Goal: Submit feedback/report problem: Submit feedback/report problem

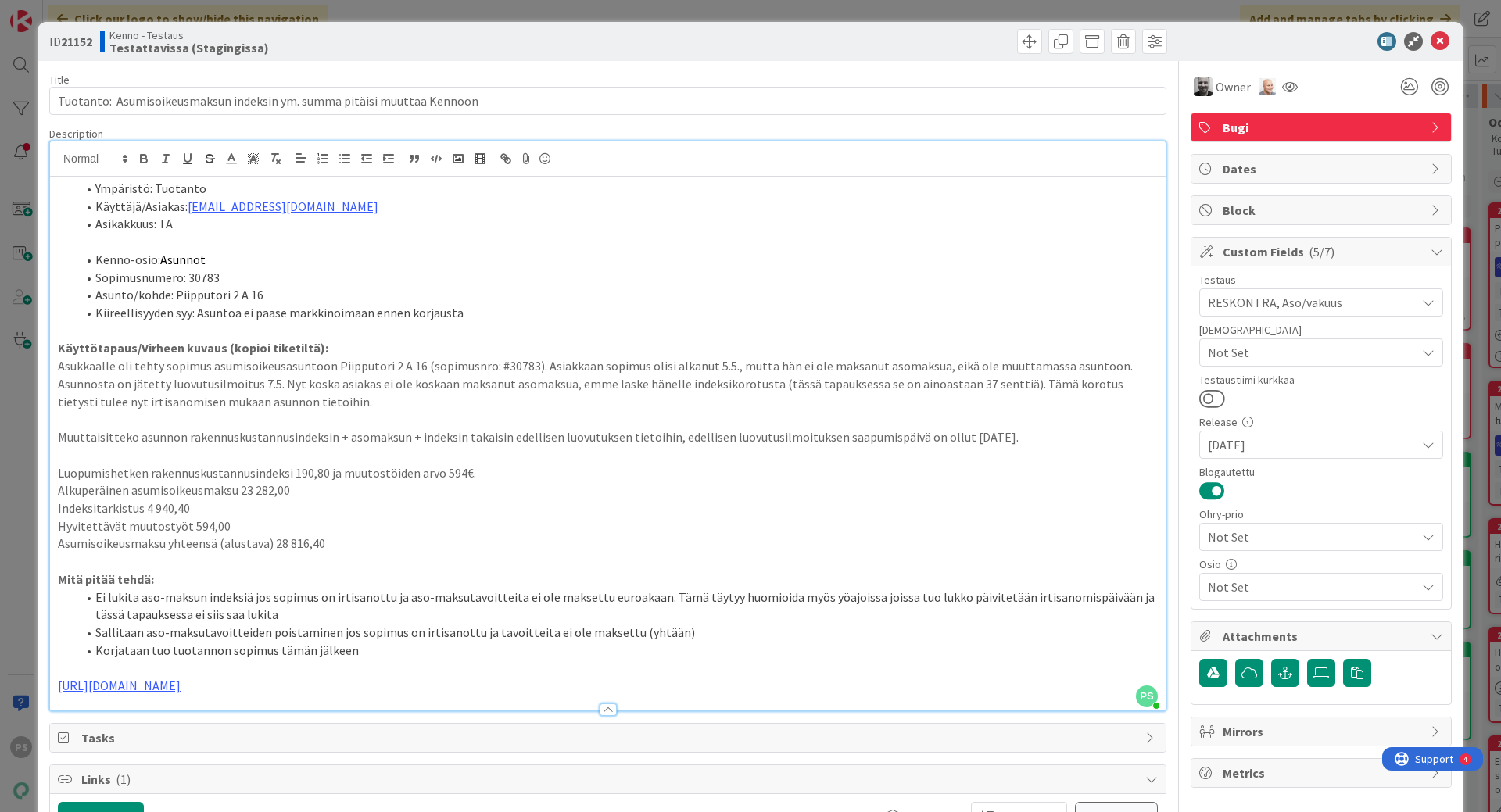
scroll to position [1797, 0]
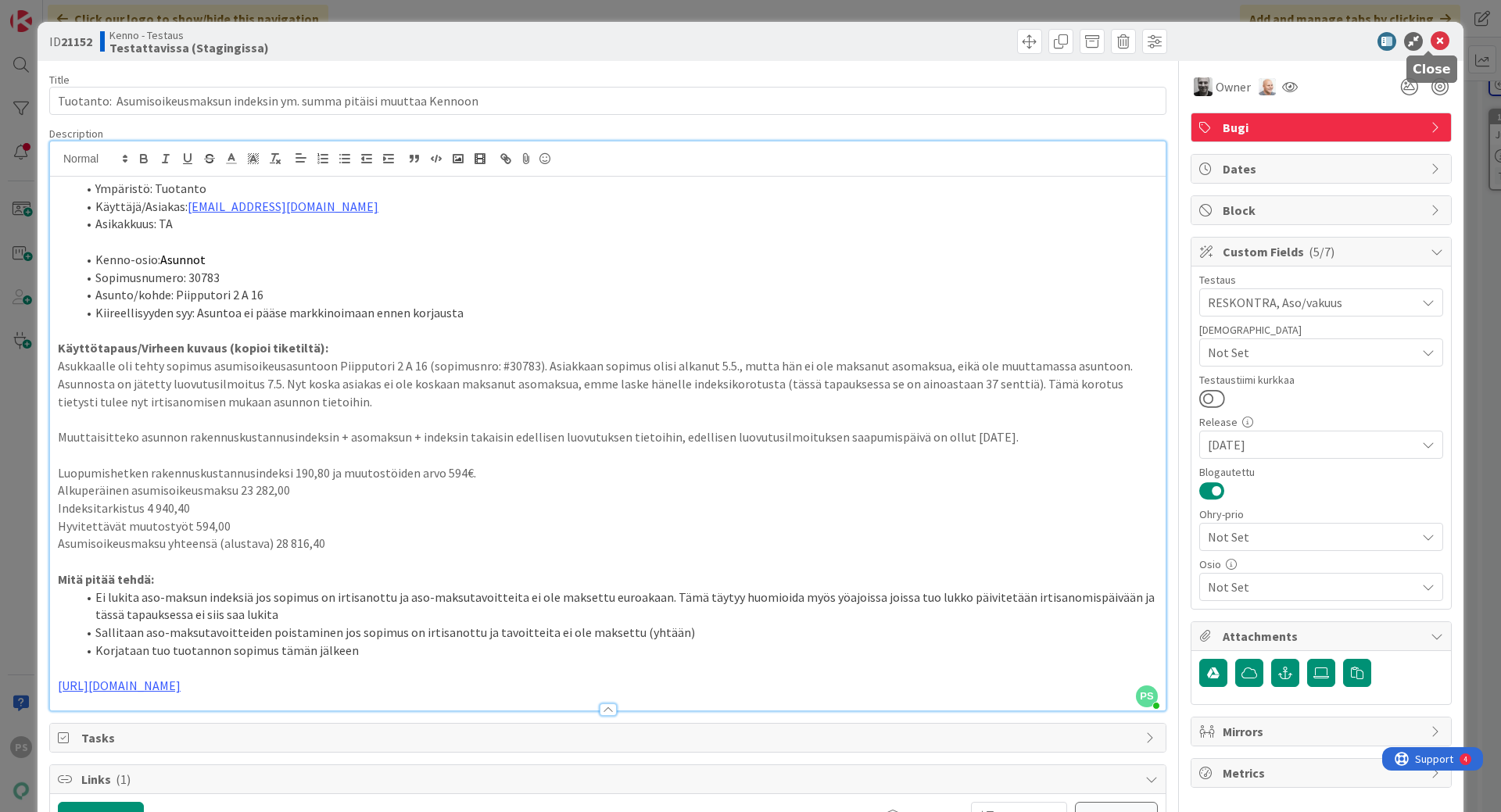
click at [1431, 35] on icon at bounding box center [1440, 41] width 19 height 19
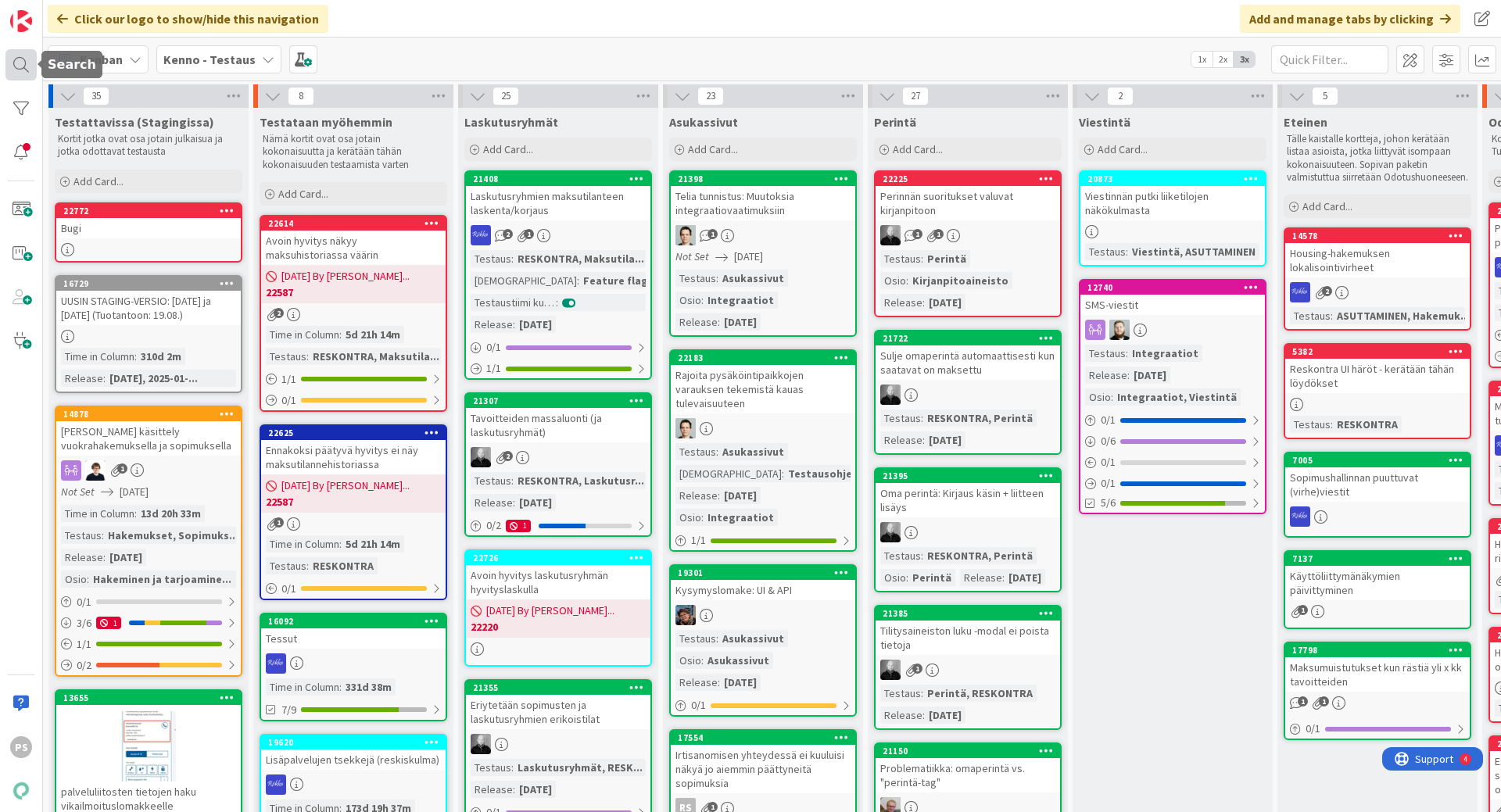
click at [17, 64] on div at bounding box center [21, 65] width 31 height 31
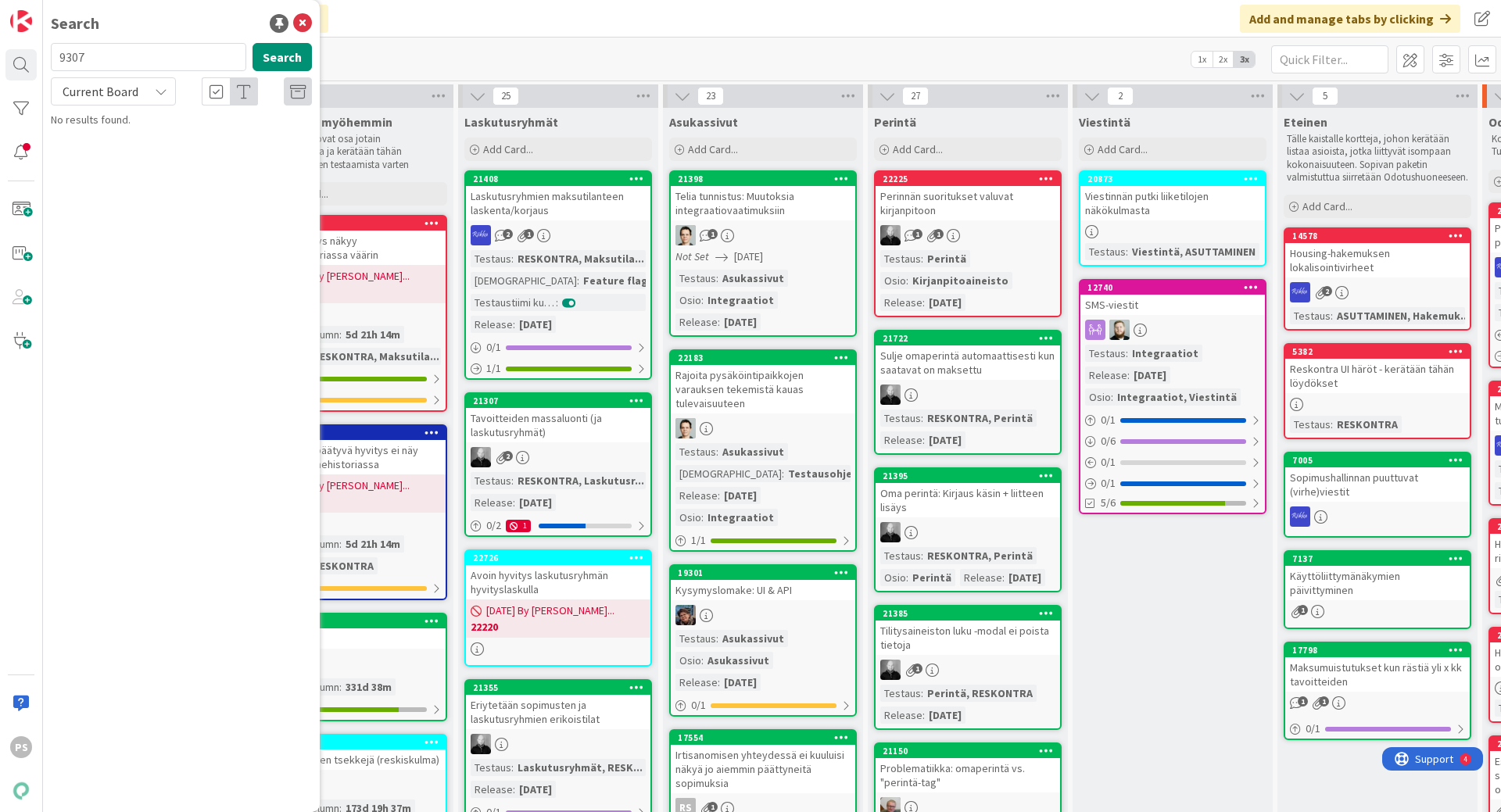
drag, startPoint x: 98, startPoint y: 60, endPoint x: 47, endPoint y: 54, distance: 51.4
click at [47, 54] on div "9307 Search" at bounding box center [181, 60] width 280 height 35
click at [168, 96] on div "Current Board" at bounding box center [113, 92] width 125 height 28
click at [124, 161] on span "All Boards" at bounding box center [140, 156] width 163 height 23
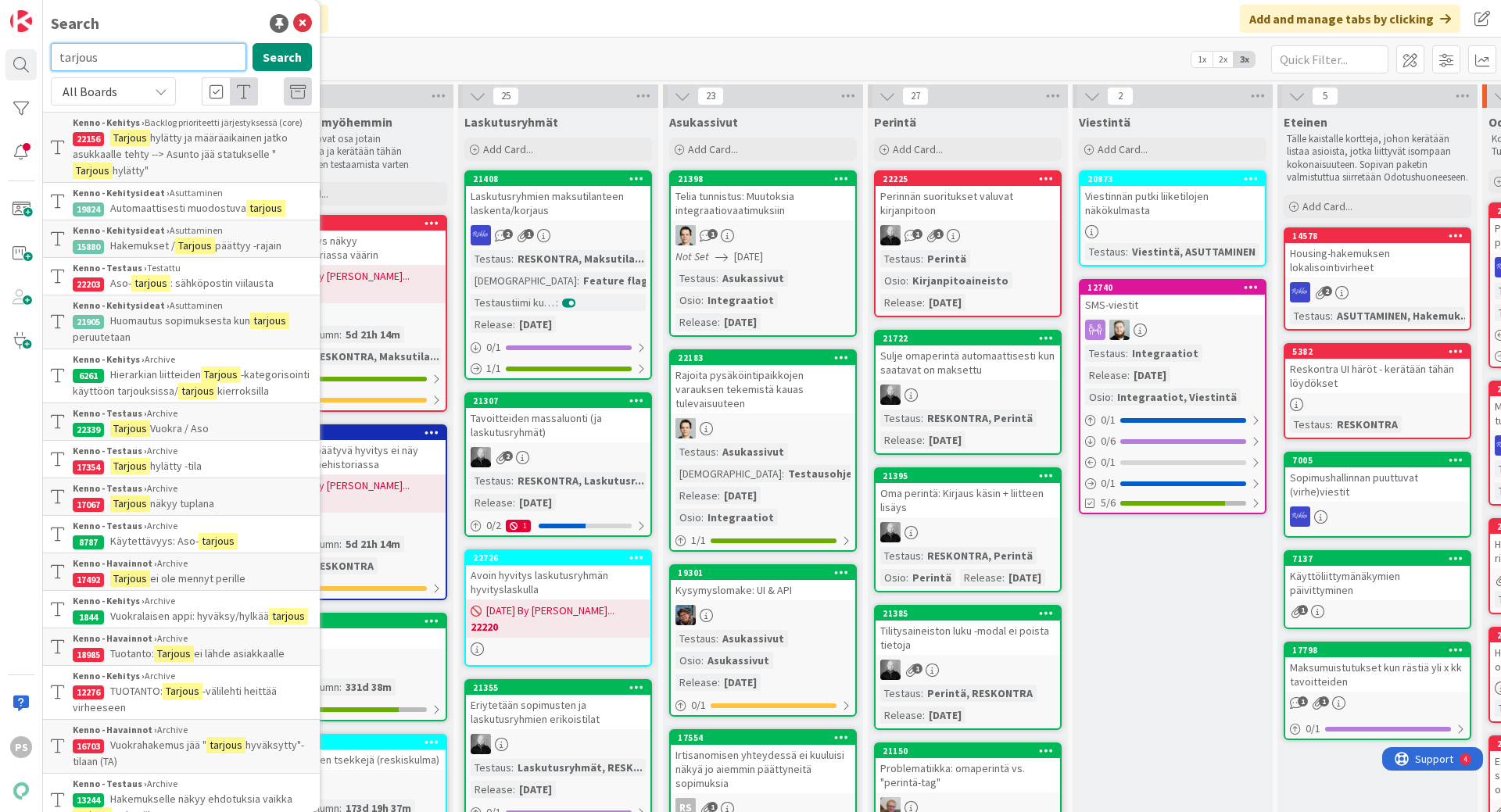
click at [111, 59] on input "tarjous" at bounding box center [149, 57] width 196 height 28
drag, startPoint x: 111, startPoint y: 59, endPoint x: 40, endPoint y: 54, distance: 71.2
click at [40, 54] on div "PS Search tarjous Search All Boards Current Board All Boards Kenno - Kehitys › …" at bounding box center [21, 406] width 43 height 812
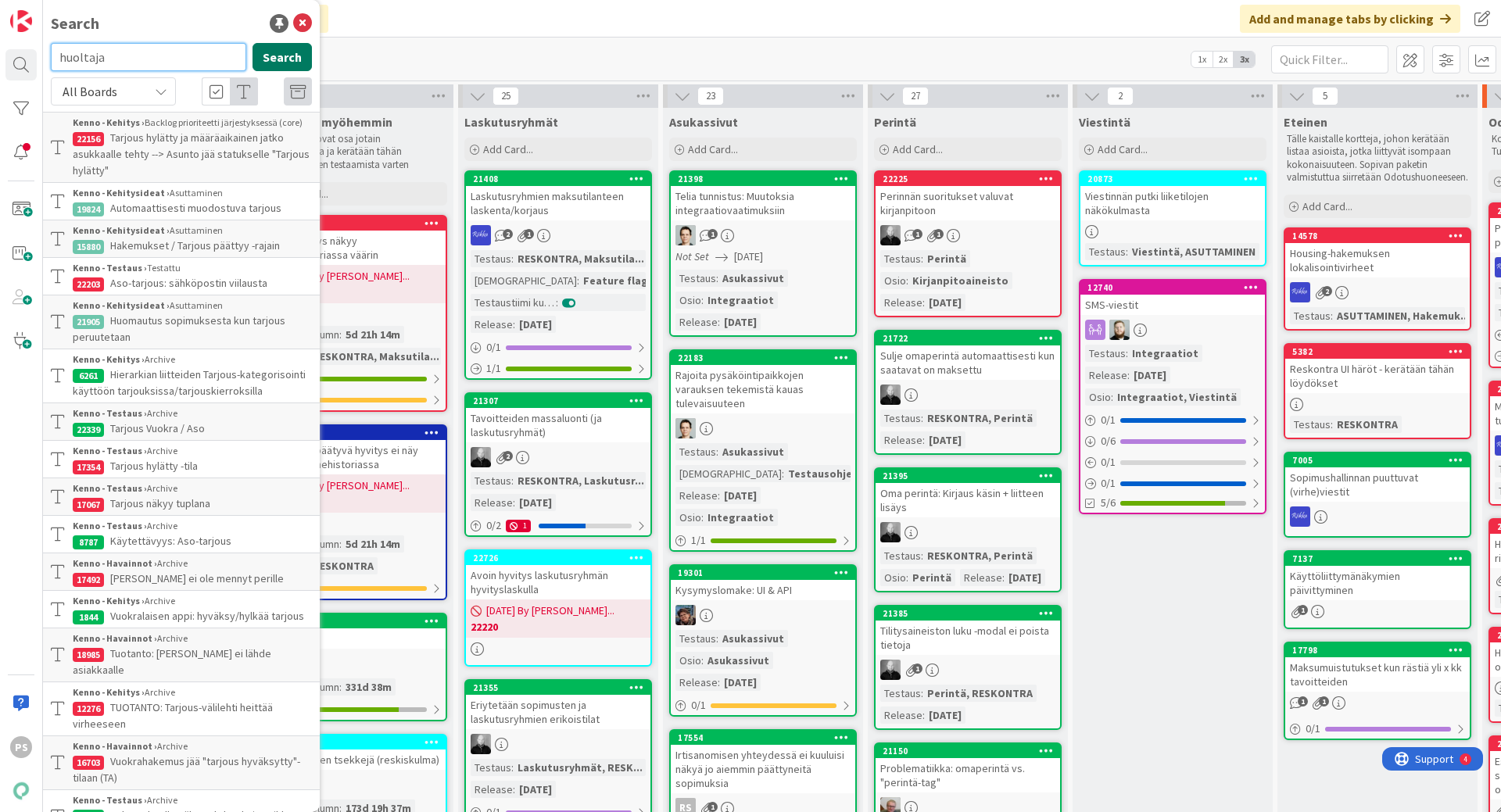
type input "huoltaja"
click at [266, 50] on button "Search" at bounding box center [282, 57] width 59 height 28
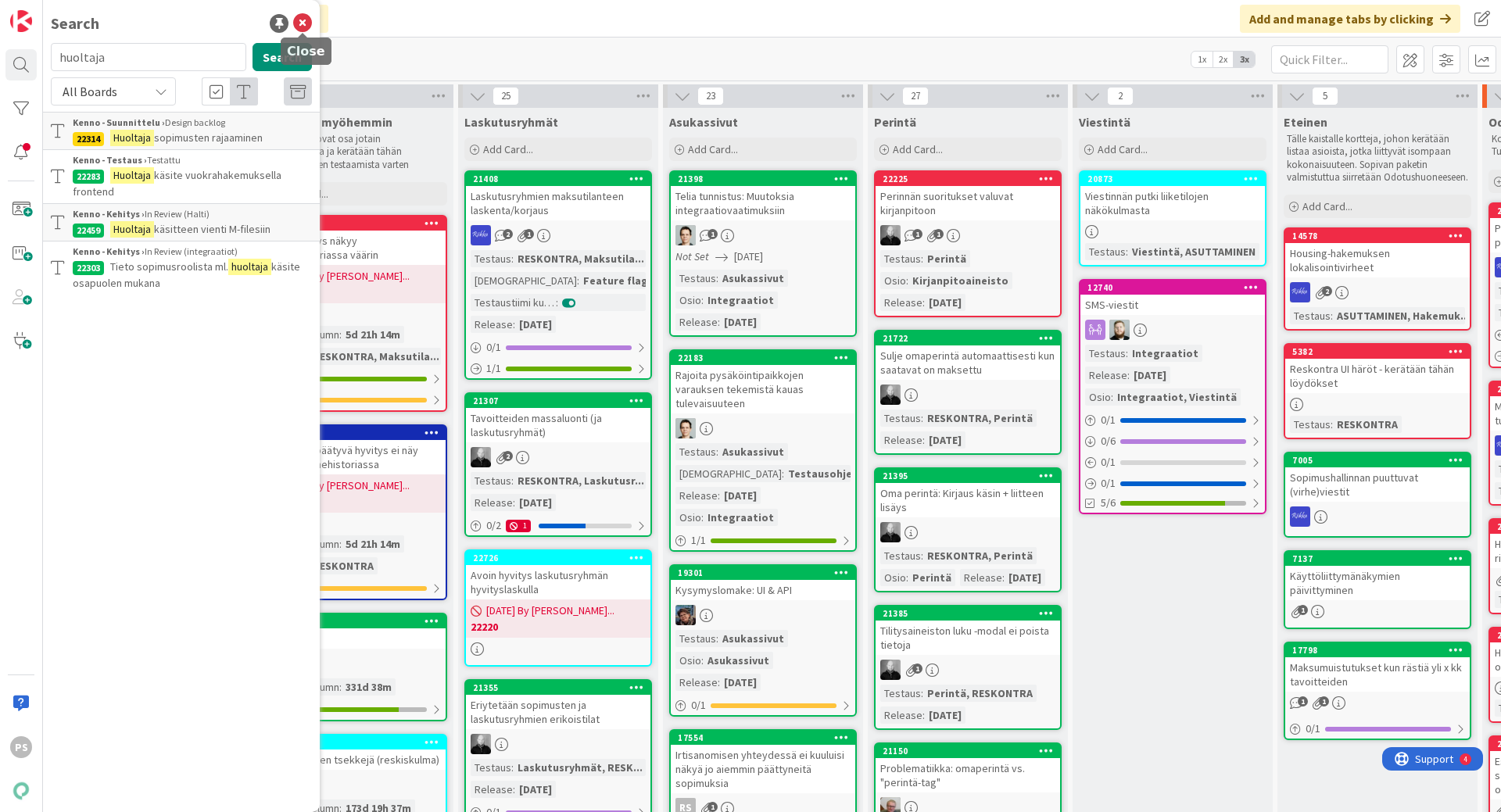
click at [301, 21] on icon at bounding box center [302, 23] width 19 height 19
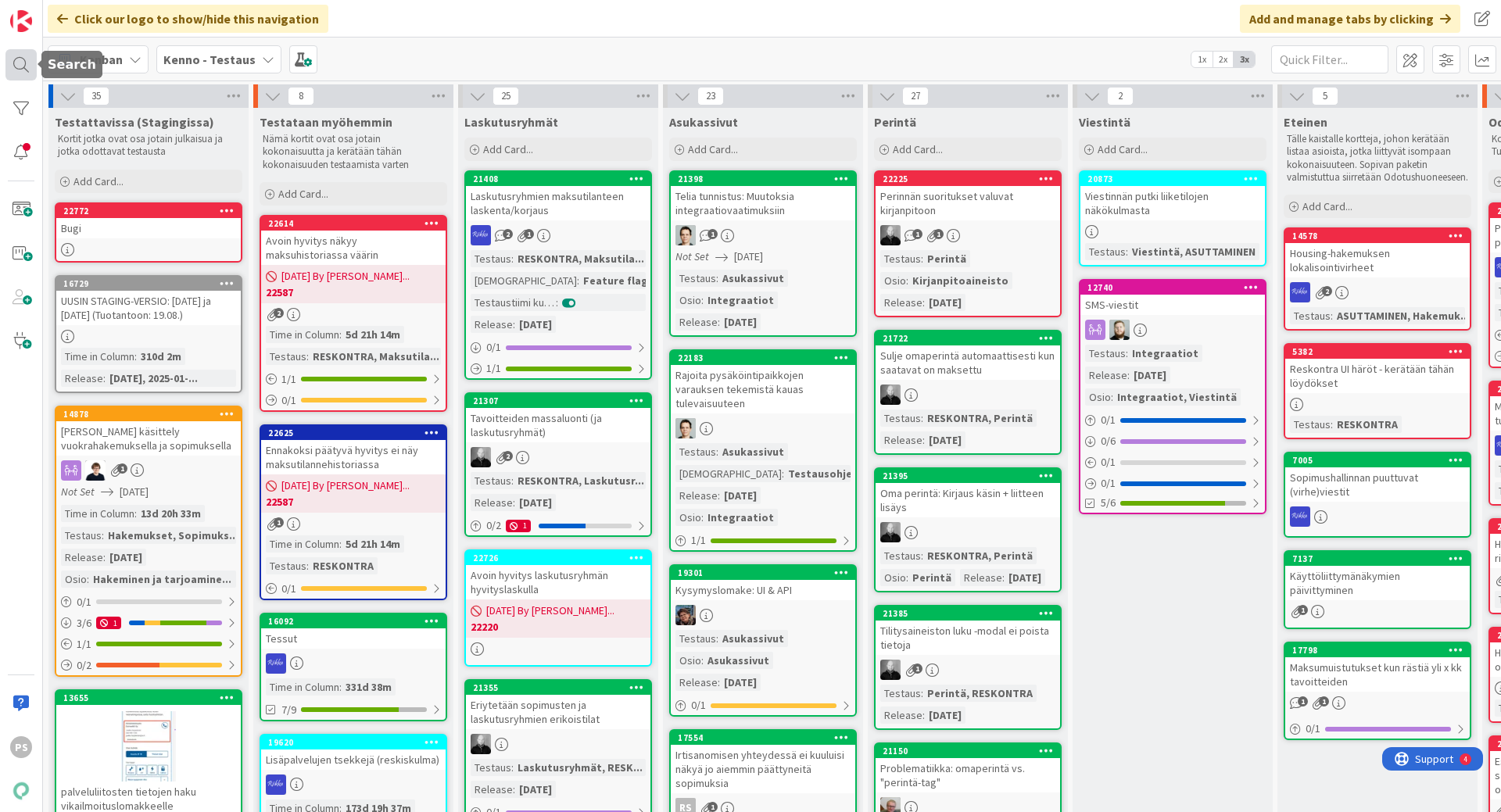
click at [15, 60] on div at bounding box center [21, 65] width 31 height 31
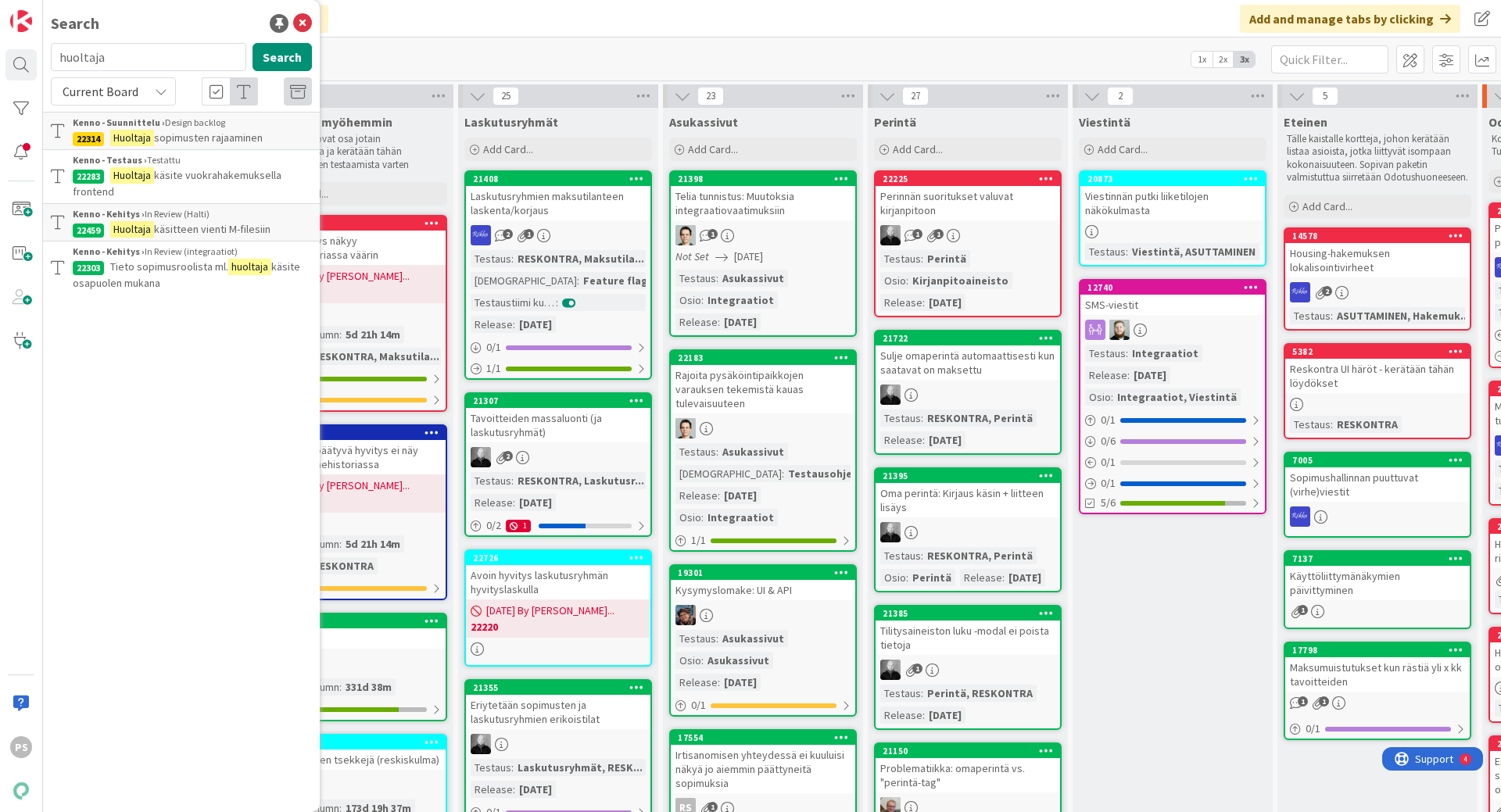
drag, startPoint x: 111, startPoint y: 58, endPoint x: 54, endPoint y: 59, distance: 57.0
click at [54, 59] on input "huoltaja" at bounding box center [149, 57] width 196 height 28
type input "22686"
click at [162, 90] on icon at bounding box center [160, 91] width 12 height 12
click at [156, 155] on span "All Boards" at bounding box center [140, 156] width 163 height 23
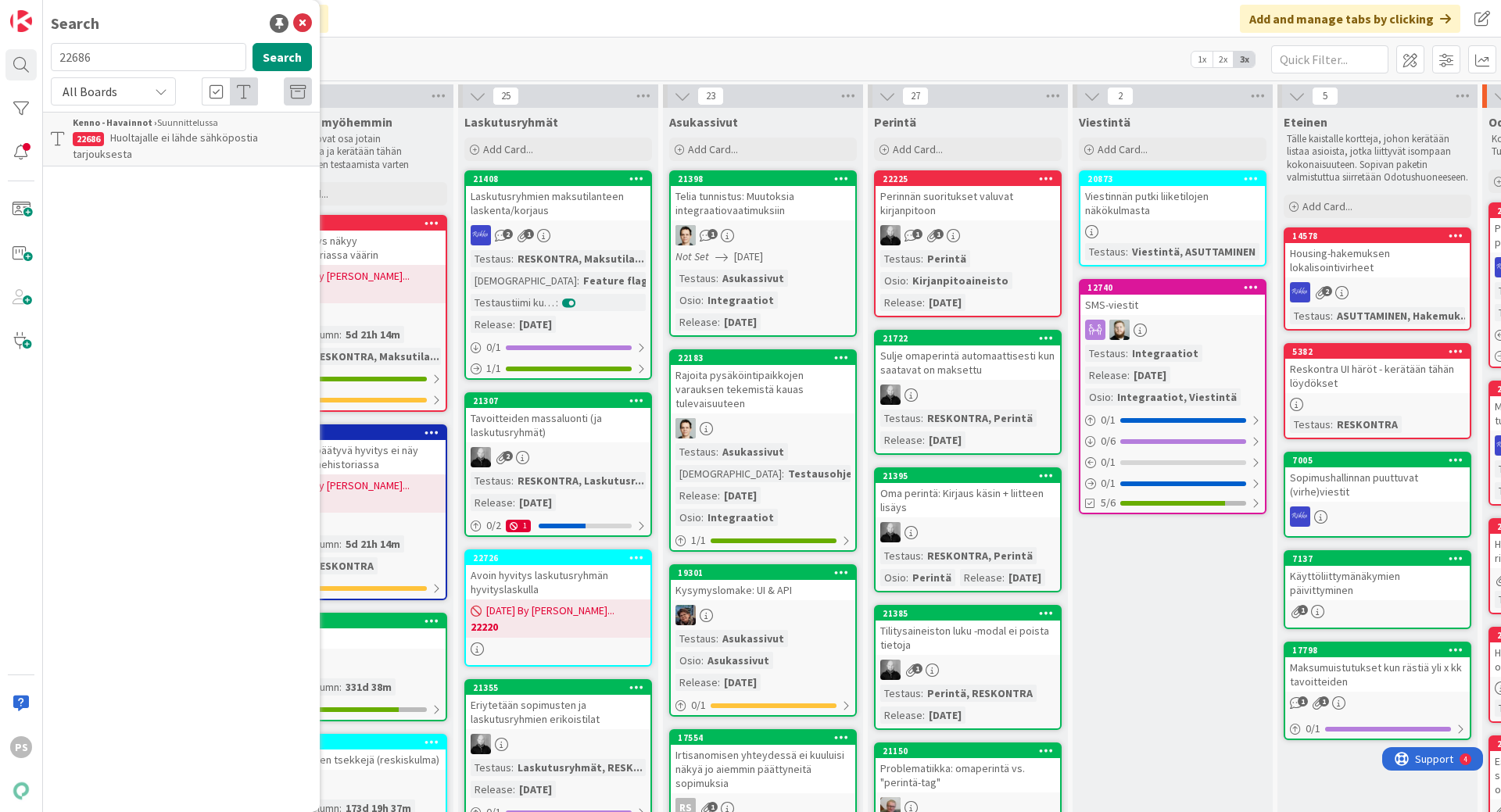
click at [195, 139] on span "Huoltajalle ei lähde sähköpostia tarjouksesta" at bounding box center [165, 145] width 185 height 31
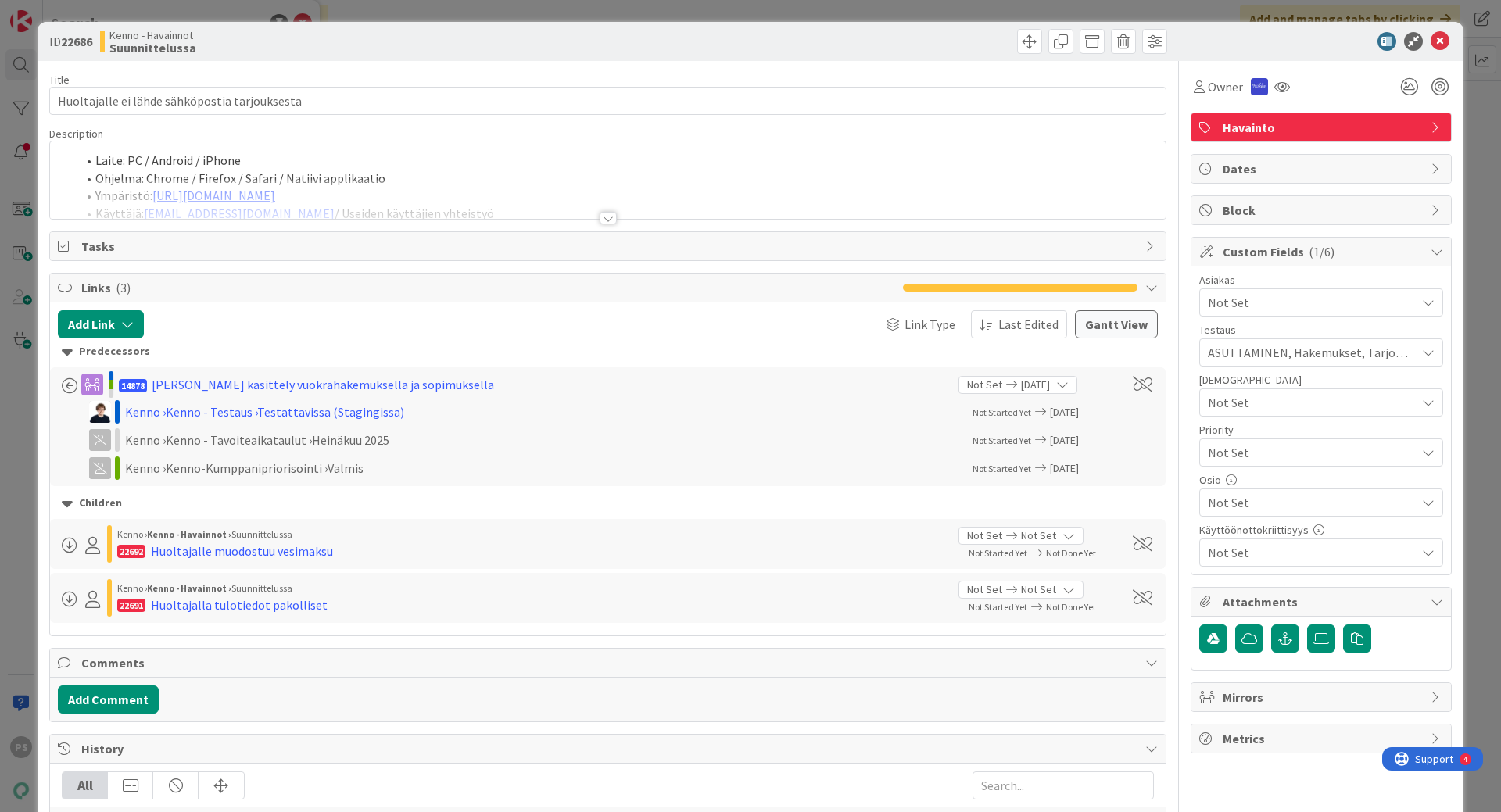
click at [599, 218] on div at bounding box center [608, 218] width 17 height 12
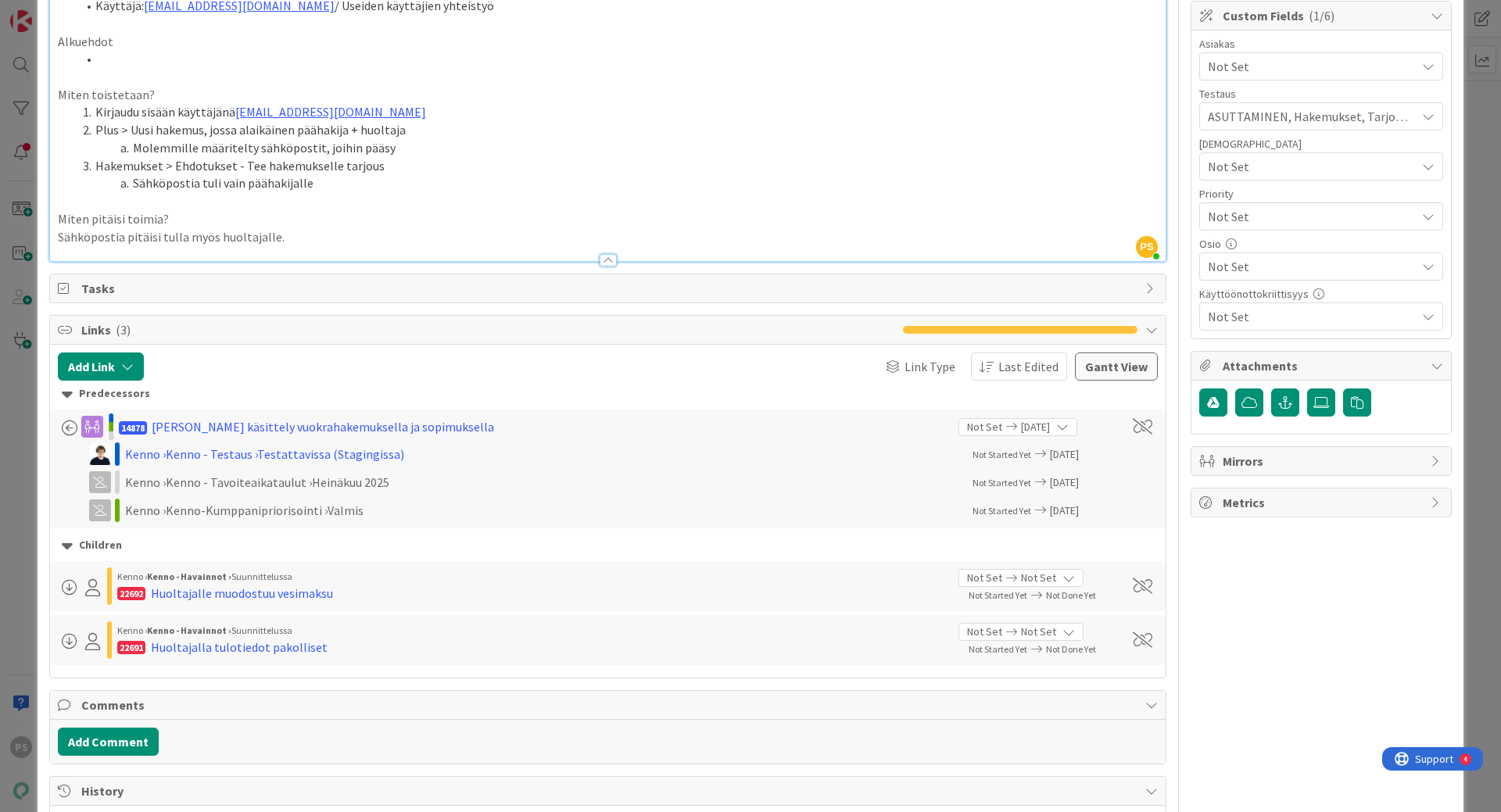
scroll to position [233, 0]
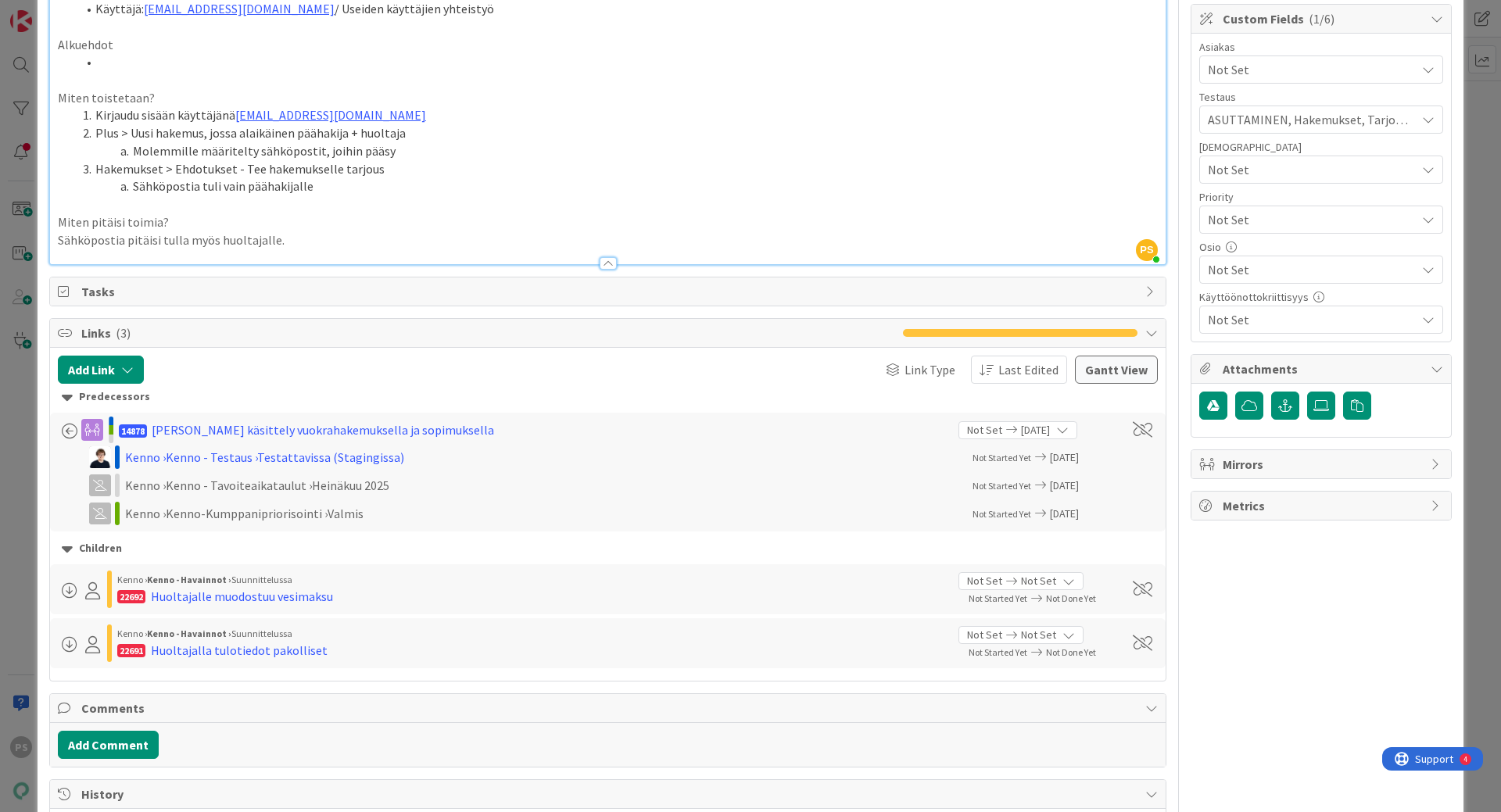
click at [599, 262] on div at bounding box center [608, 263] width 17 height 12
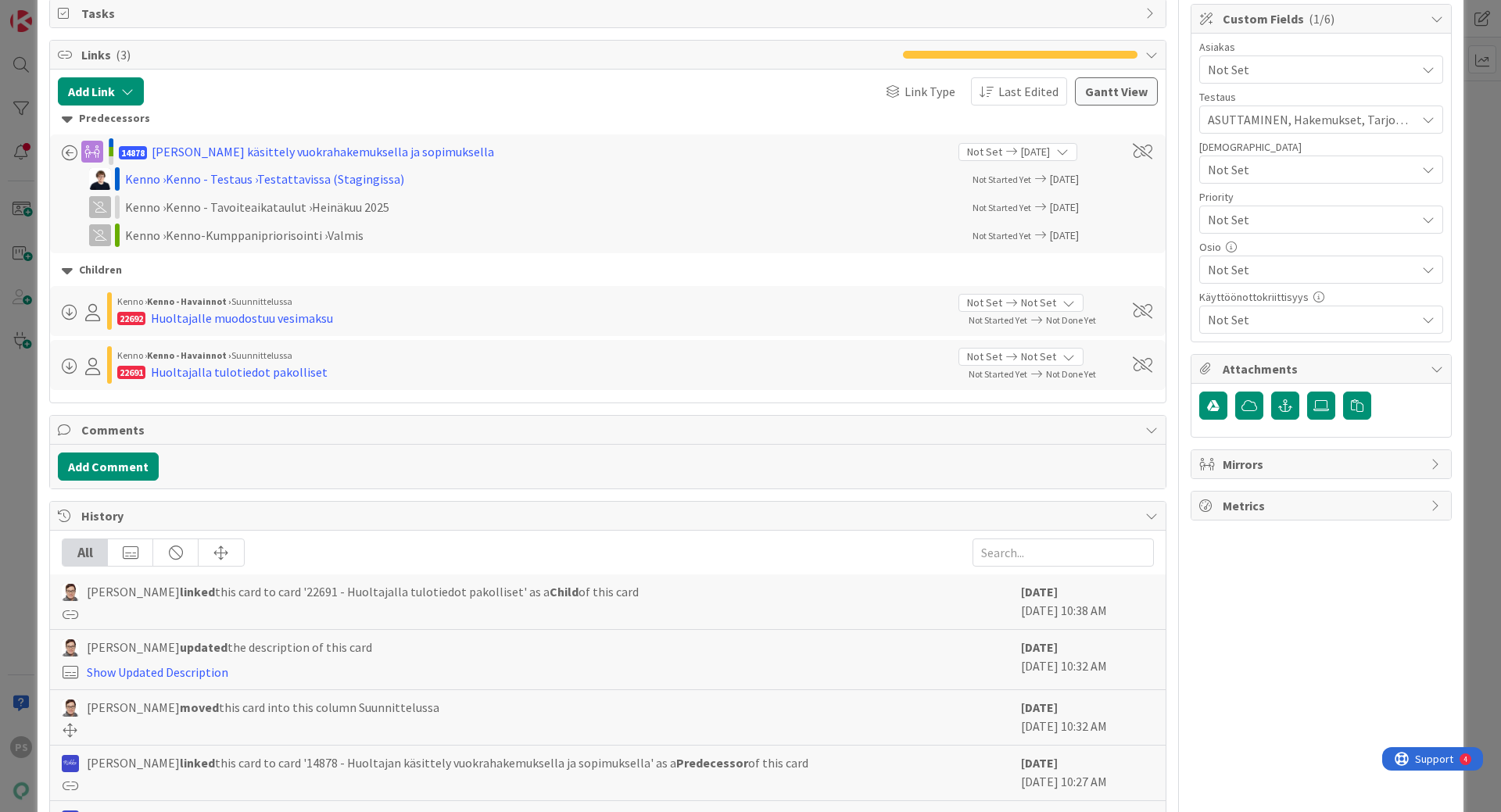
scroll to position [0, 0]
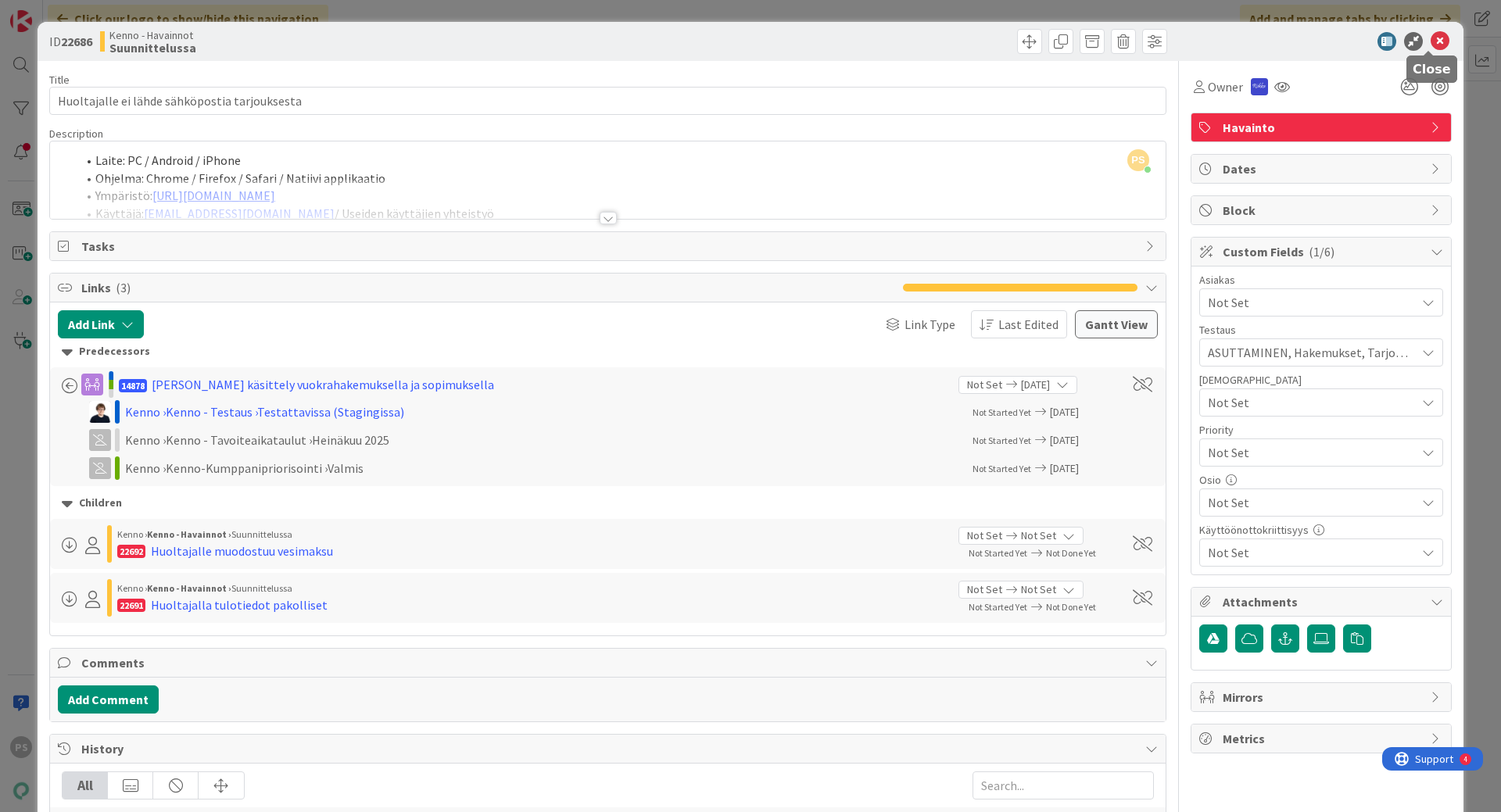
click at [1431, 39] on icon at bounding box center [1440, 41] width 19 height 19
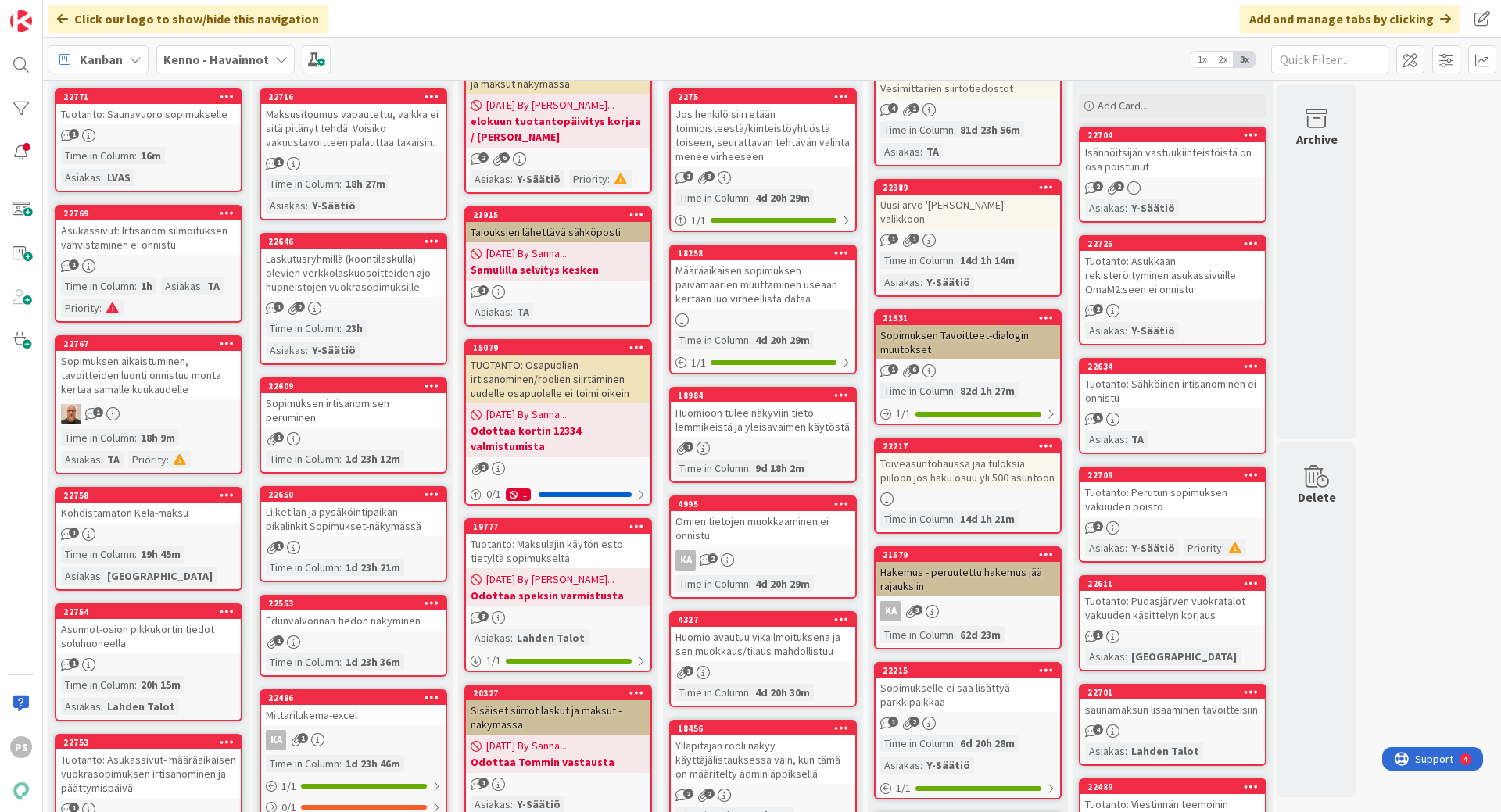
scroll to position [234, 0]
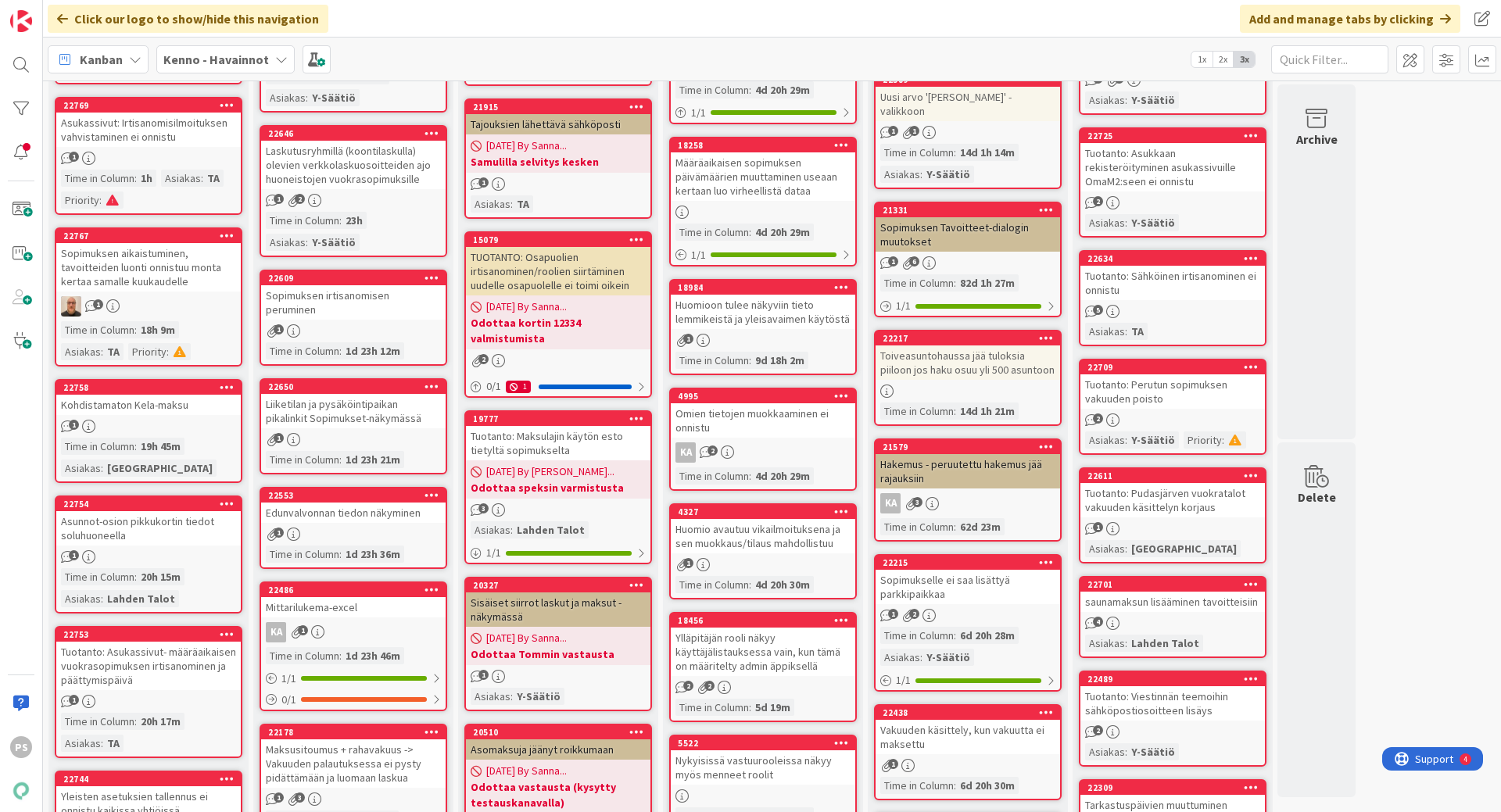
click at [1198, 488] on div "Tuotanto: Pudasjärven vuokratalot vakuuden käsittelyn korjaus" at bounding box center [1172, 500] width 184 height 35
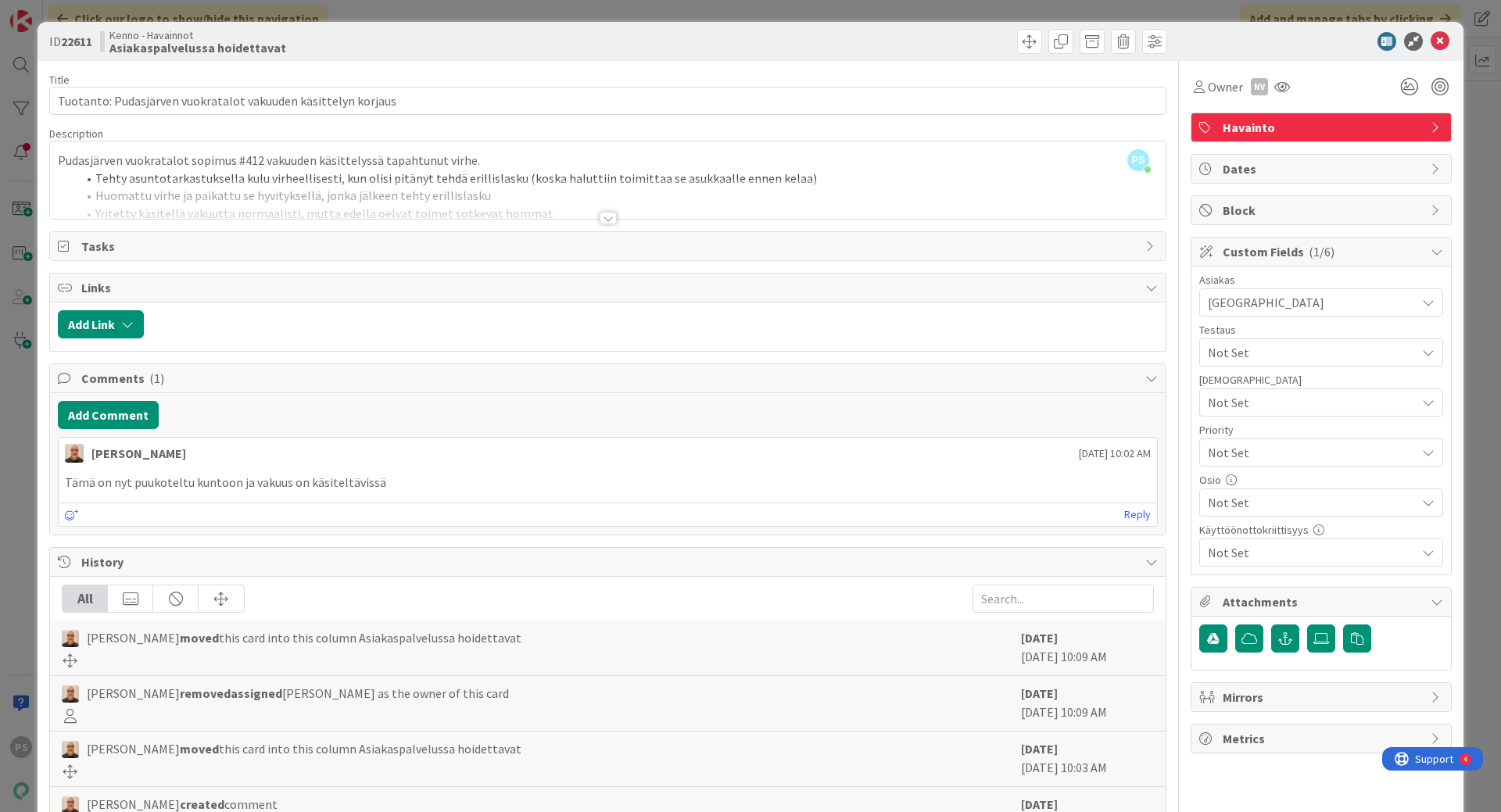
click at [603, 220] on div at bounding box center [608, 218] width 17 height 12
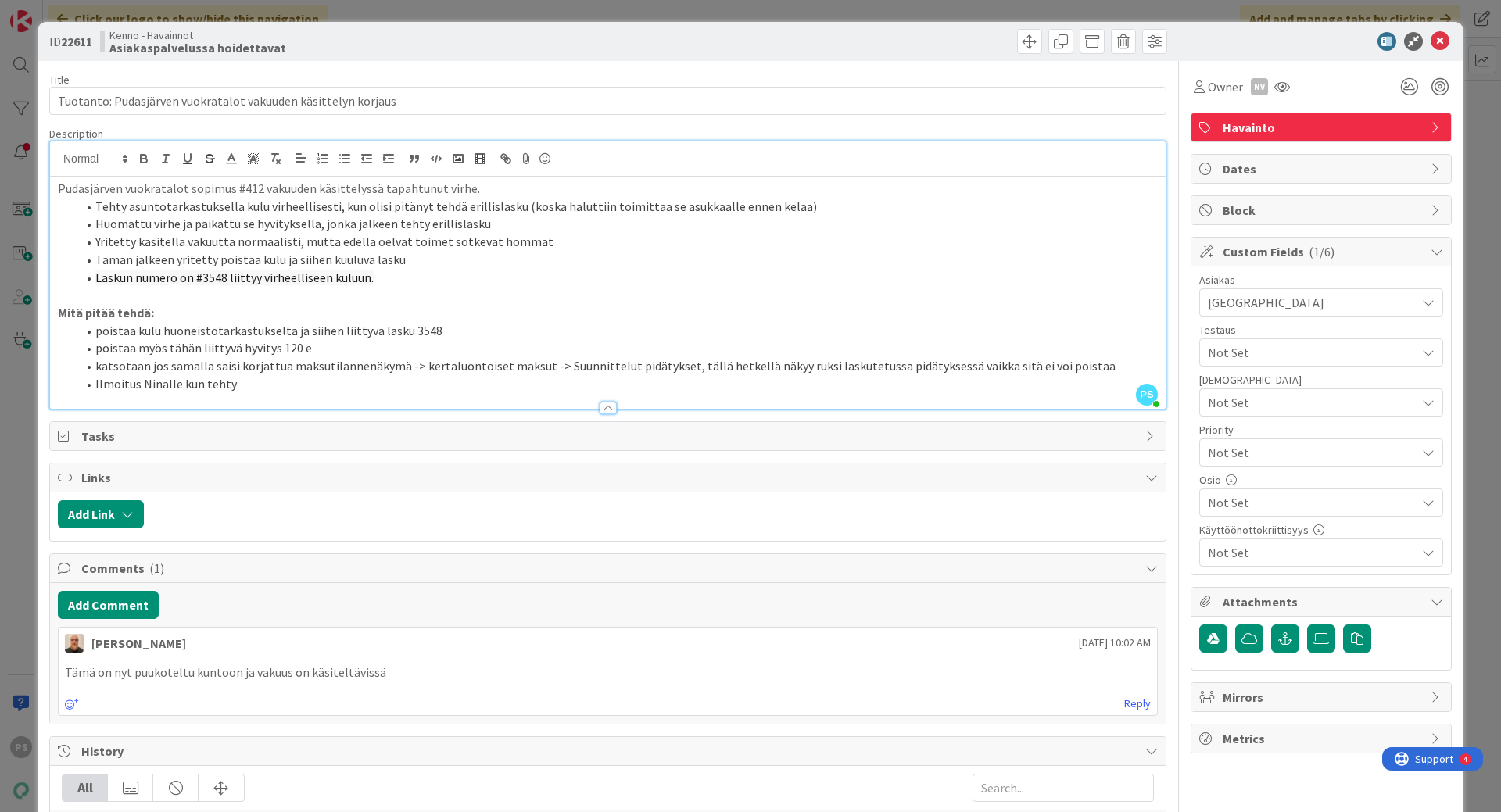
click at [599, 404] on div at bounding box center [608, 408] width 17 height 12
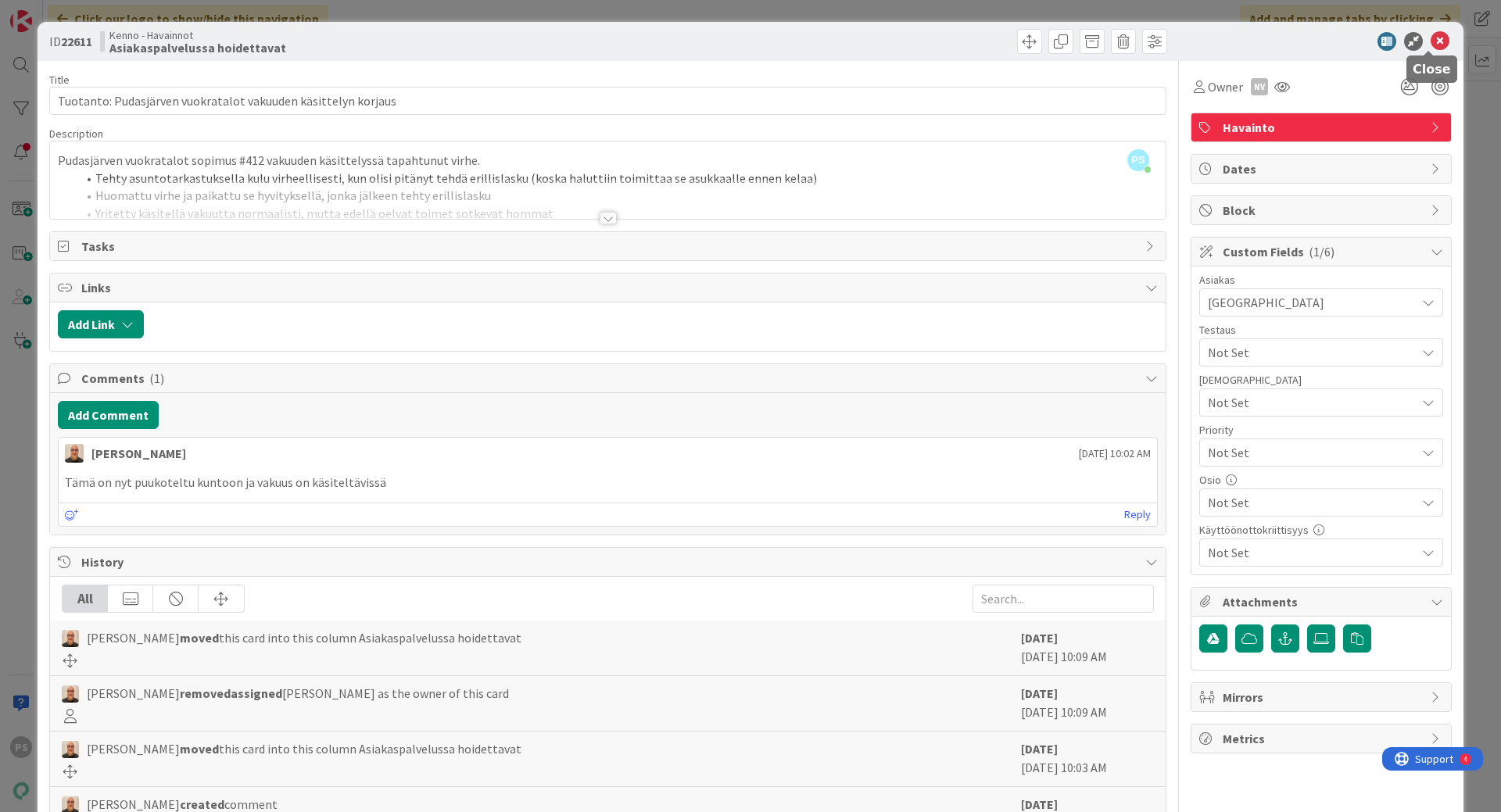
click at [1431, 41] on icon at bounding box center [1440, 41] width 19 height 19
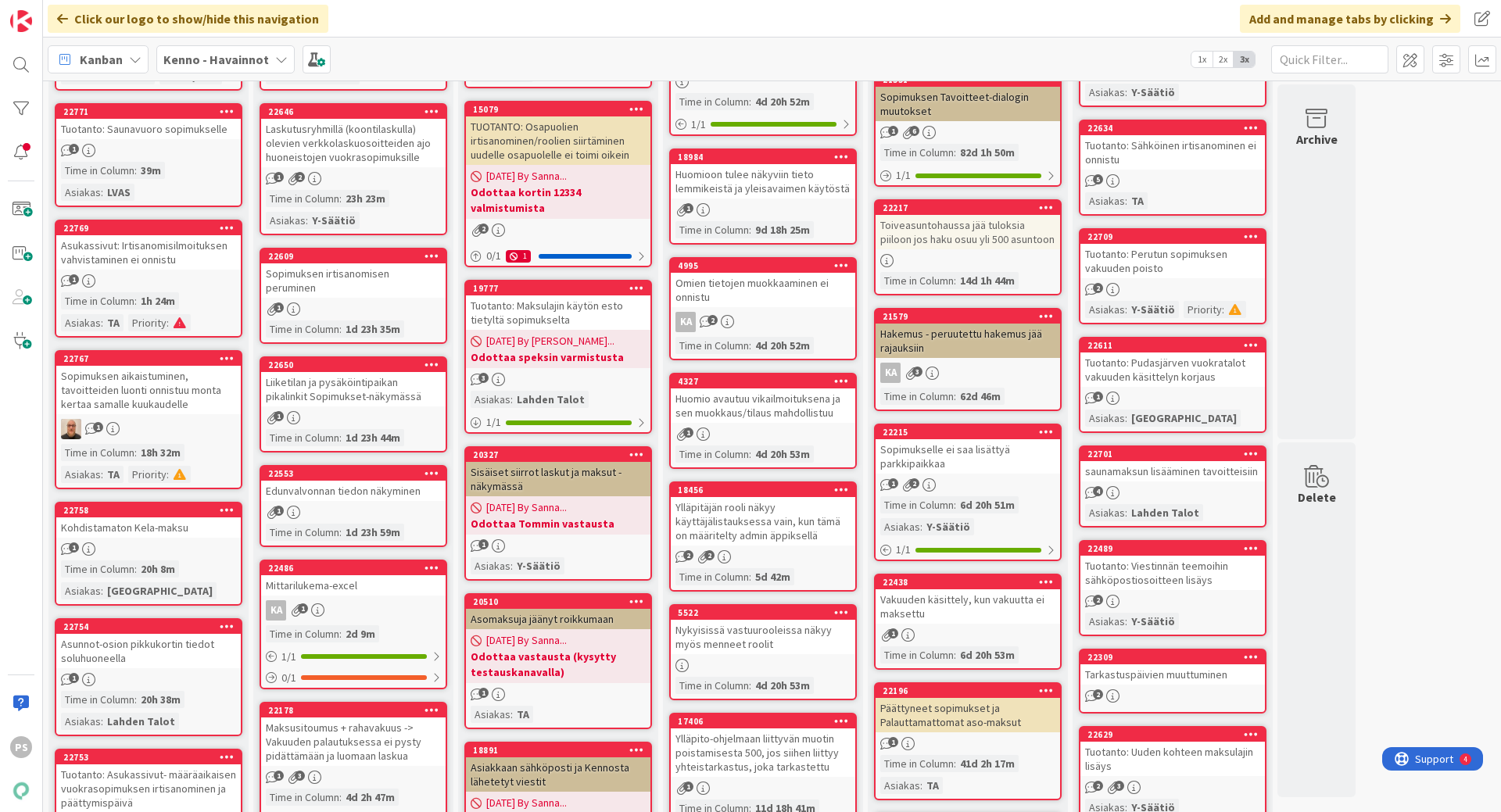
scroll to position [488, 0]
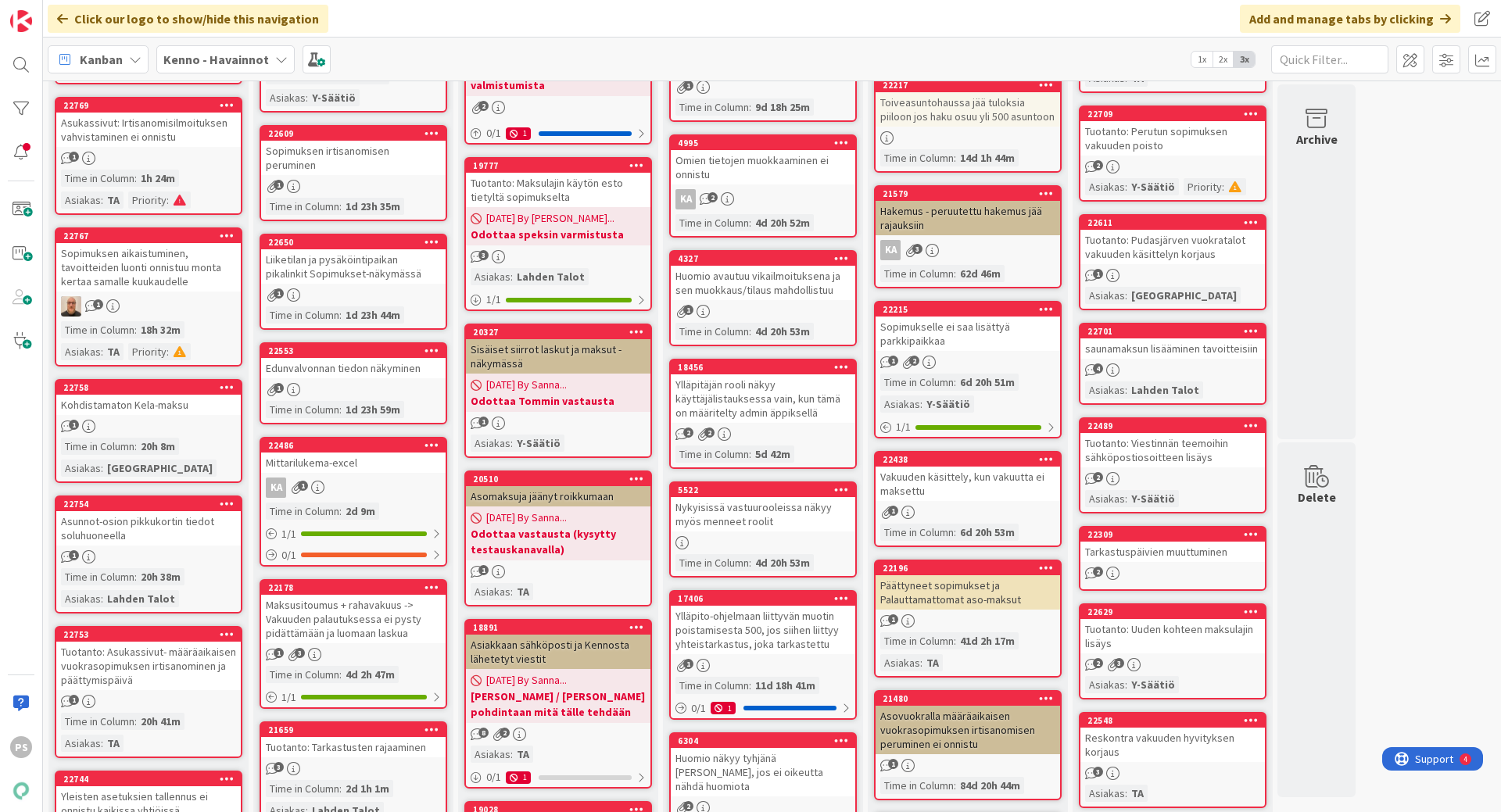
click at [275, 56] on icon at bounding box center [281, 59] width 12 height 12
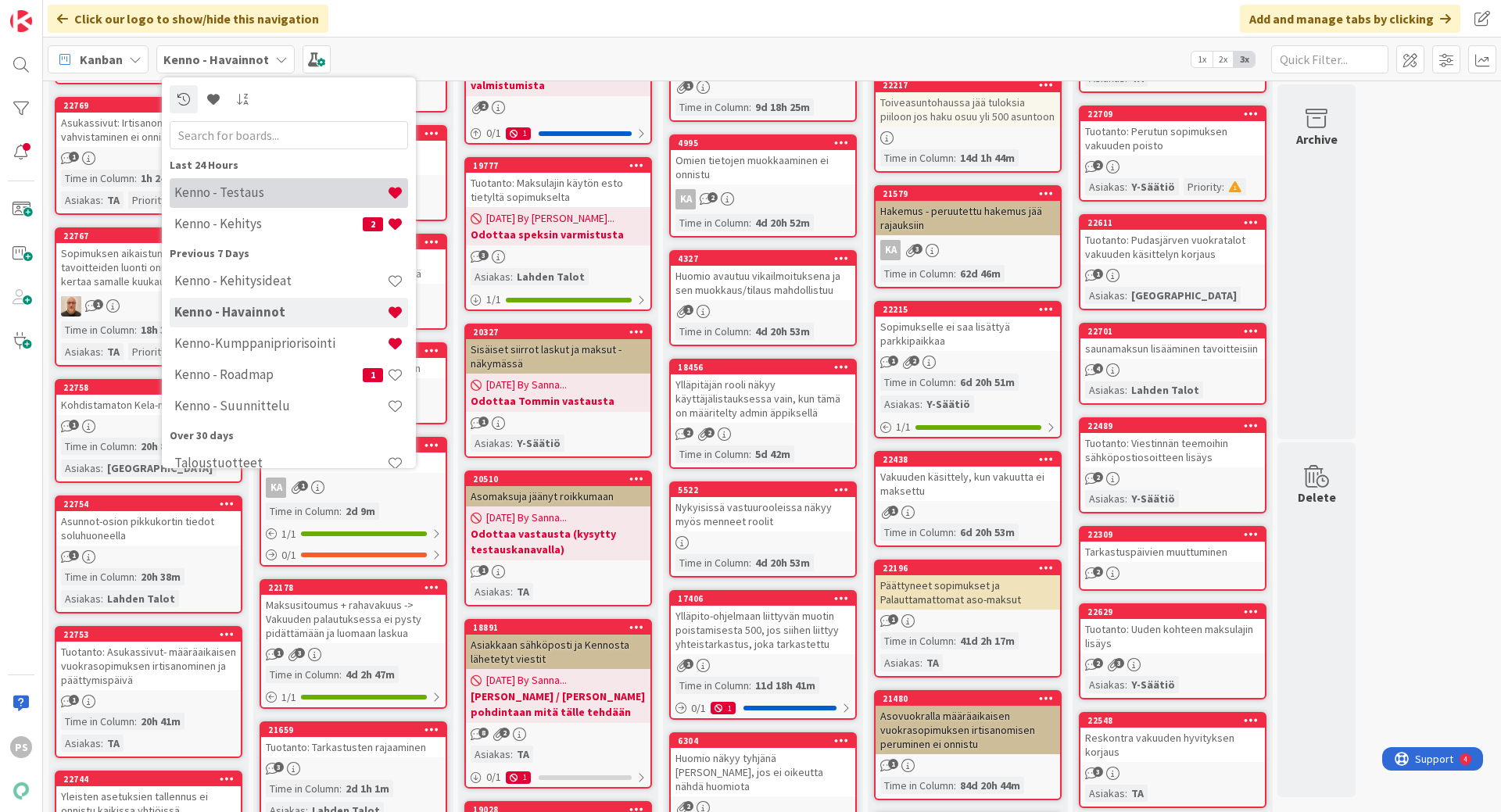
click at [231, 192] on h4 "Kenno - Testaus" at bounding box center [281, 191] width 213 height 16
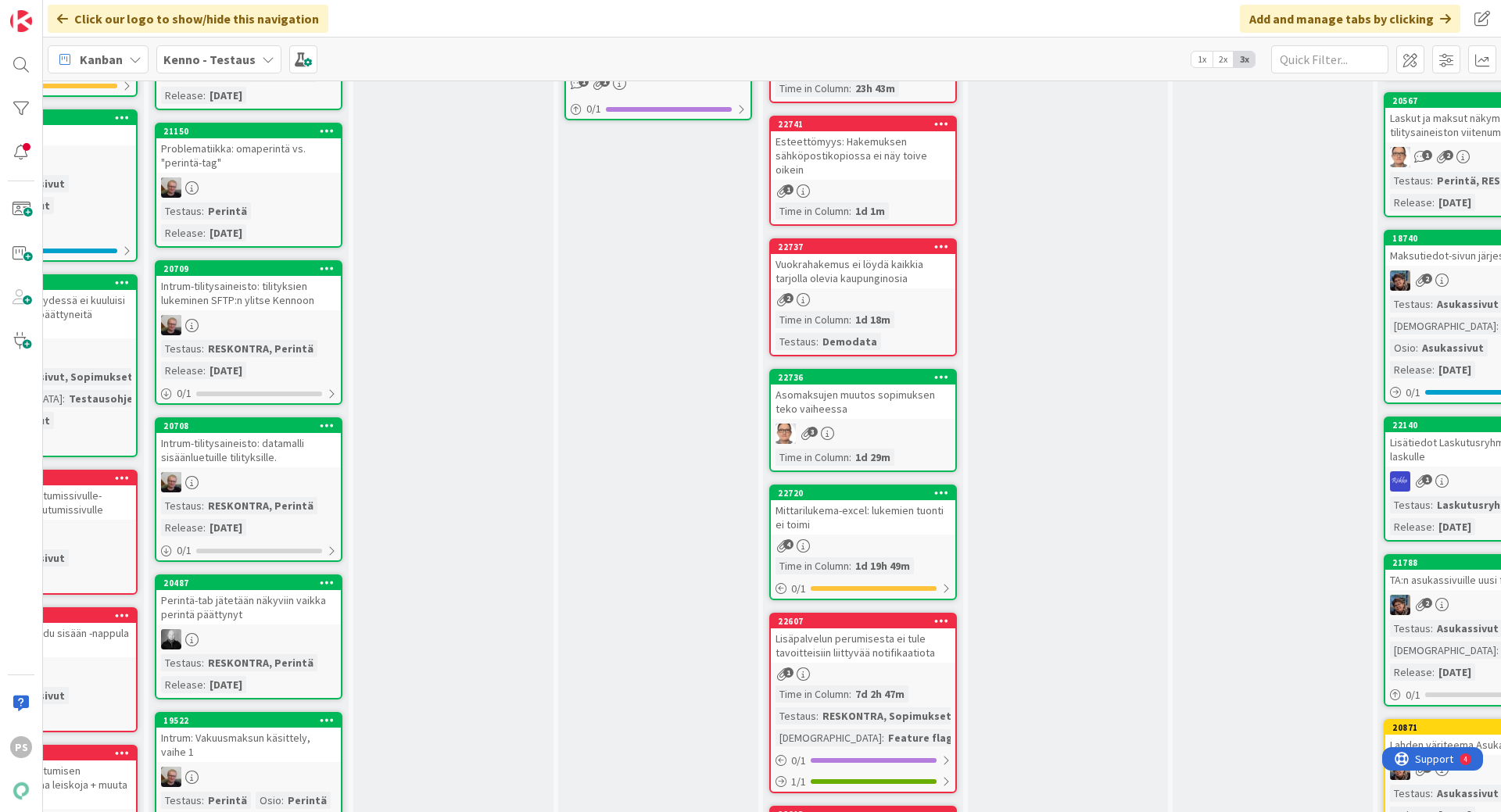
scroll to position [625, 719]
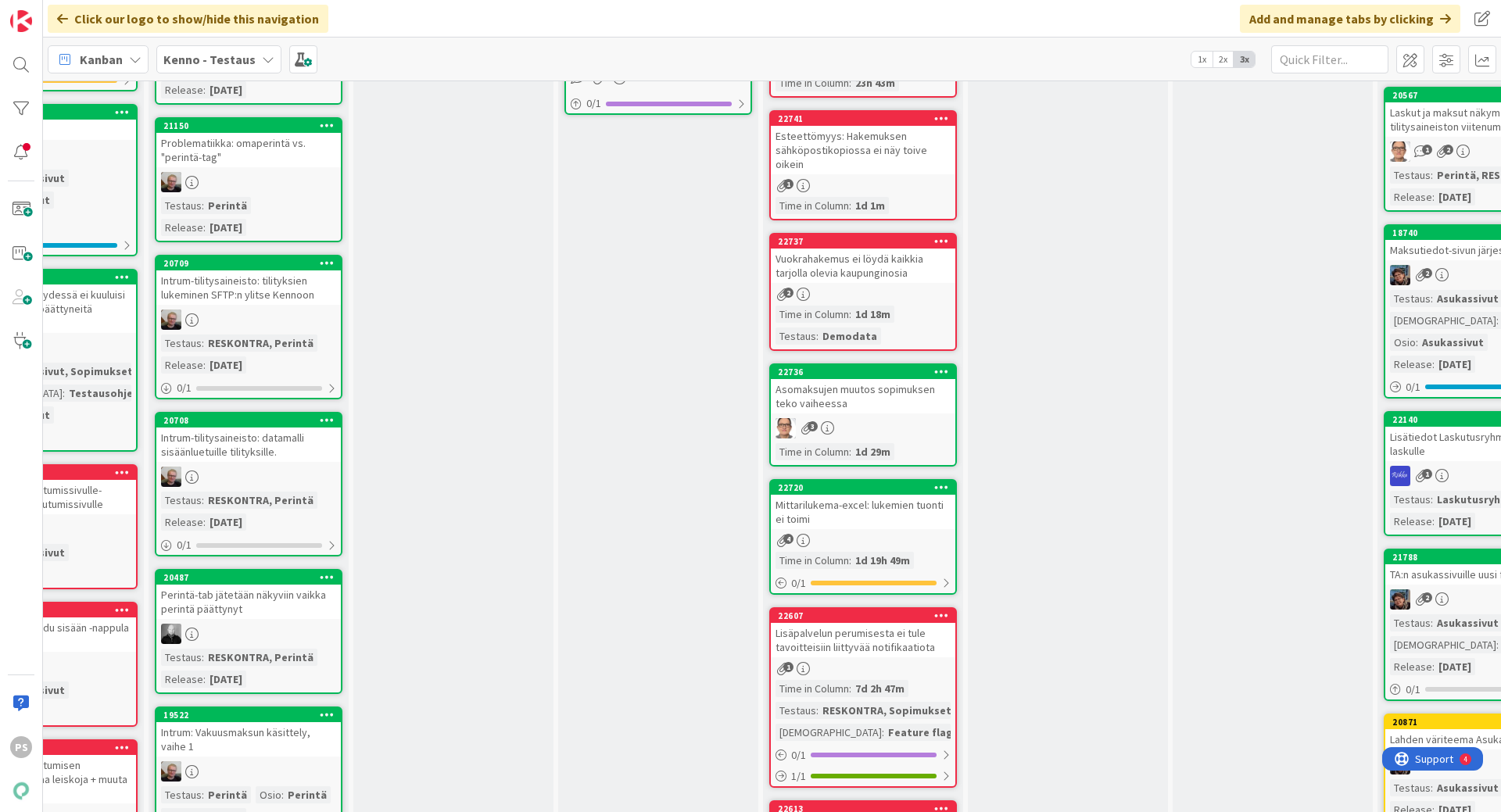
click at [864, 494] on div "Mittarilukema-excel: lukemien tuonti ei toimi" at bounding box center [863, 512] width 184 height 35
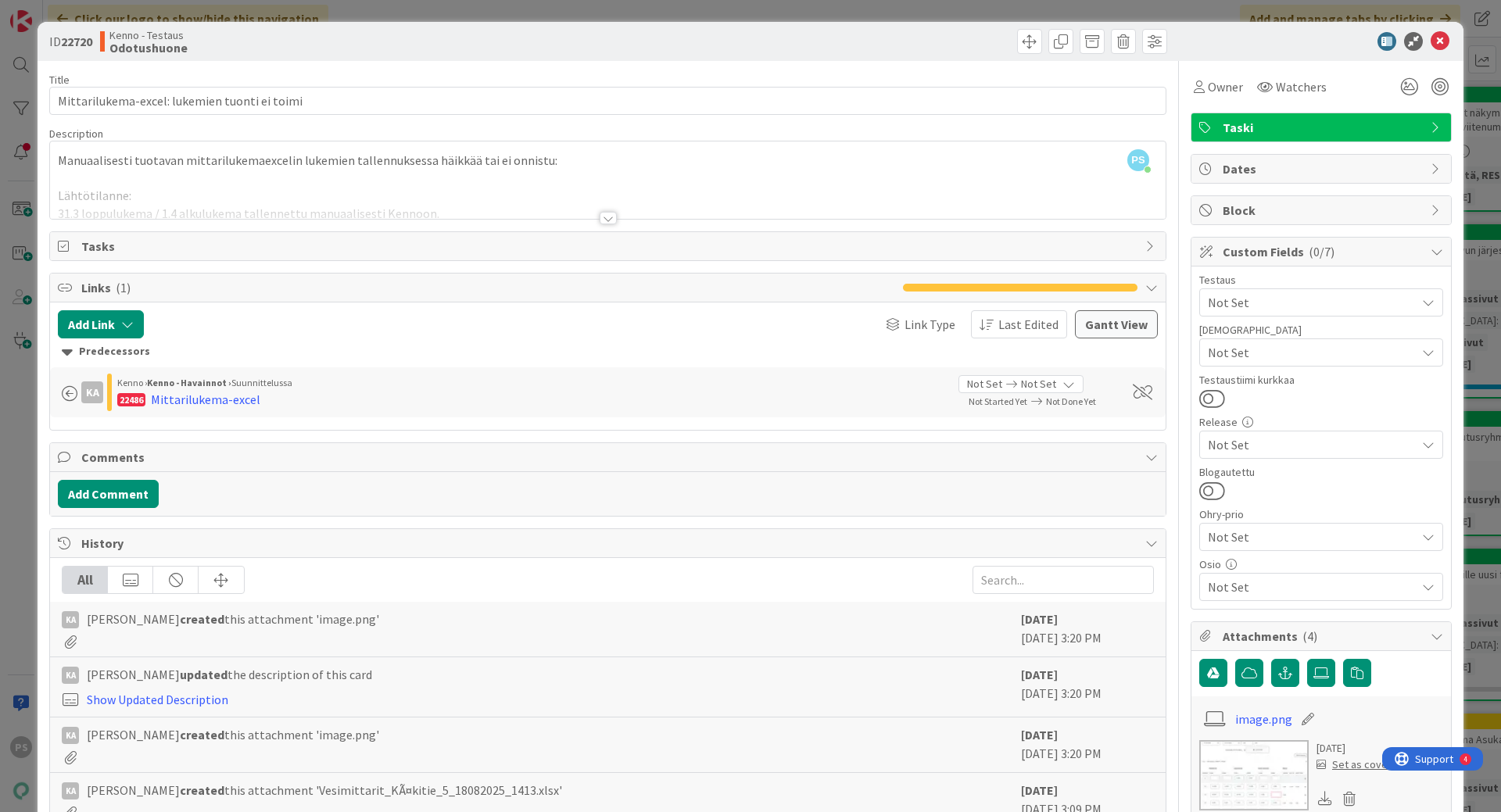
click at [603, 220] on div at bounding box center [608, 218] width 17 height 12
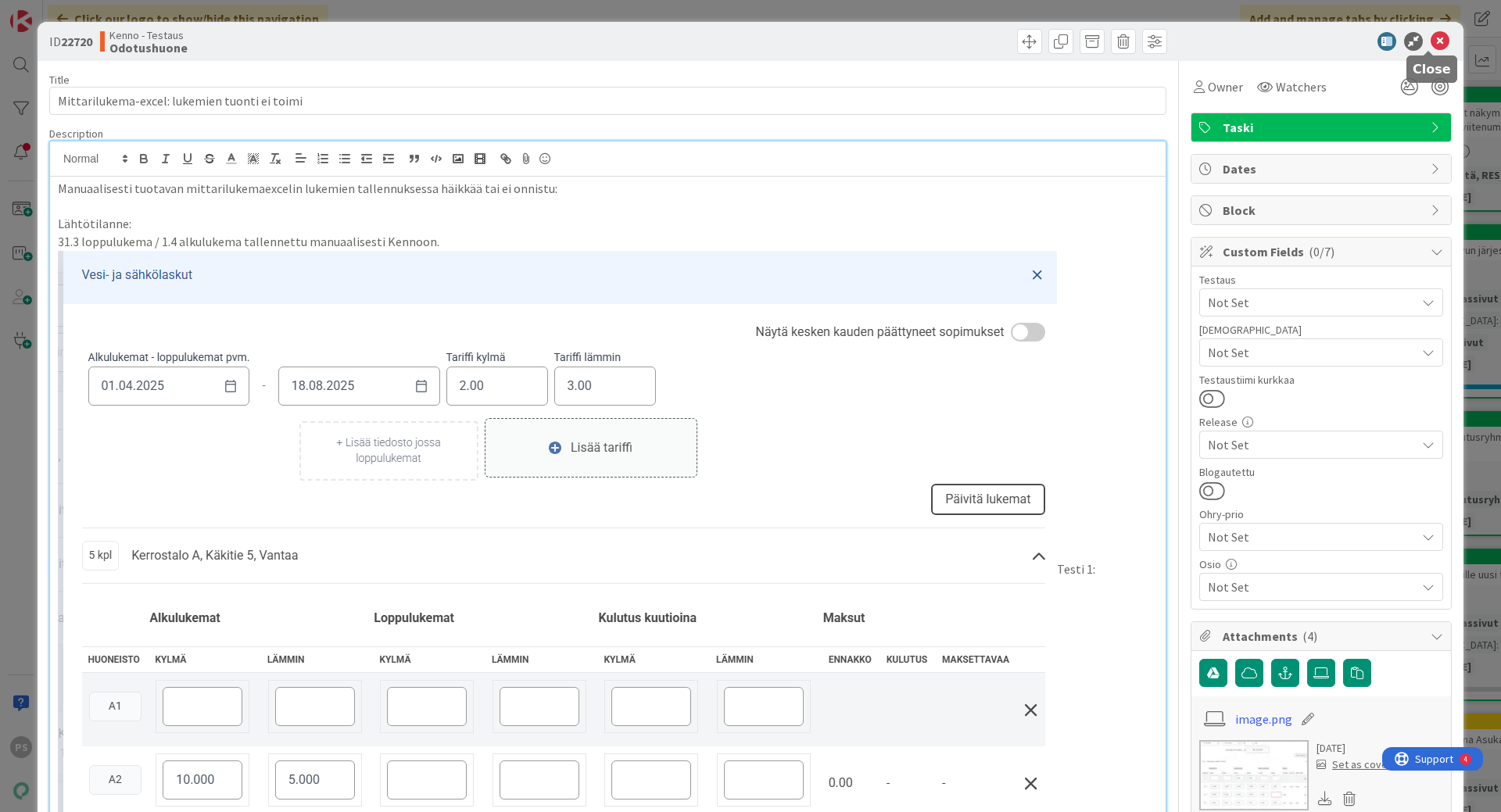
click at [1432, 40] on icon at bounding box center [1440, 41] width 19 height 19
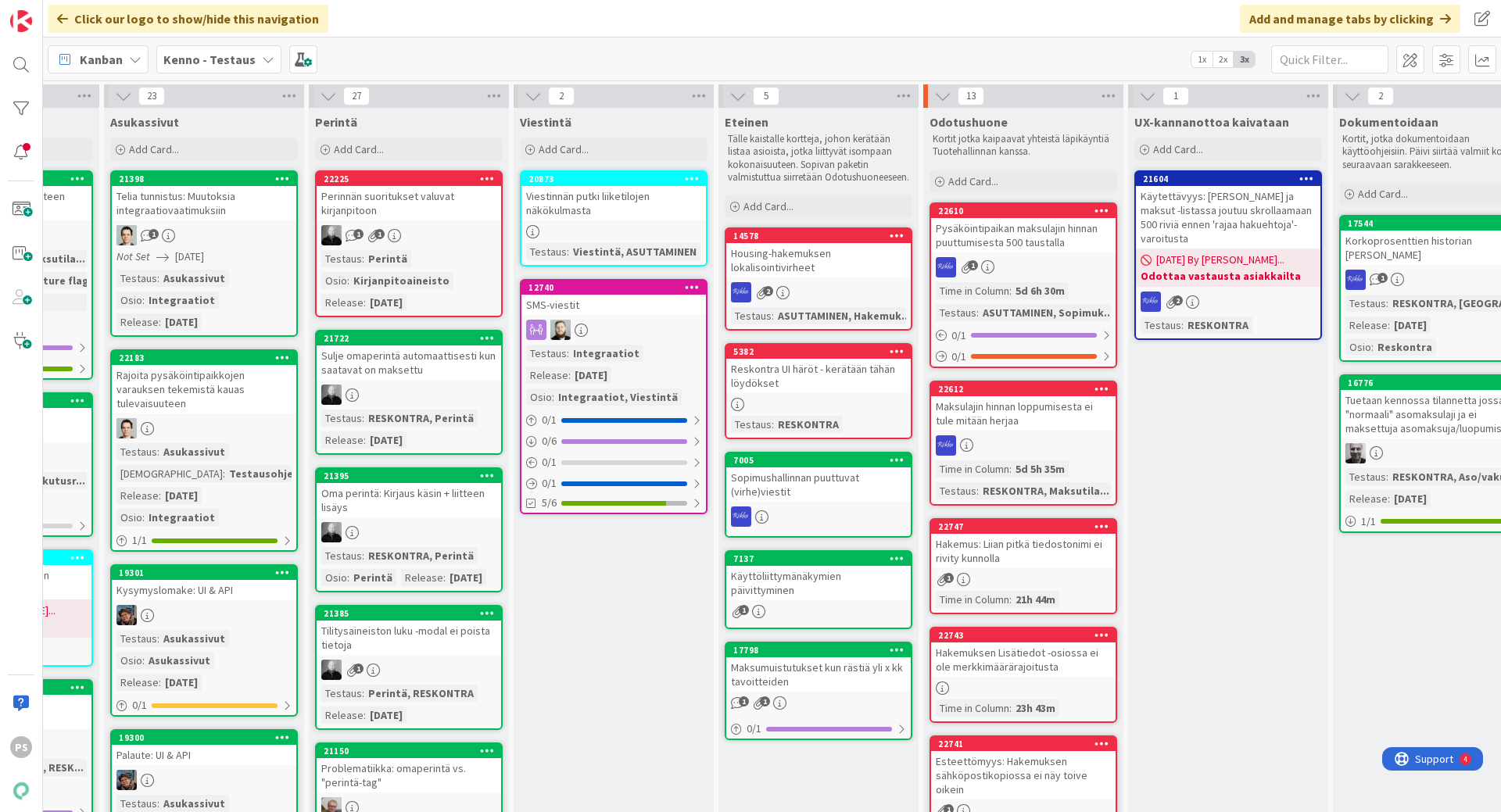
scroll to position [0, 565]
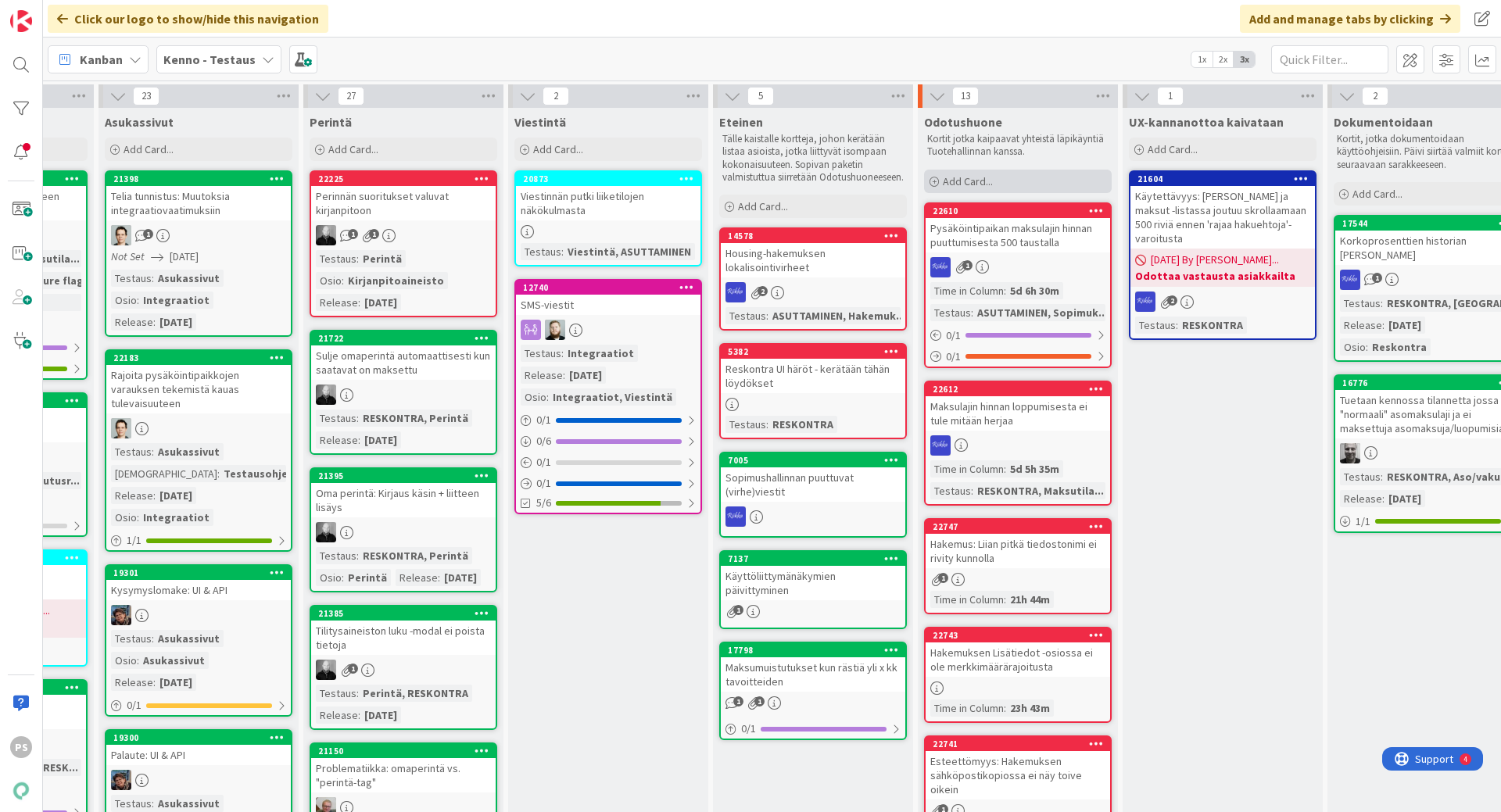
click at [978, 175] on span "Add Card..." at bounding box center [968, 181] width 50 height 14
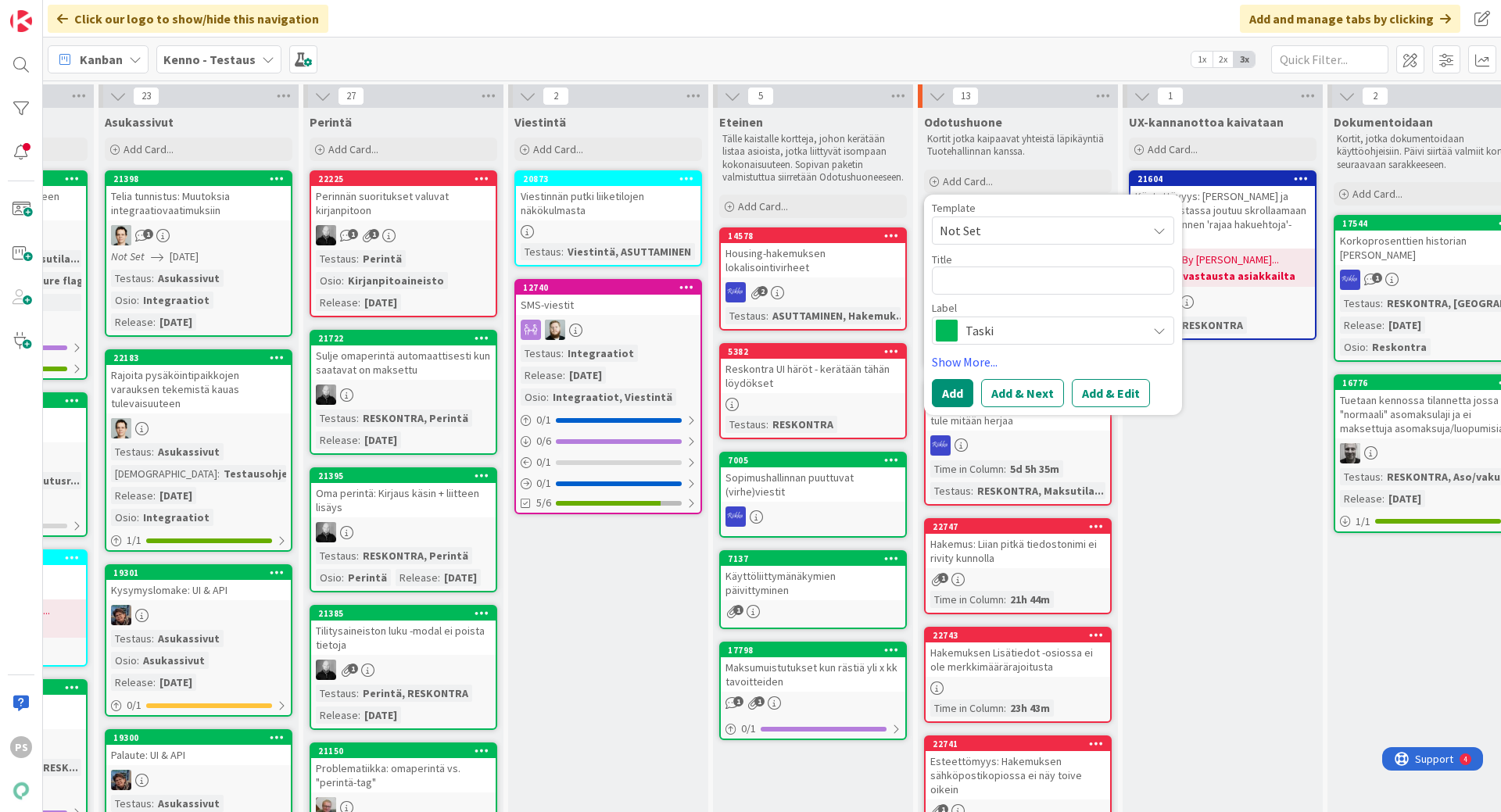
click at [1162, 325] on icon at bounding box center [1159, 330] width 12 height 12
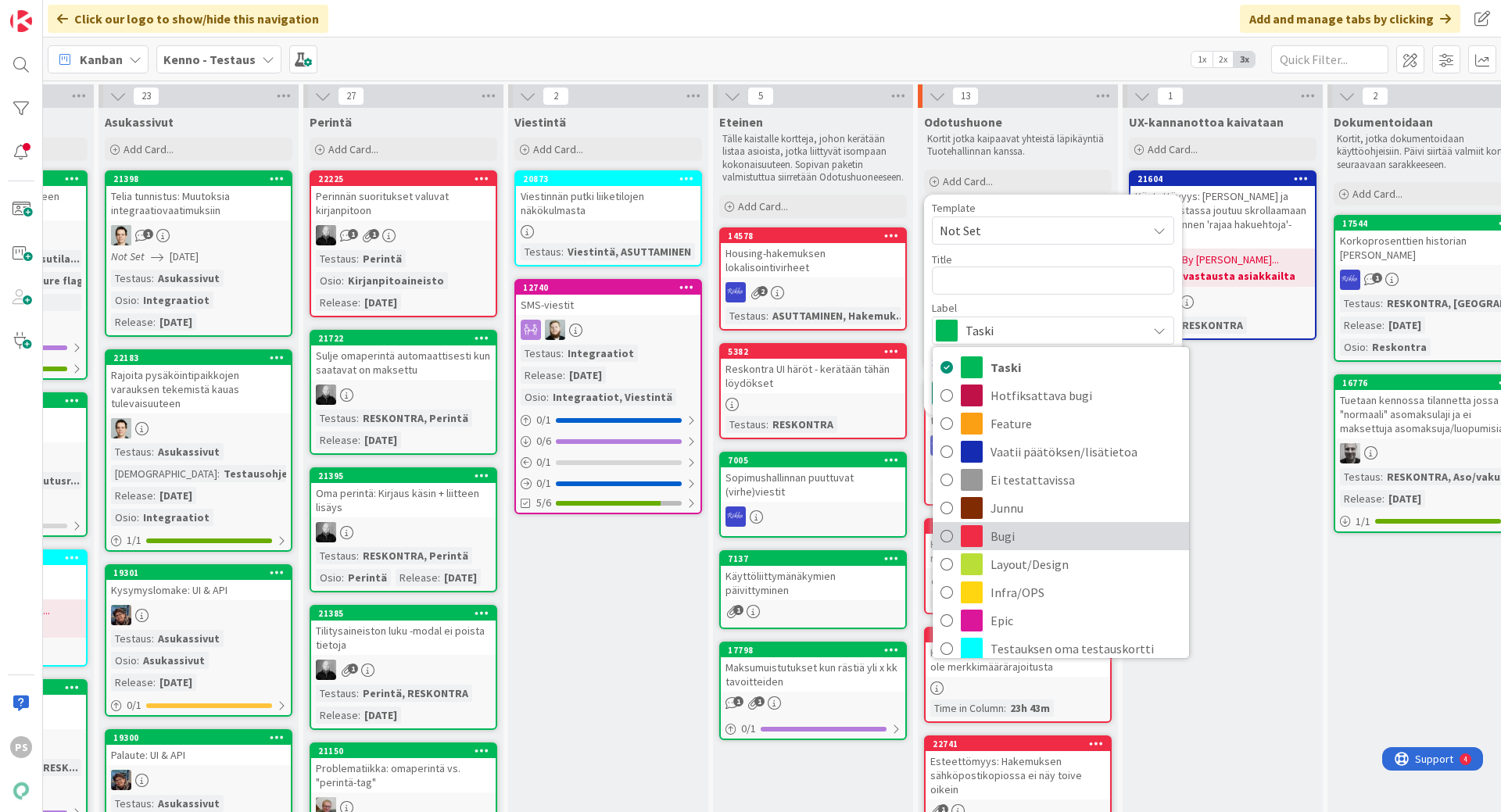
click at [1009, 533] on span "Bugi" at bounding box center [1086, 536] width 191 height 23
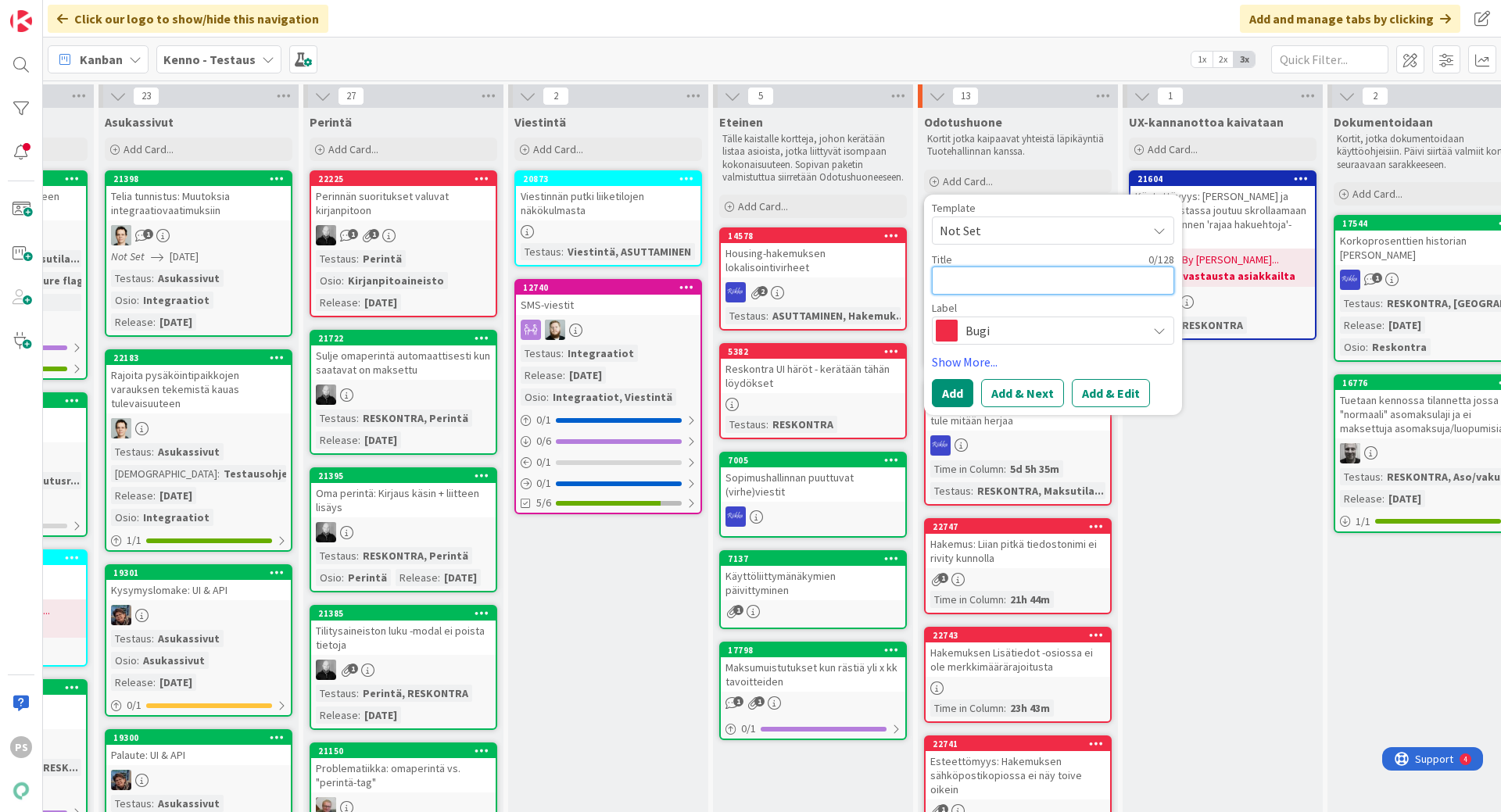
click at [976, 271] on textarea at bounding box center [1054, 281] width 243 height 28
type textarea "x"
type textarea "T"
type textarea "x"
type textarea "Tu"
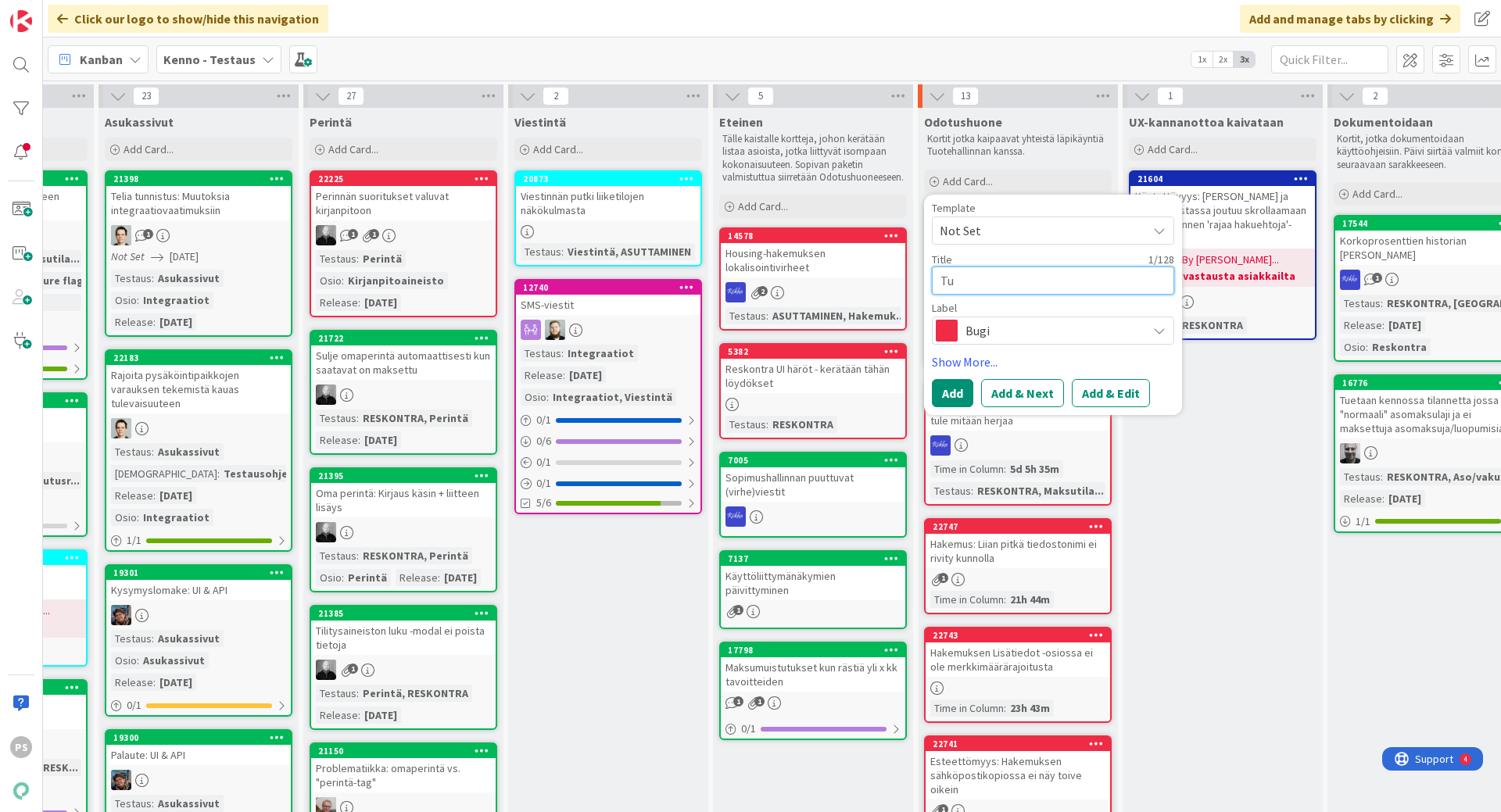
type textarea "x"
type textarea "Tul"
type textarea "x"
type textarea "Tule"
type textarea "x"
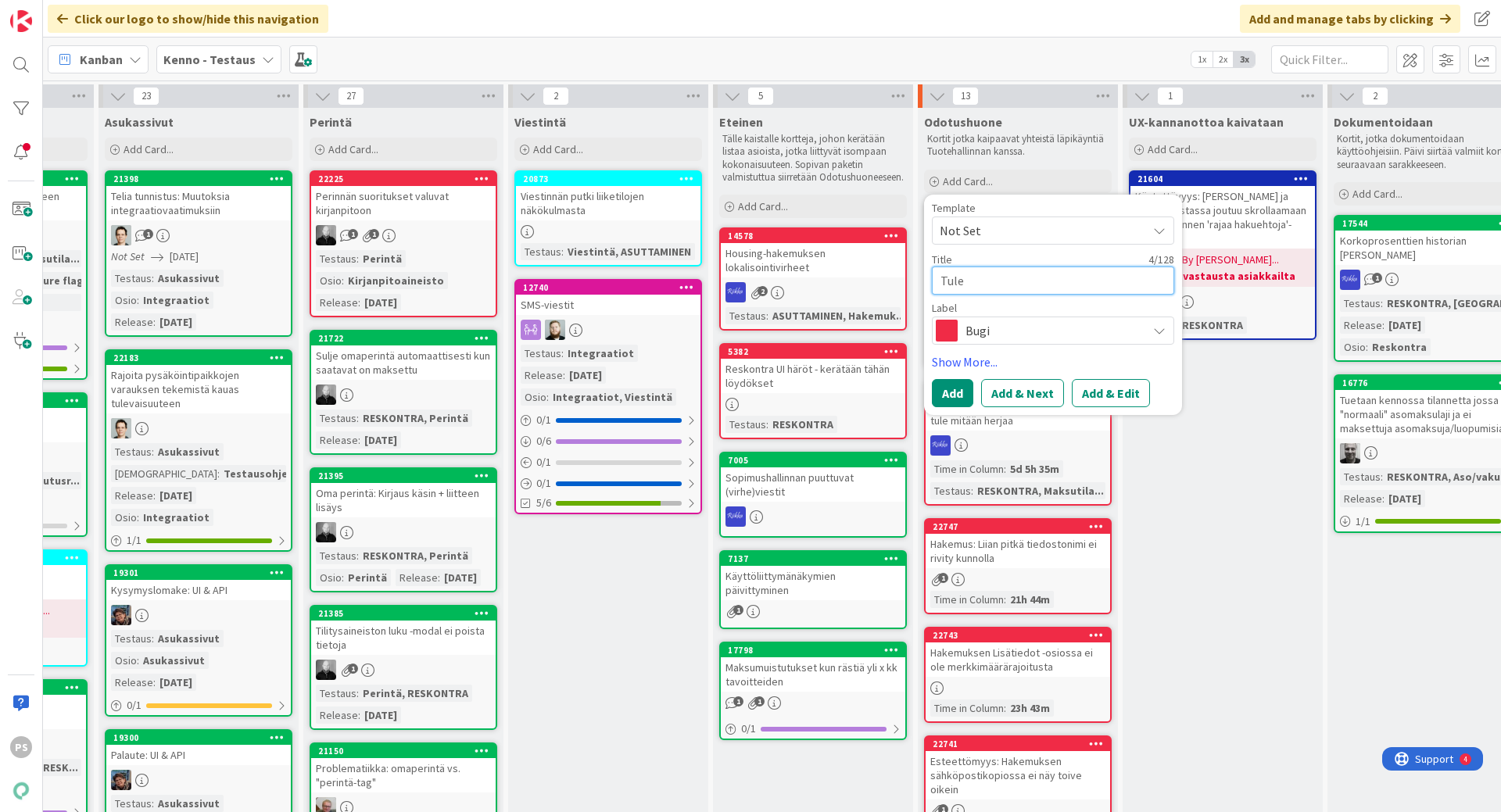
type textarea "Tulev"
type textarea "x"
type textarea "Tuleva"
type textarea "x"
type textarea "Tulevai"
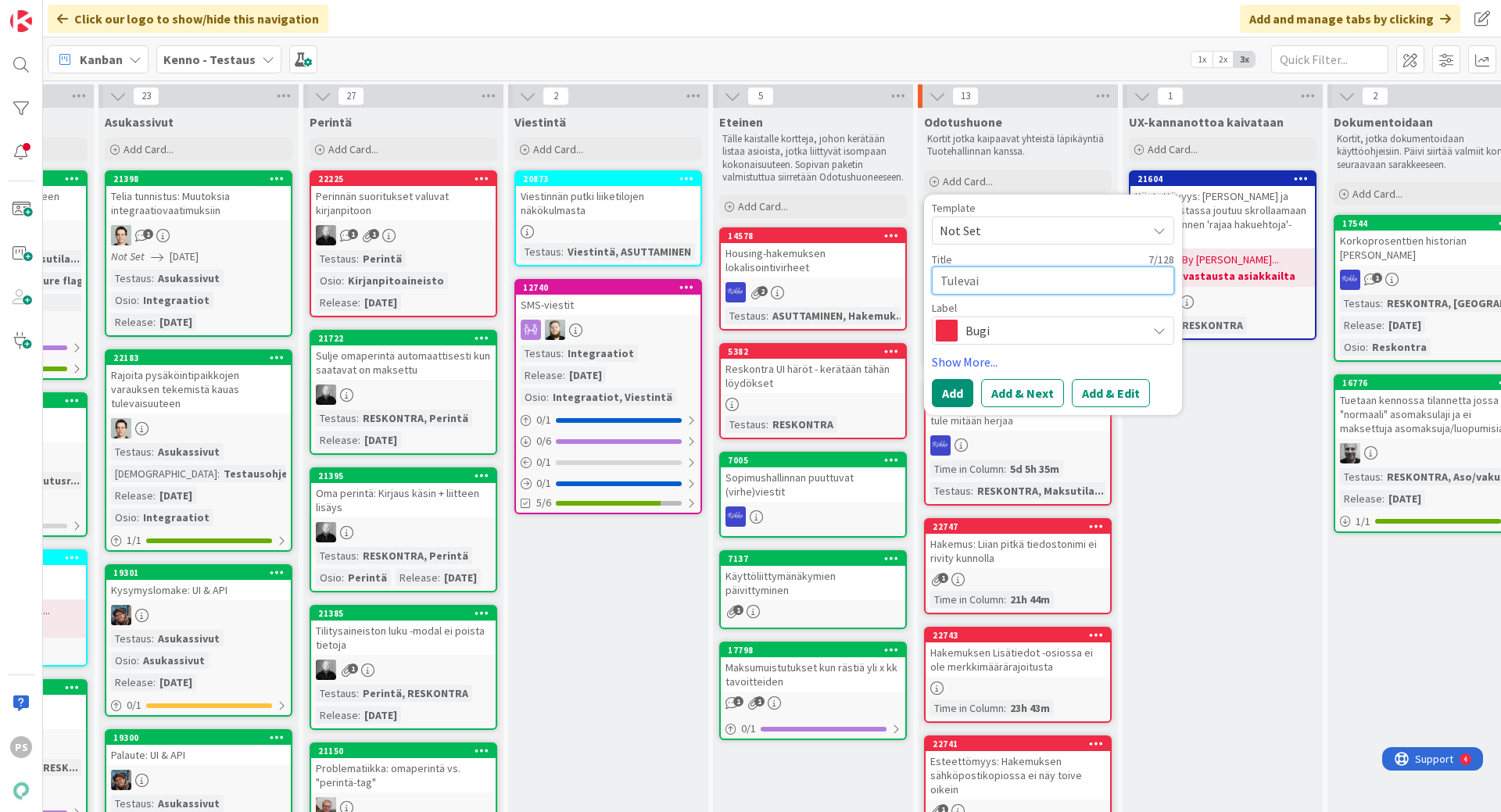
type textarea "x"
type textarea "Tulevaid"
type textarea "x"
type textarea "Tulevaidu"
type textarea "x"
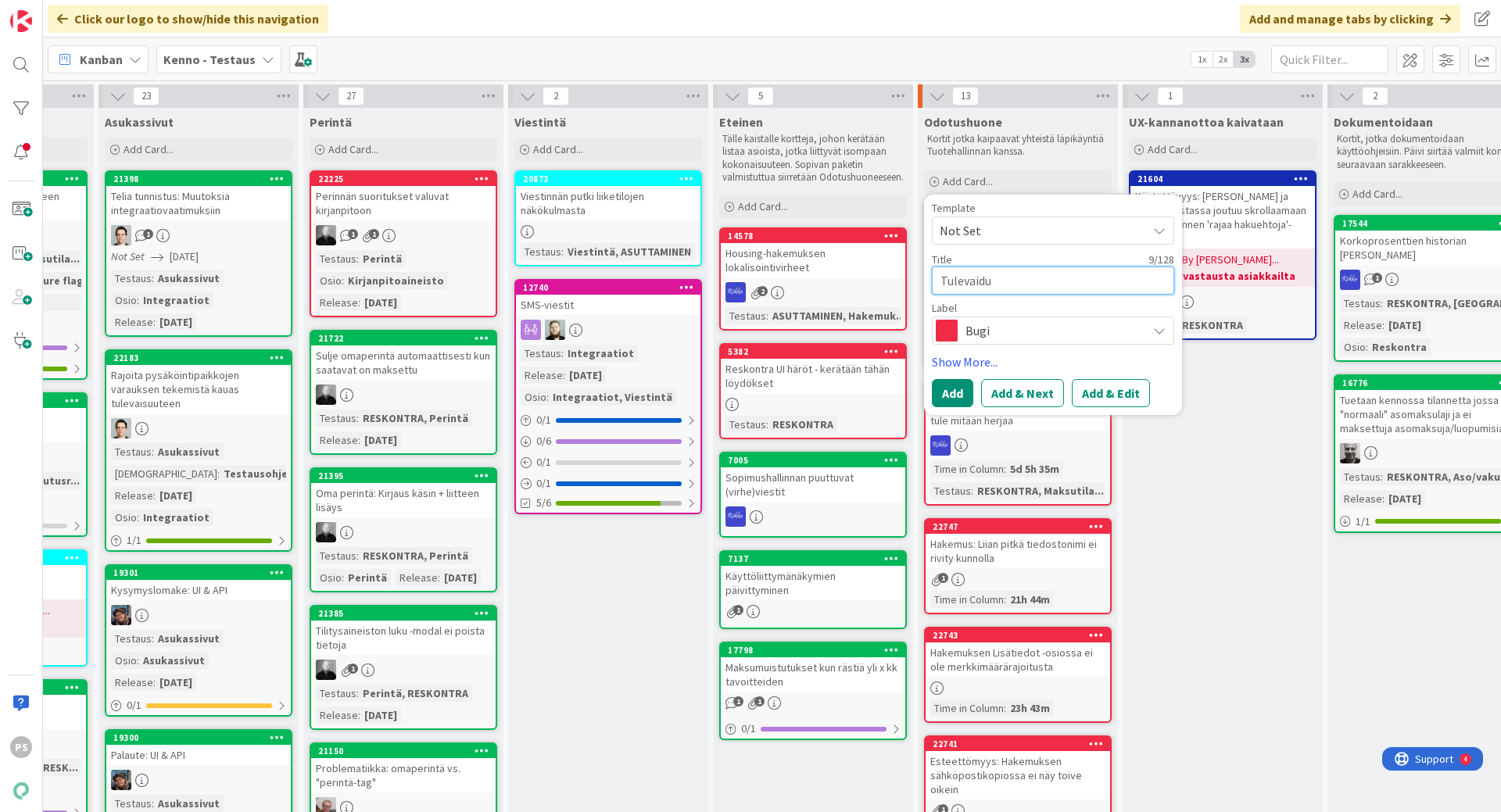
type textarea "Tulevaiduu"
type textarea "x"
type textarea "Tulevaidu"
type textarea "x"
type textarea "Tulevaid"
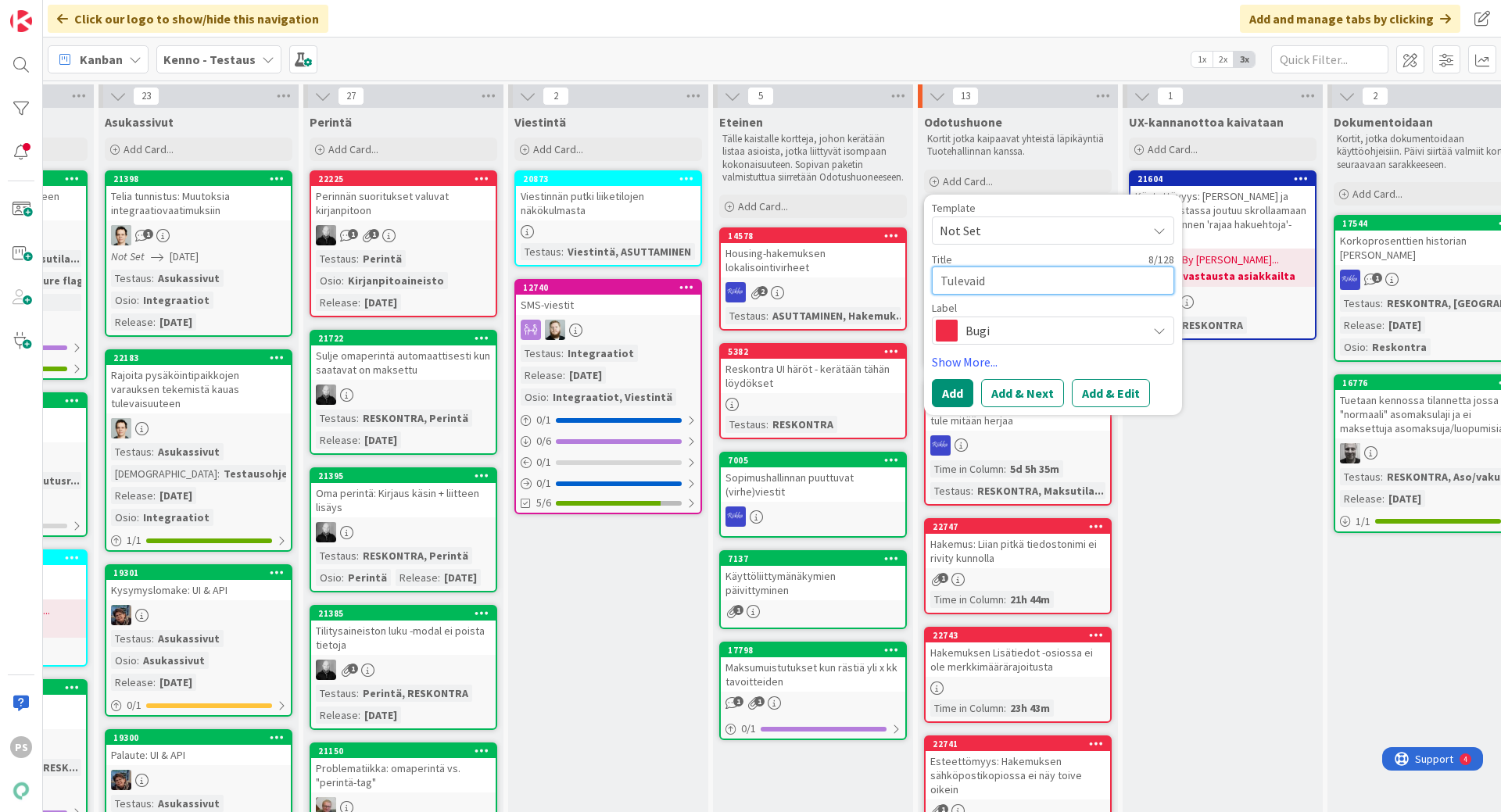
type textarea "x"
type textarea "Tulevai"
type textarea "x"
type textarea "Tulevais"
type textarea "x"
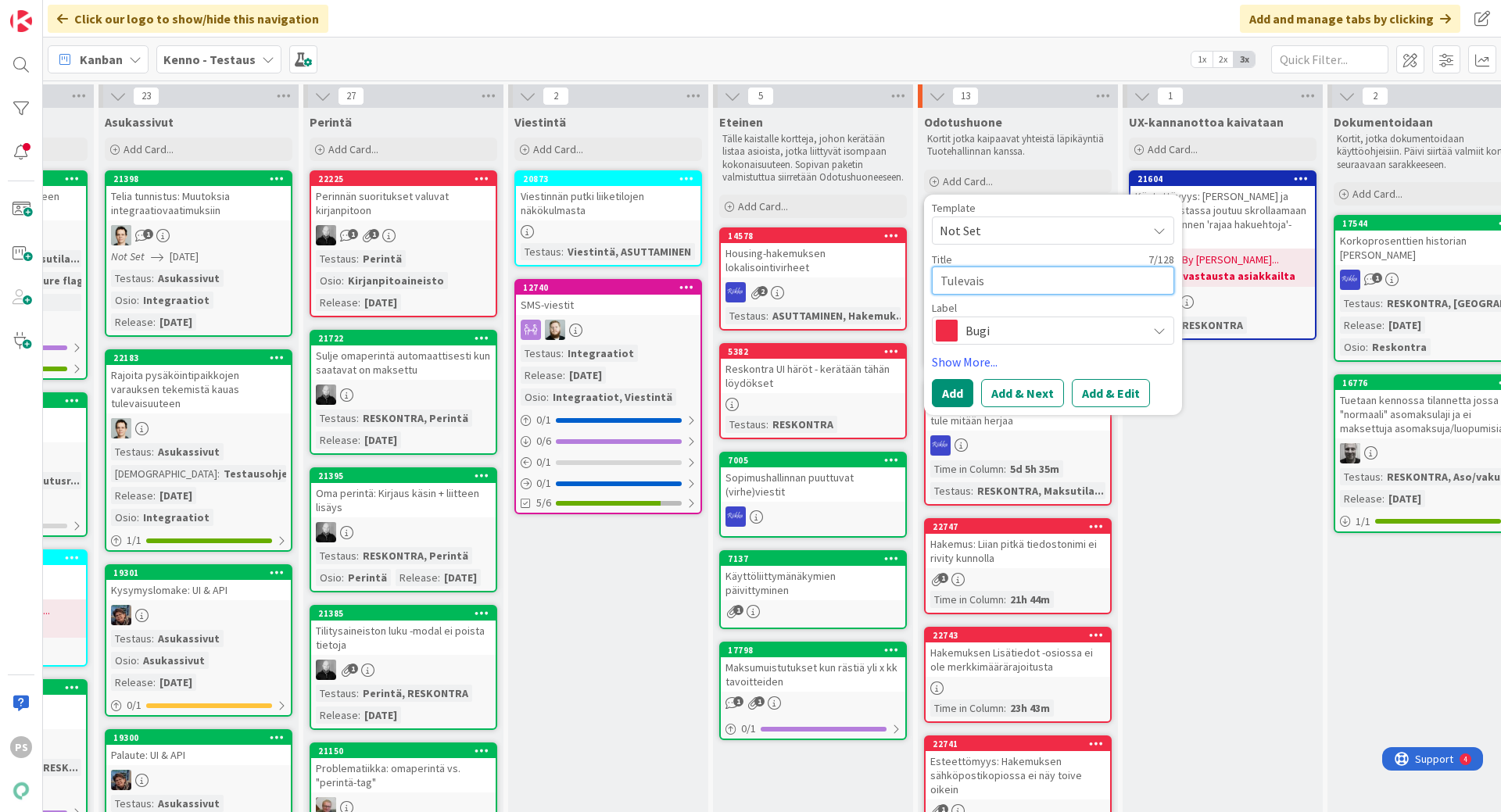
type textarea "Tulevaisu"
type textarea "x"
type textarea "Tulevaisuu"
type textarea "x"
type textarea "Tulevaisuud"
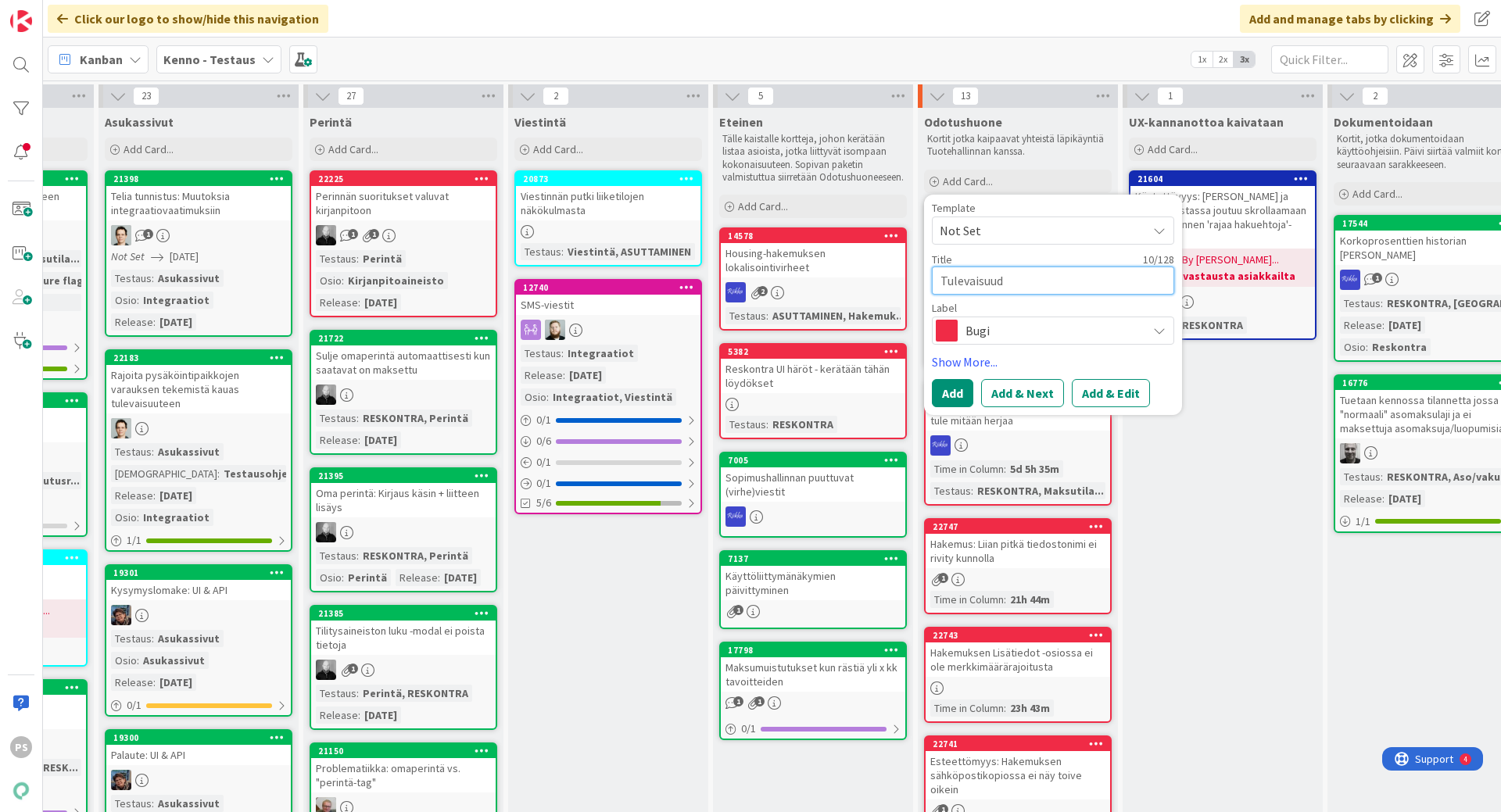
type textarea "x"
type textarea "Tulevaisuude"
type textarea "x"
type textarea "Tulevaisuudes"
type textarea "x"
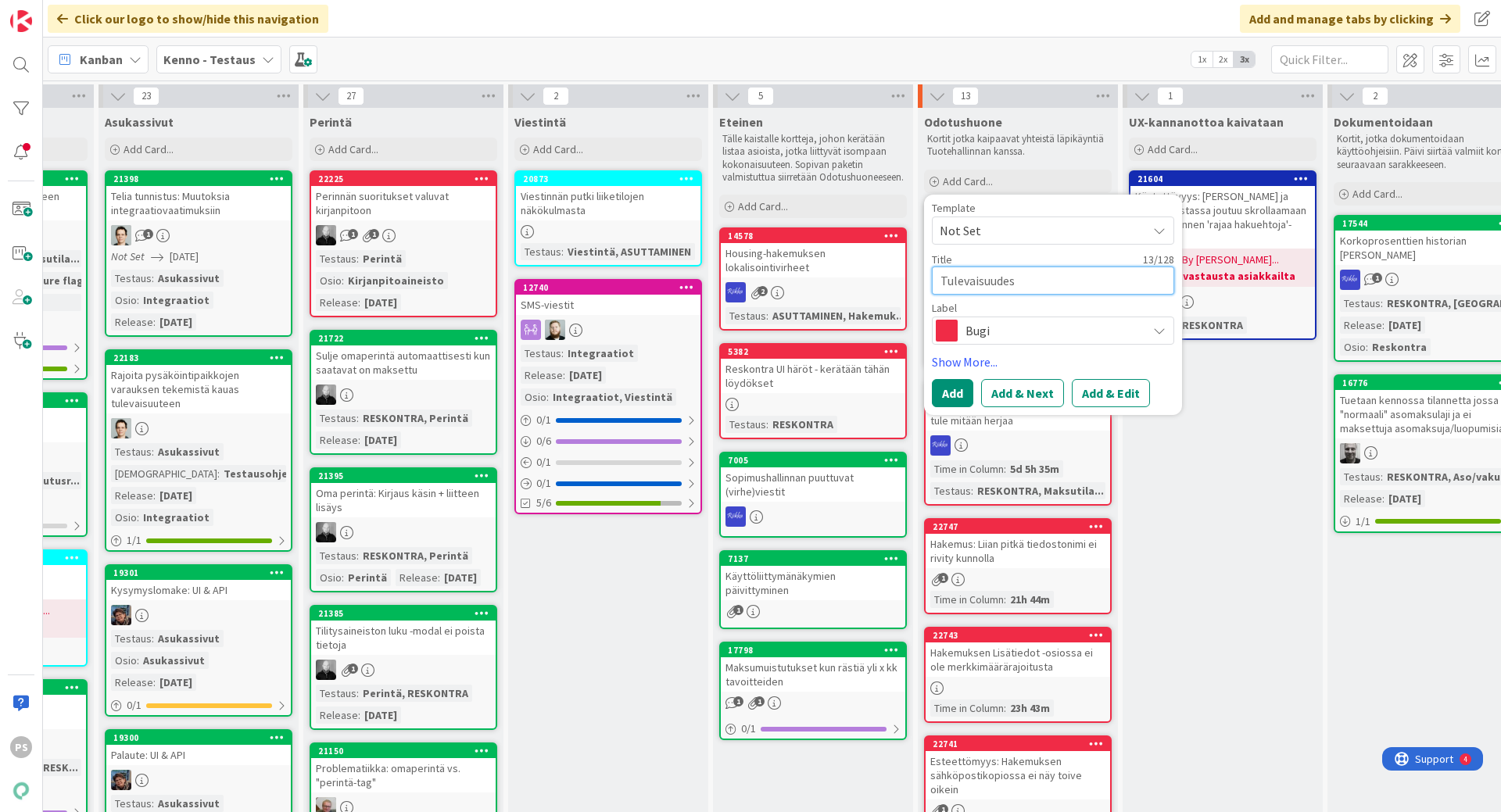
type textarea "Tulevaisuudess"
type textarea "x"
type textarea "Tulevaisuudessa"
type textarea "x"
type textarea "Tulevaisuudessa"
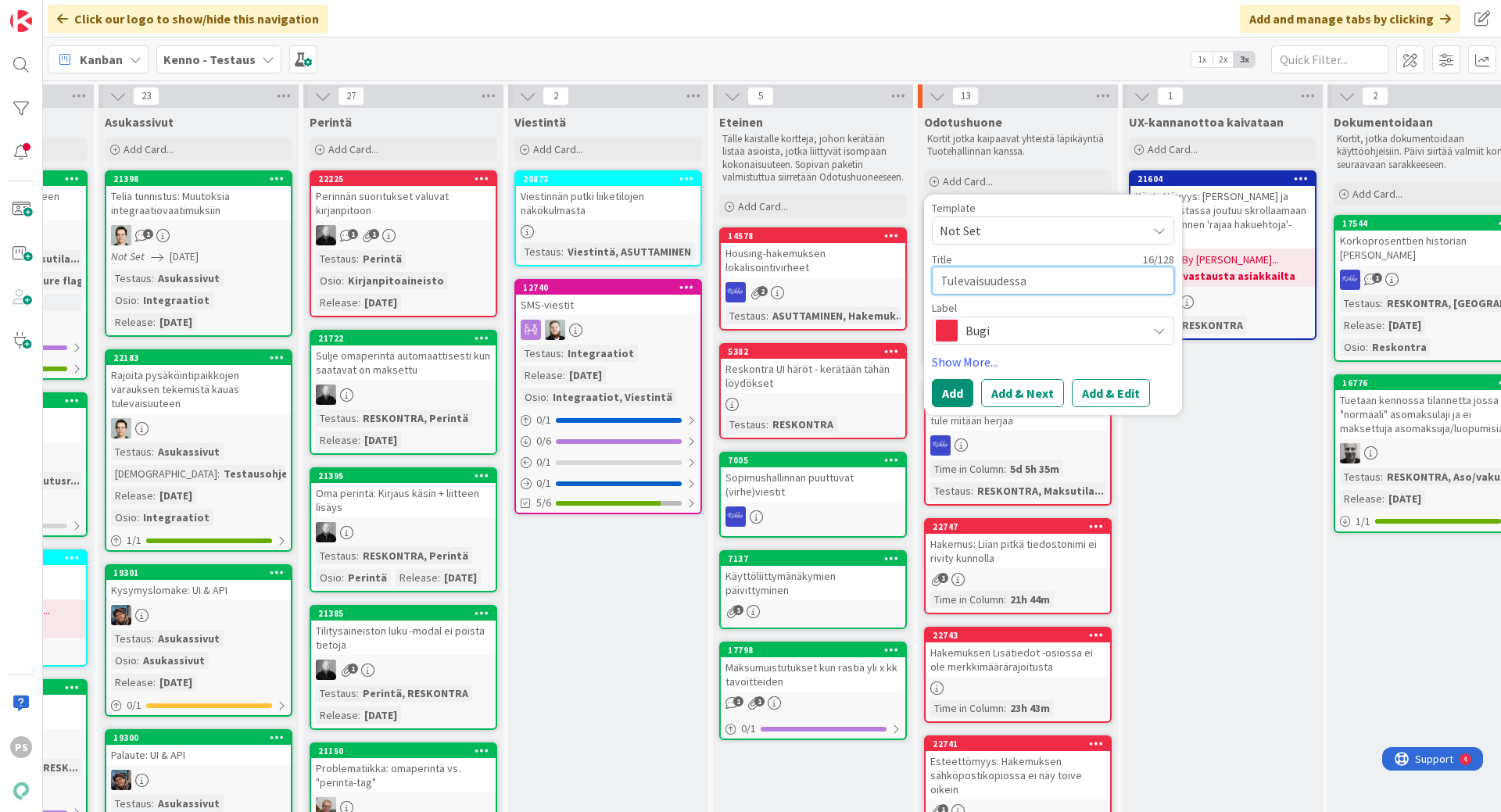
type textarea "x"
type textarea "Tulevaisuudessa la"
type textarea "x"
type textarea "Tulevaisuudessa l"
type textarea "x"
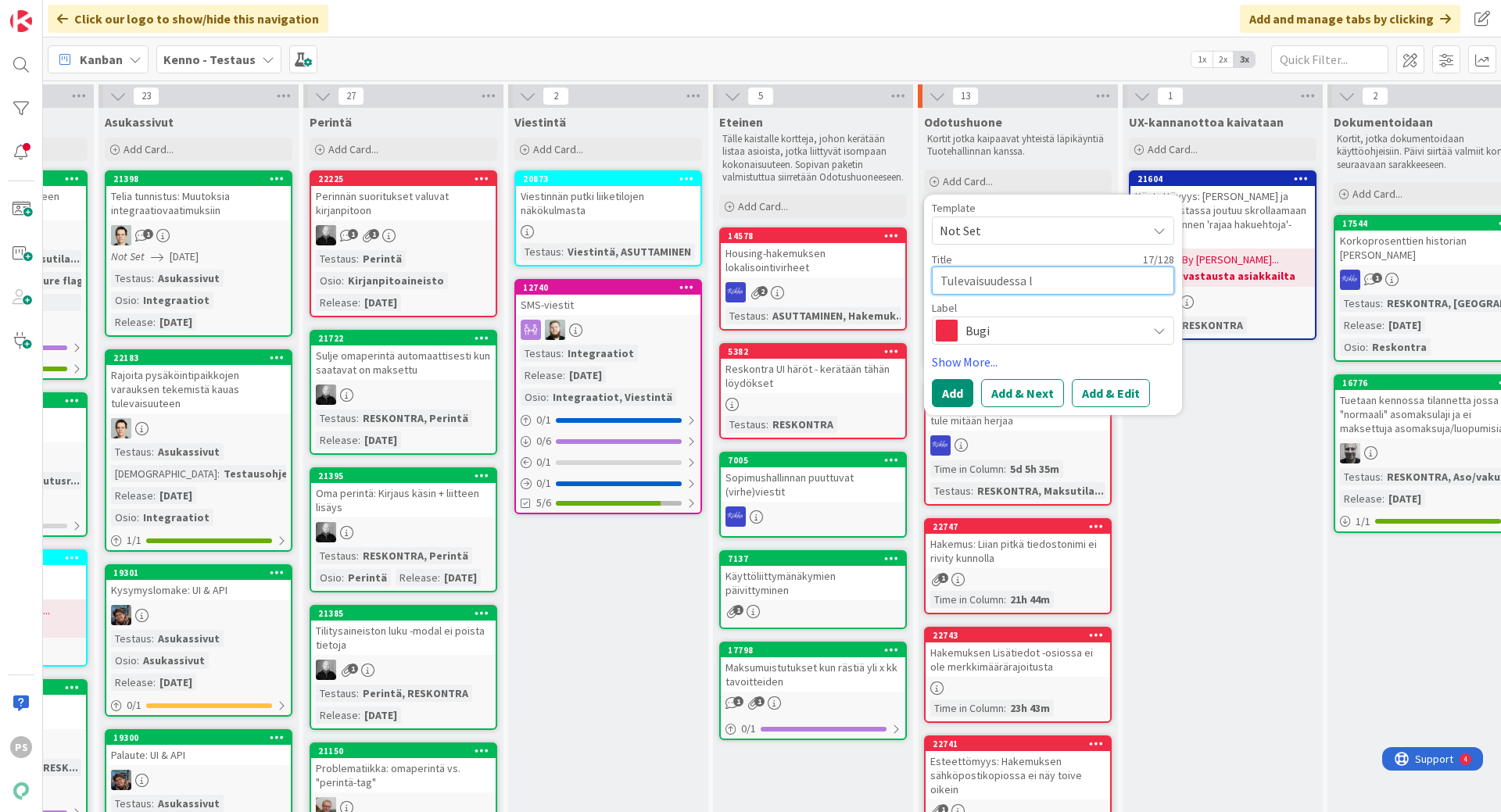
type textarea "Tulevaisuudessa"
type textarea "x"
type textarea "Tulevaisuudessa a"
type textarea "x"
type textarea "Tulevaisuudessa al"
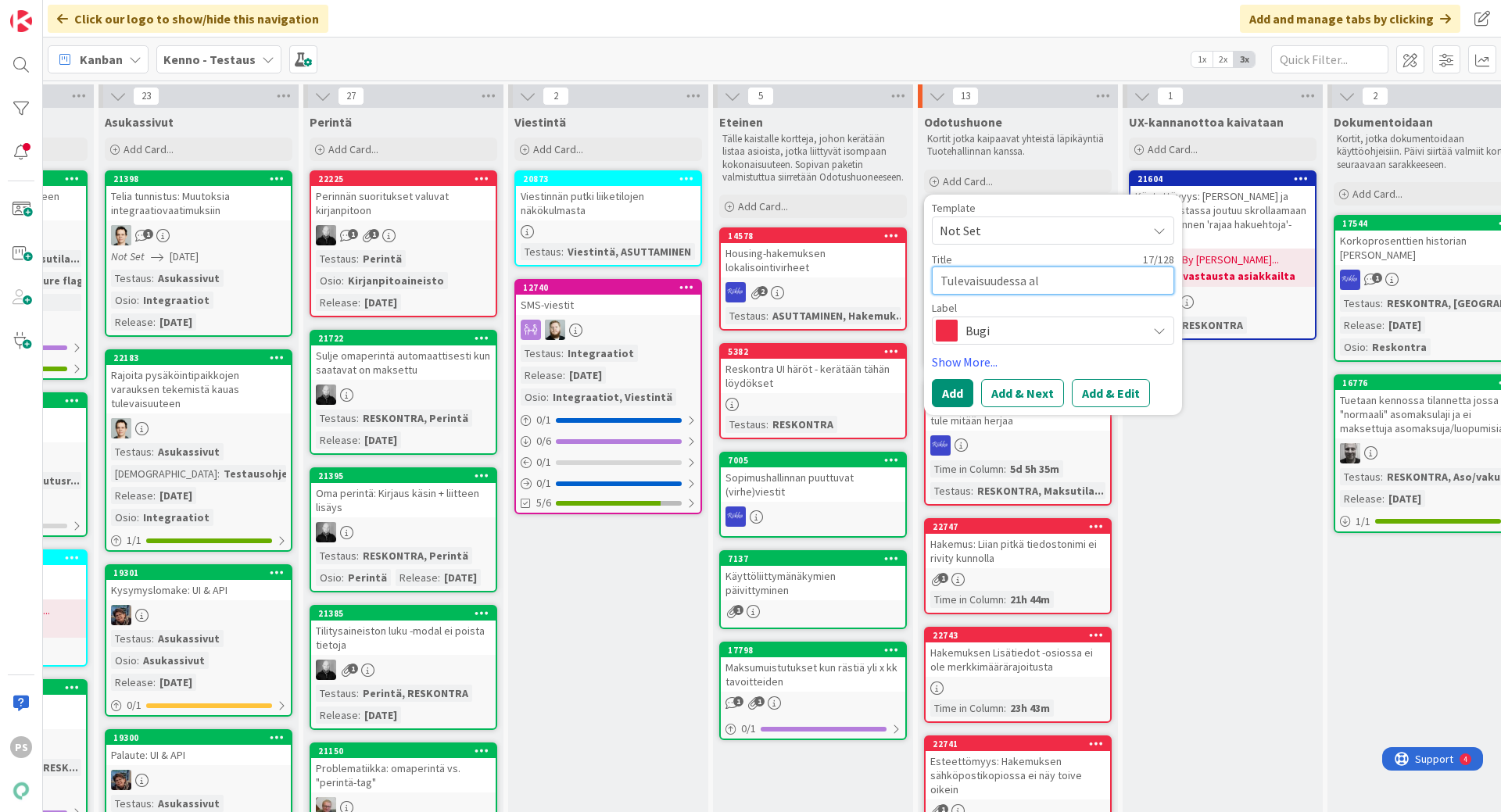
type textarea "x"
type textarea "Tulevaisuudessa alk"
type textarea "x"
type textarea "Tulevaisuudessa alka"
type textarea "x"
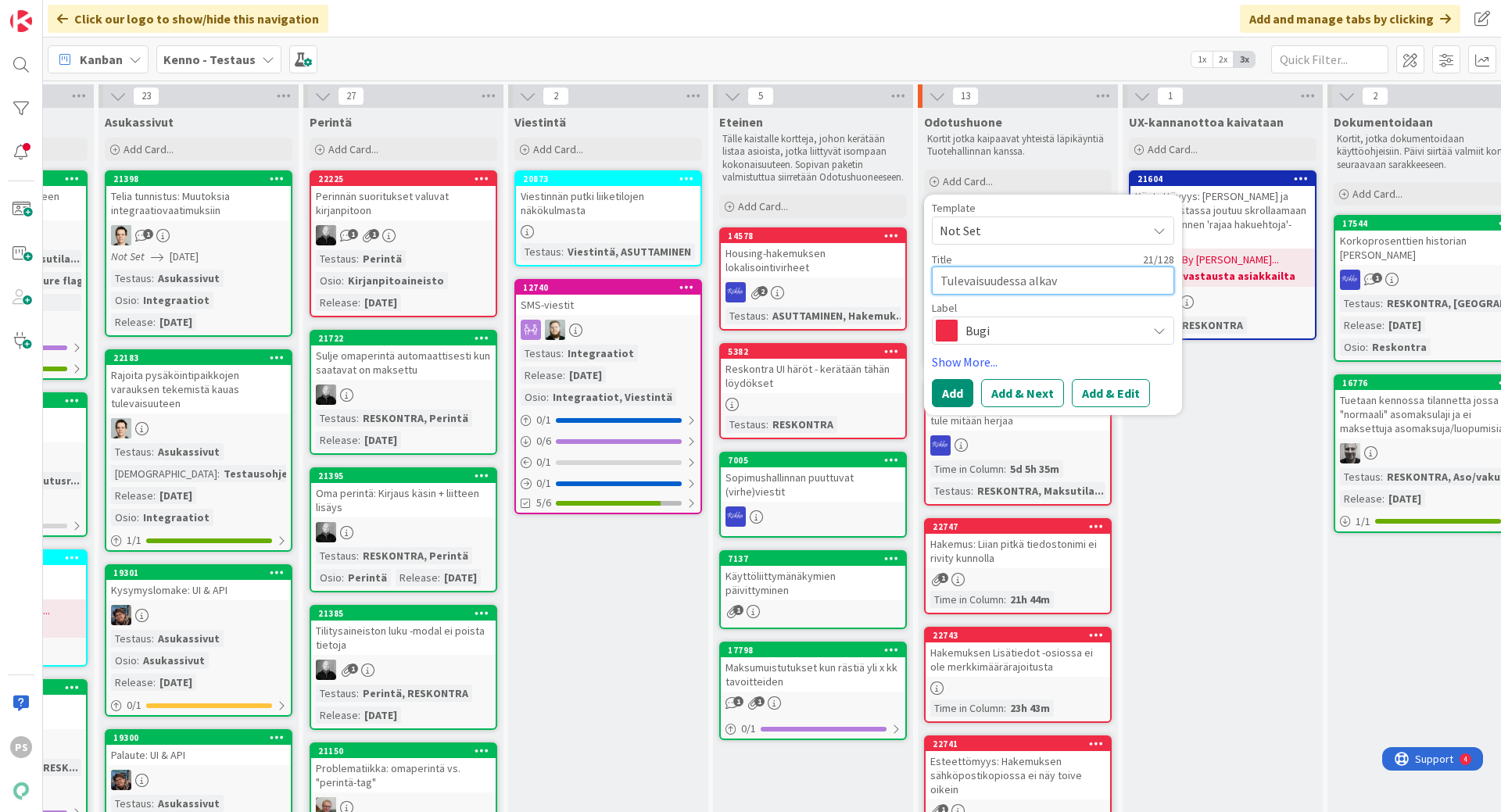
type textarea "Tulevaisuudessa alkava"
type textarea "x"
type textarea "Tulevaisuudessa alkavan"
type textarea "x"
type textarea "Tulevaisuudessa alkavan"
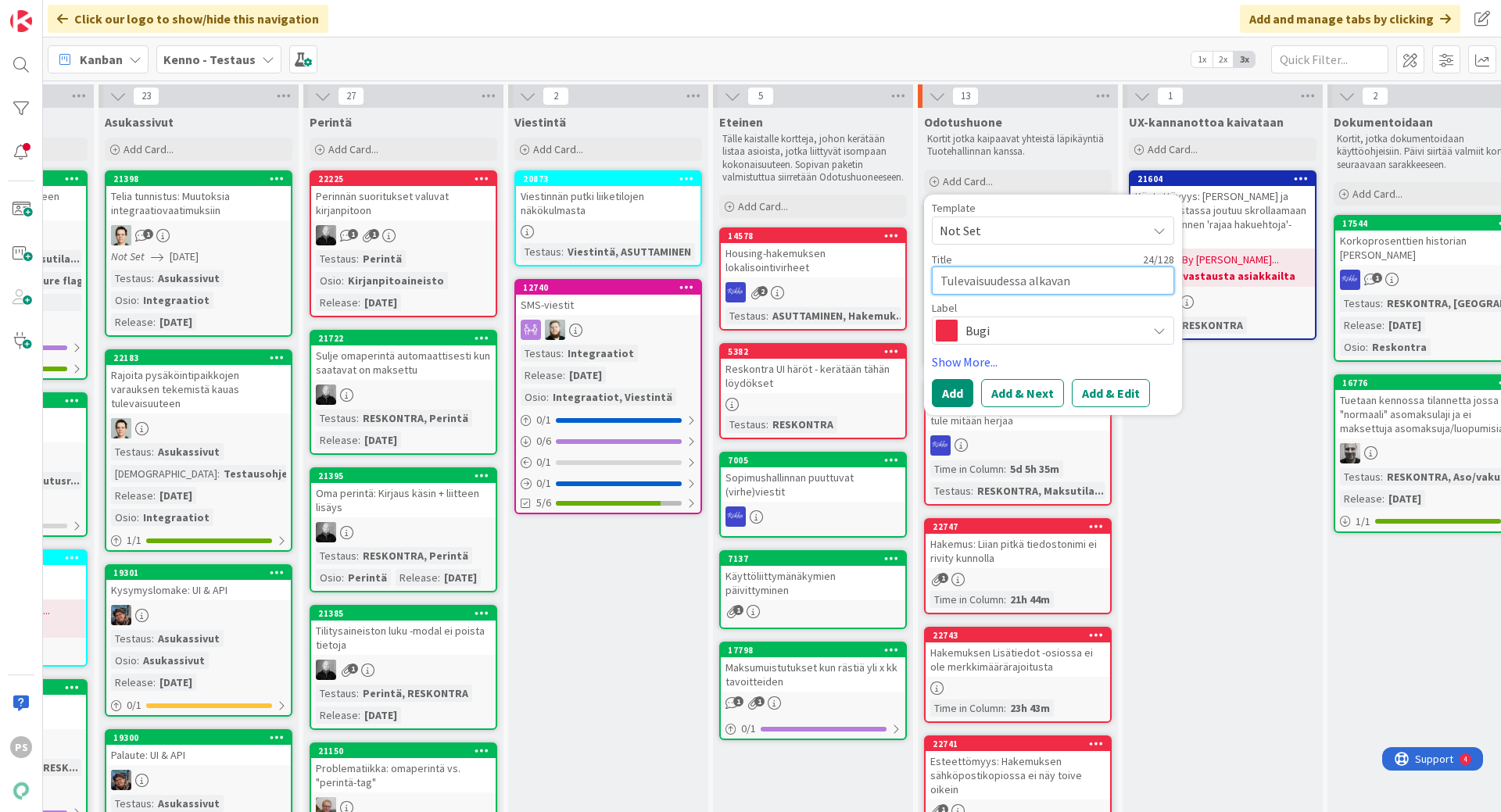
type textarea "x"
type textarea "Tulevaisuudessa alkavan e"
type textarea "x"
type textarea "Tulevaisuudessa alkavan ed"
type textarea "x"
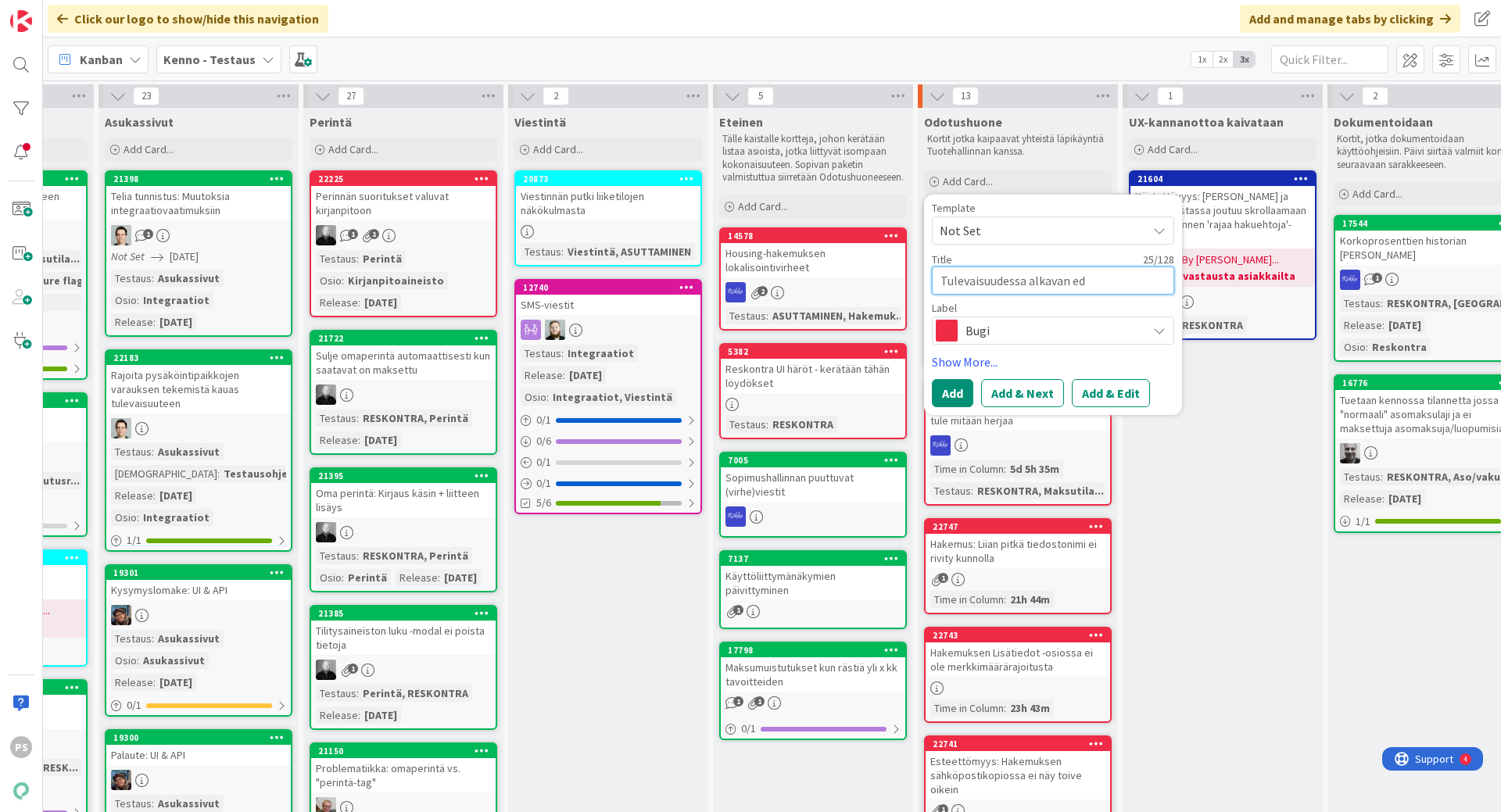
type textarea "Tulevaisuudessa alkavan edu"
type textarea "x"
type textarea "Tulevaisuudessa alkavan edun"
type textarea "x"
type textarea "Tulevaisuudessa alkavan edunv"
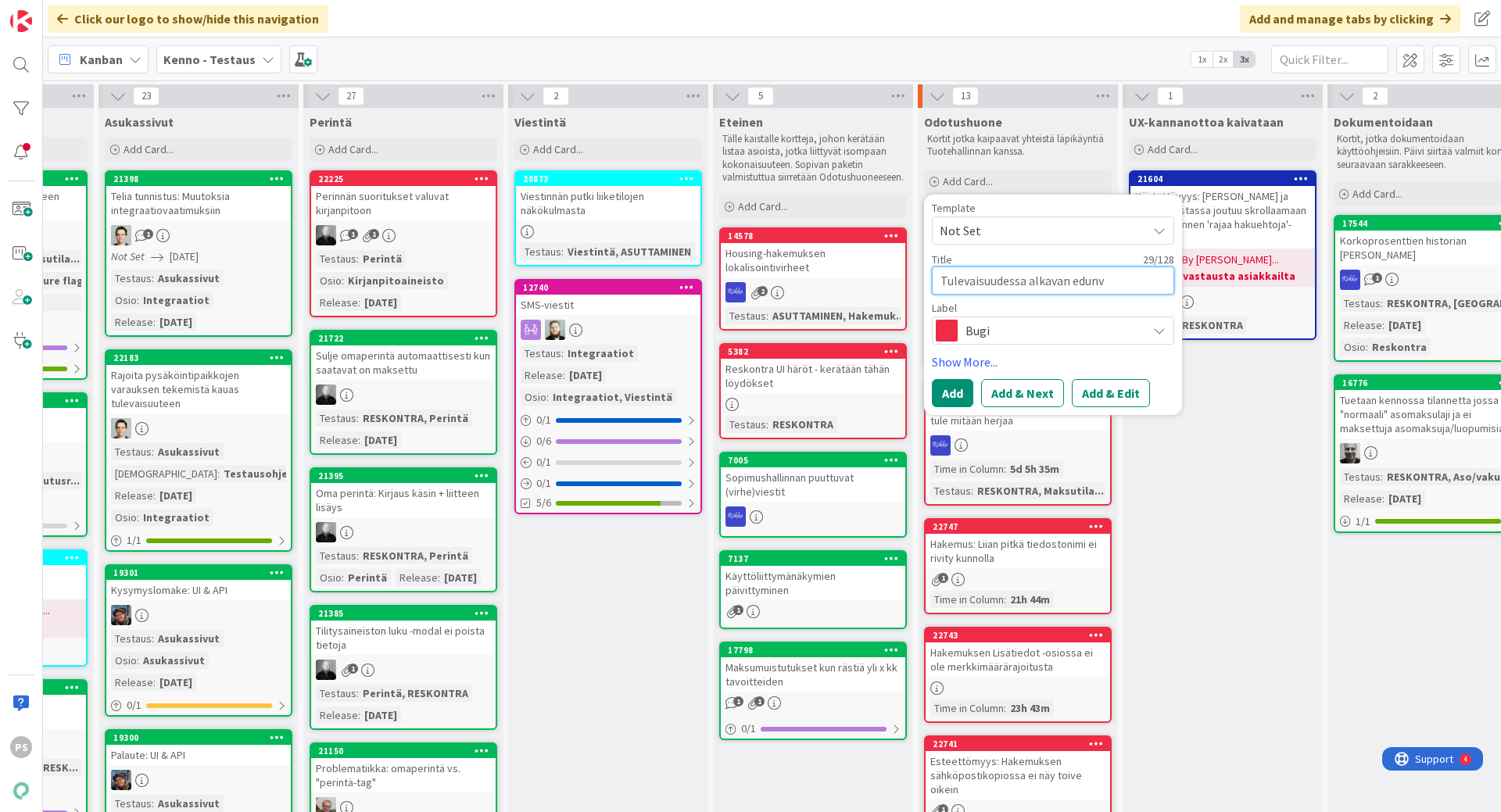
type textarea "x"
type textarea "Tulevaisuudessa alkavan edunva"
type textarea "x"
type textarea "Tulevaisuudessa alkavan edunval"
type textarea "x"
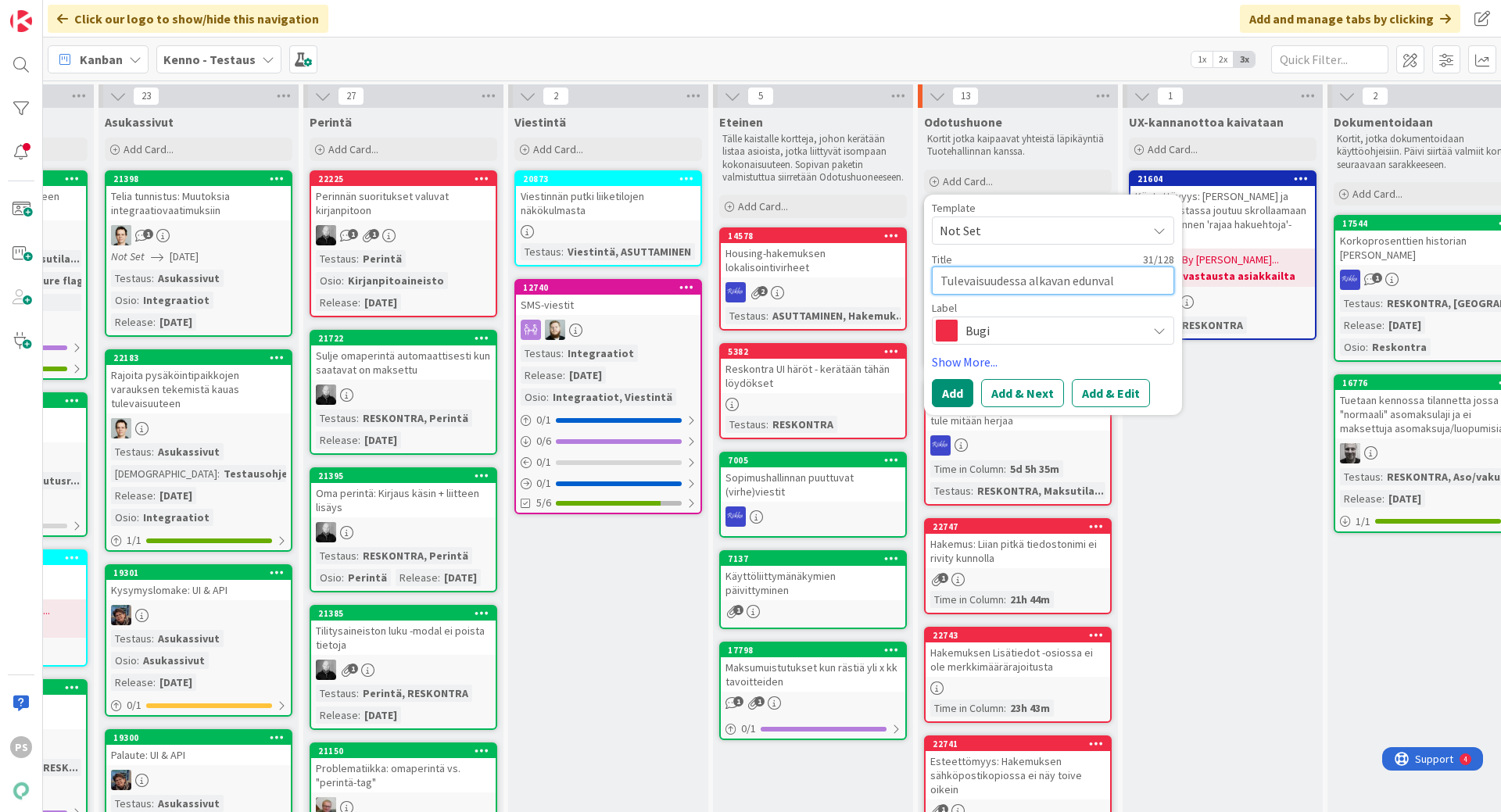
type textarea "Tulevaisuudessa alkavan edunvalv"
type textarea "x"
type textarea "Tulevaisuudessa alkavan edunvalvo"
type textarea "x"
type textarea "Tulevaisuudessa alkavan edunvalvon"
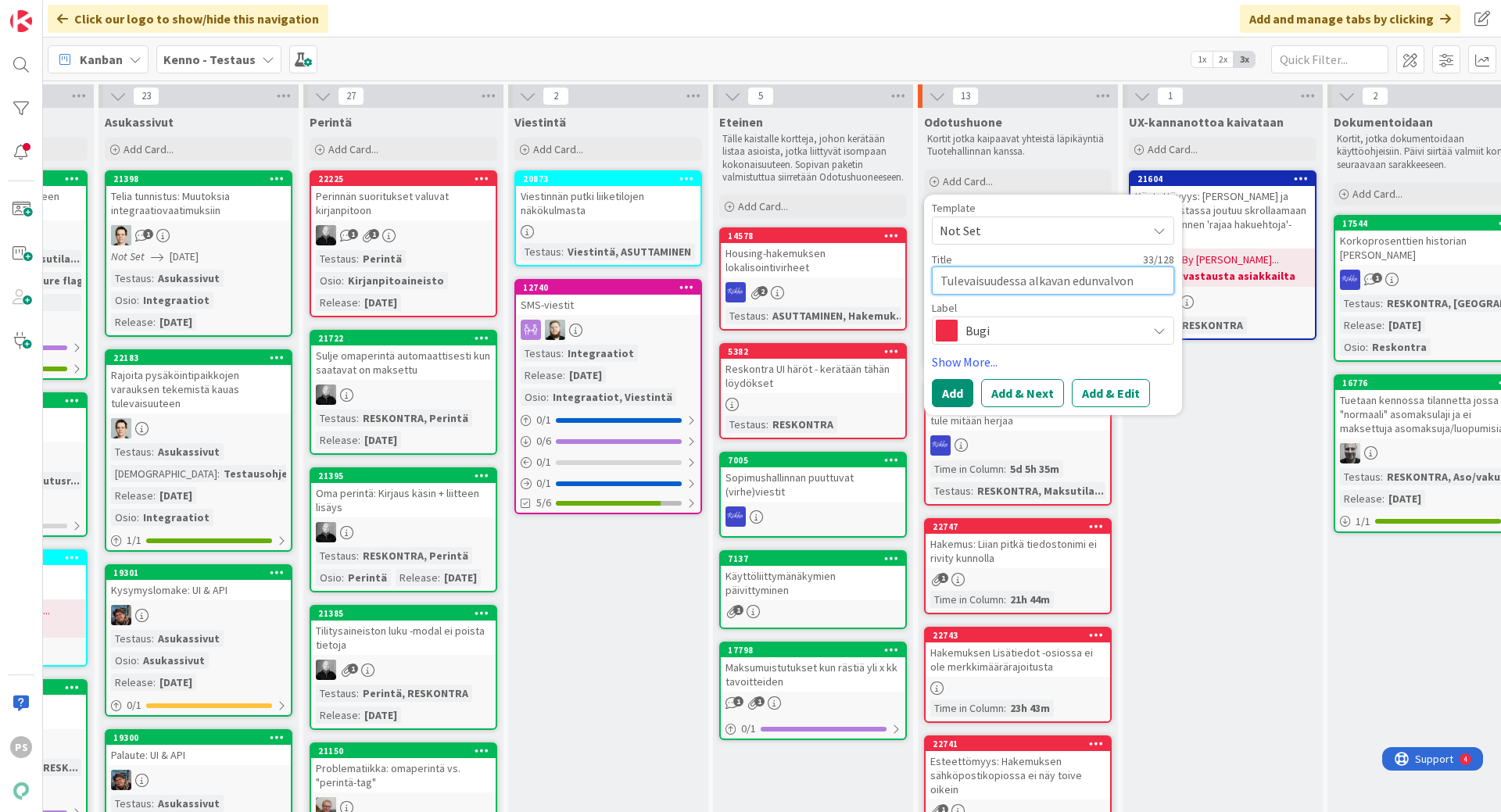
type textarea "x"
type textarea "Tulevaisuudessa alkavan edunvalvonn"
type textarea "x"
type textarea "Tulevaisuudessa alkavan edunvalvonnan"
type textarea "x"
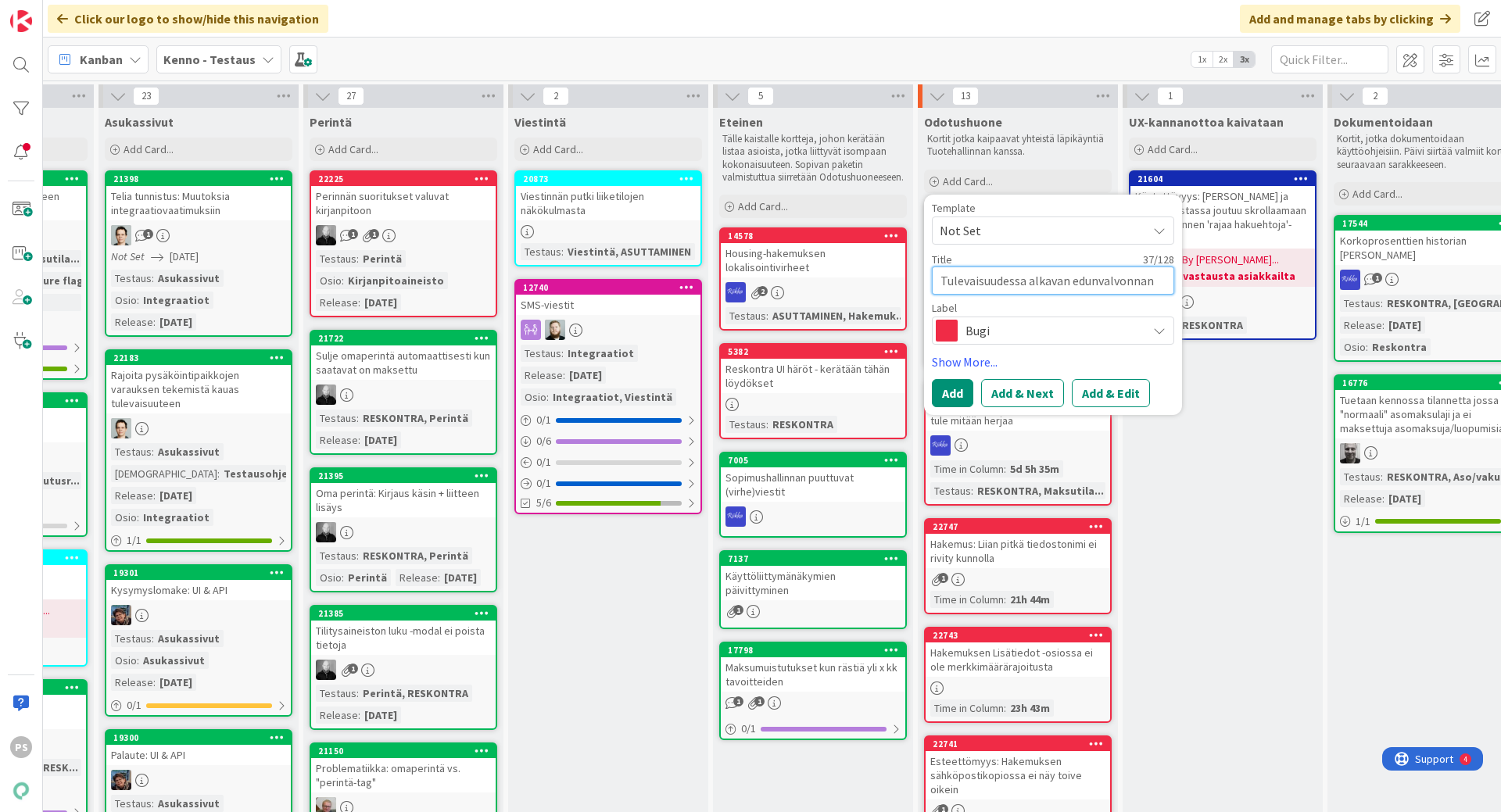
type textarea "Tulevaisuudessa alkavan edunvalvonnan"
type textarea "x"
type textarea "Tulevaisuudessa alkavan edunvalvonnan ti"
type textarea "x"
type textarea "Tulevaisuudessa alkavan edunvalvonnan tie"
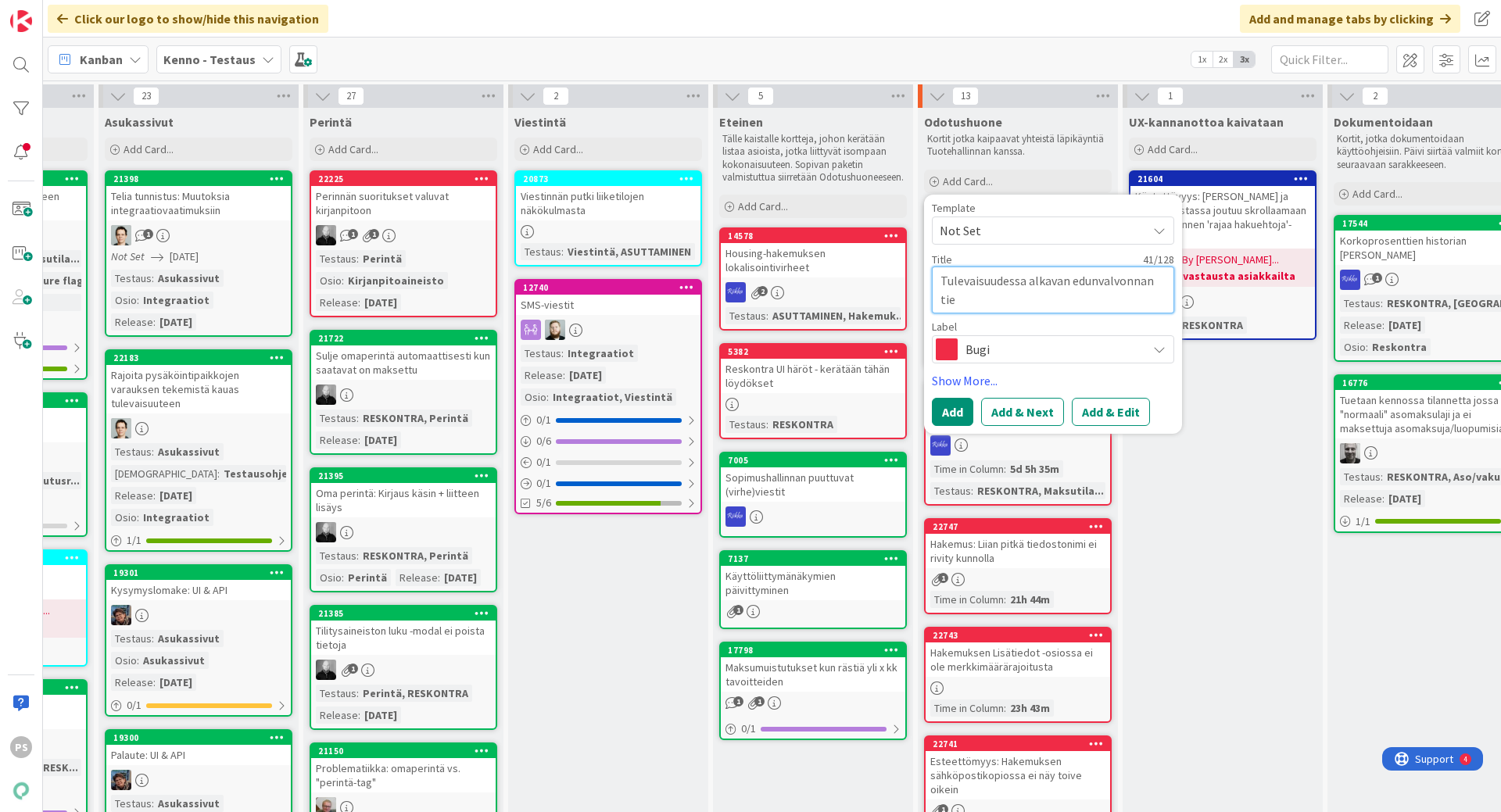
type textarea "x"
type textarea "Tulevaisuudessa alkavan edunvalvonnan tieto"
type textarea "x"
type textarea "Tulevaisuudessa alkavan edunvalvonnan tietoja"
type textarea "x"
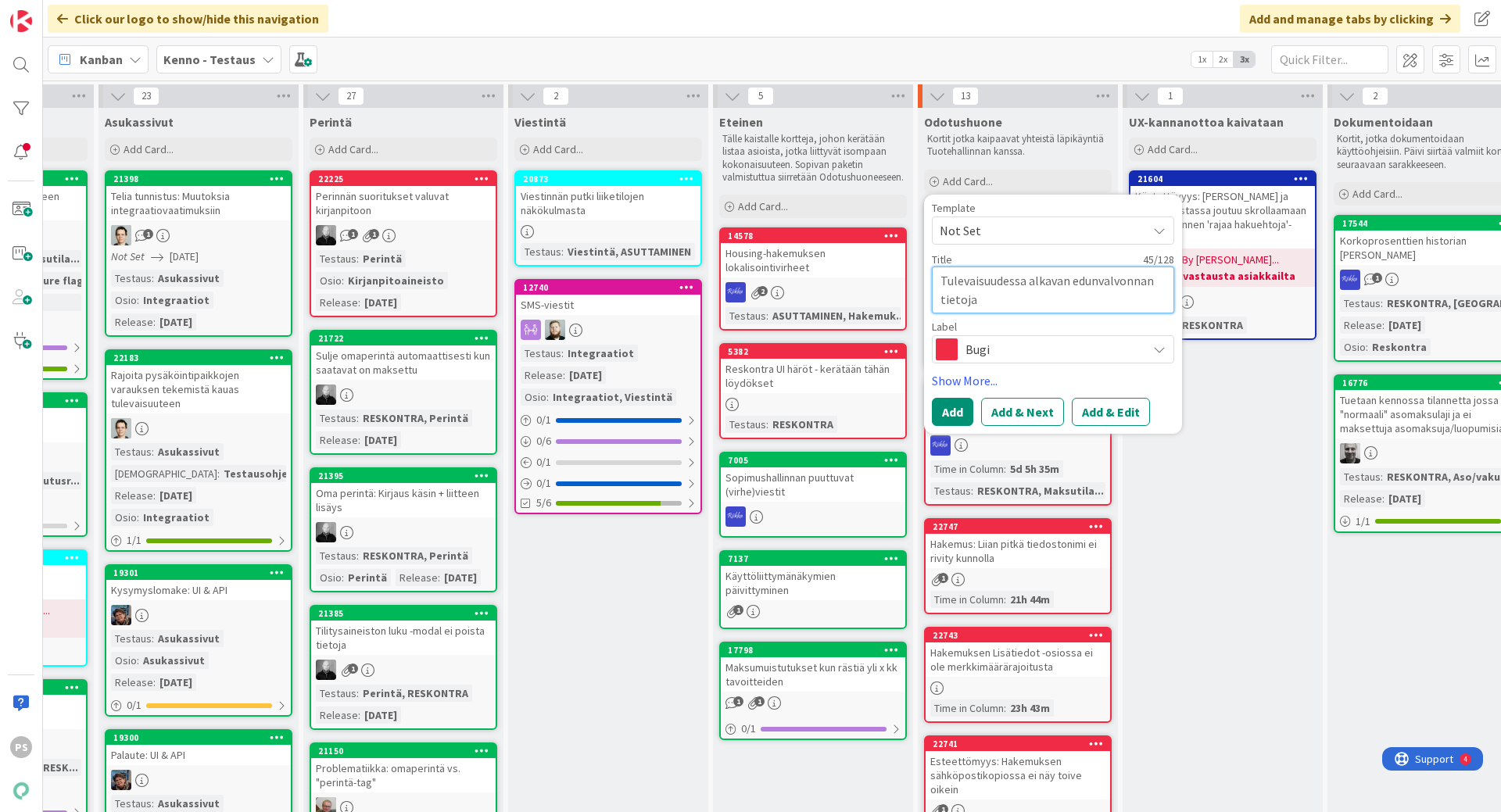
type textarea "Tulevaisuudessa alkavan edunvalvonnan tietoja"
type textarea "x"
type textarea "Tulevaisuudessa alkavan edunvalvonnan tietoja e"
type textarea "x"
type textarea "Tulevaisuudessa alkavan edunvalvonnan tietoja ei"
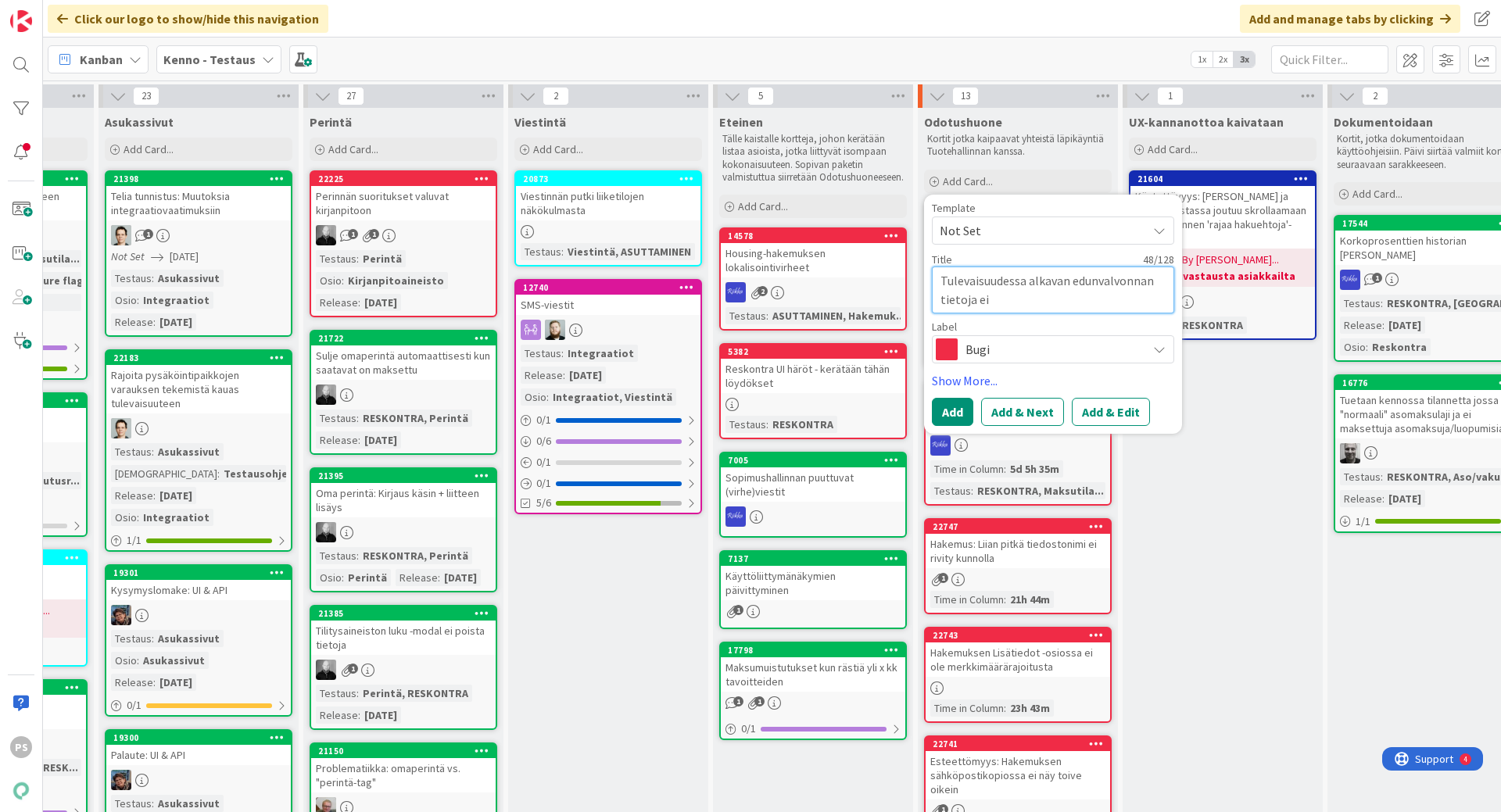
type textarea "x"
type textarea "Tulevaisuudessa alkavan edunvalvonnan tietoja ei"
type textarea "x"
type textarea "Tulevaisuudessa alkavan edunvalvonnan tietoja ei p"
type textarea "x"
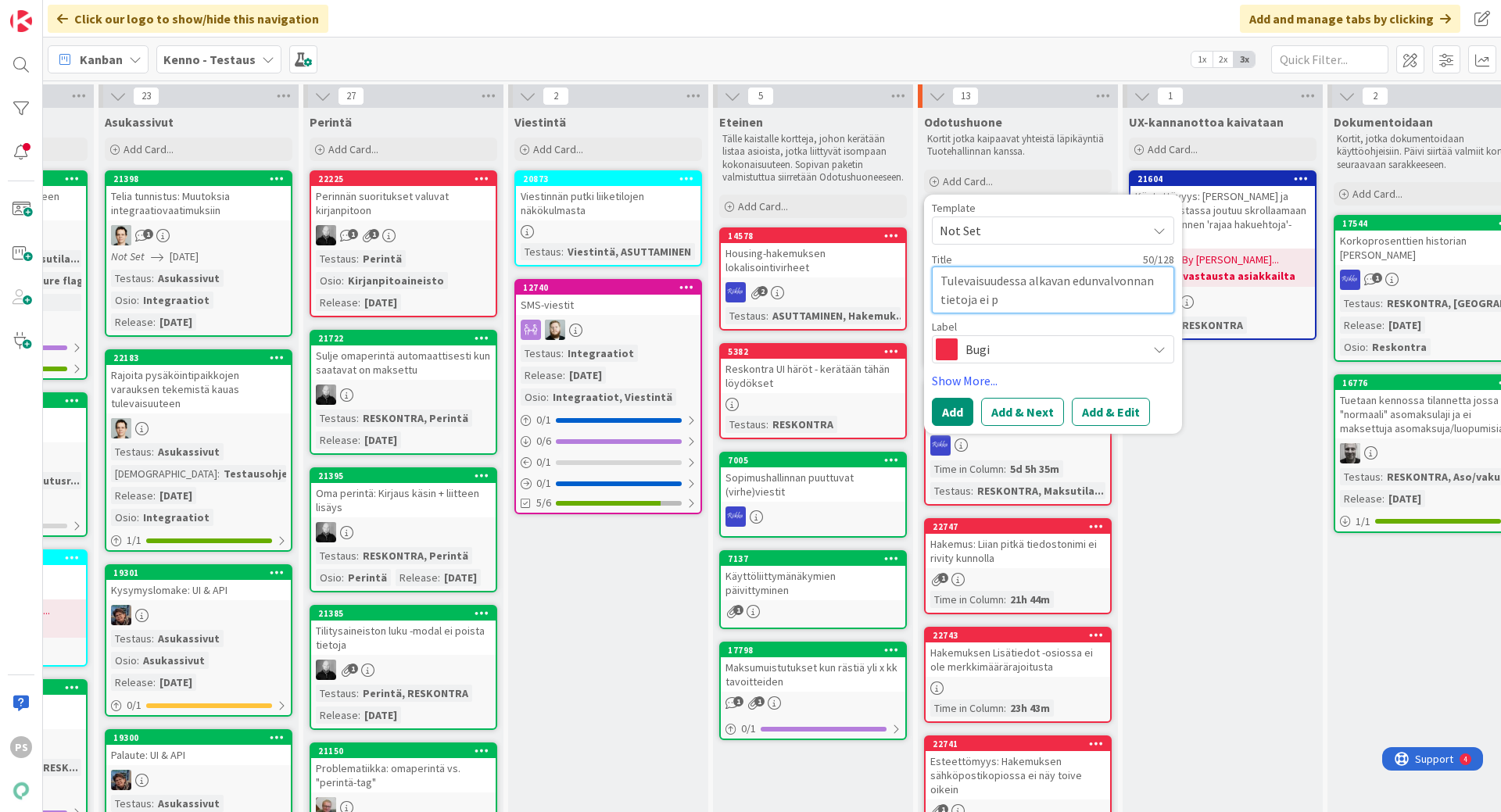
type textarea "Tulevaisuudessa alkavan edunvalvonnan tietoja ei pä"
type textarea "x"
type textarea "Tulevaisuudessa alkavan edunvalvonnan tietoja ei pääs"
type textarea "x"
type textarea "Tulevaisuudessa alkavan edunvalvonnan tietoja ei pääse"
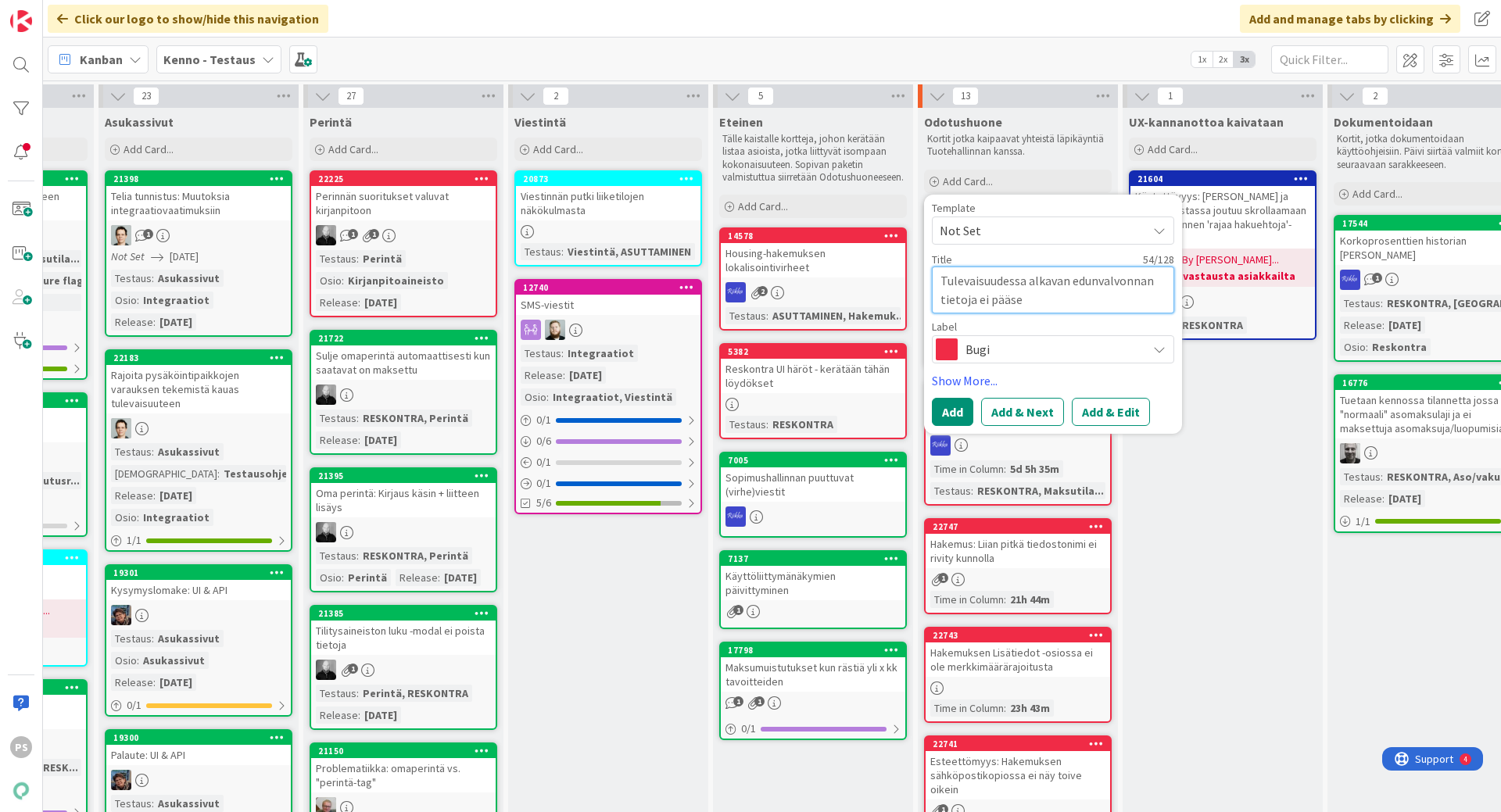
type textarea "x"
type textarea "Tulevaisuudessa alkavan edunvalvonnan tietoja ei pääse"
type textarea "x"
type textarea "Tulevaisuudessa alkavan edunvalvonnan tietoja ei pääse m"
type textarea "x"
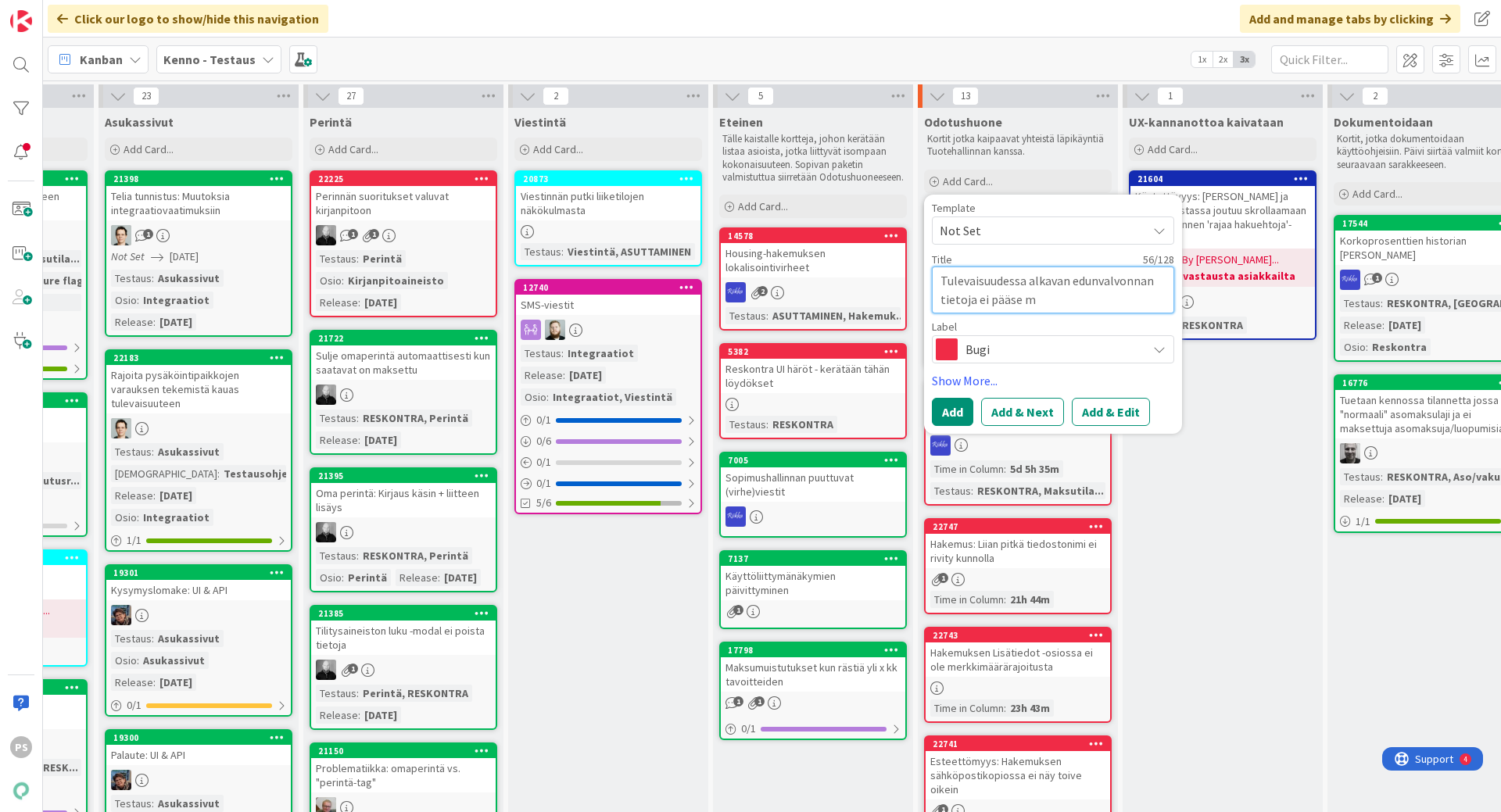
type textarea "Tulevaisuudessa alkavan edunvalvonnan tietoja ei pääse mu"
type textarea "x"
type textarea "Tulevaisuudessa alkavan edunvalvonnan tietoja ei pääse muo"
type textarea "x"
type textarea "Tulevaisuudessa alkavan edunvalvonnan tietoja ei pääse m"
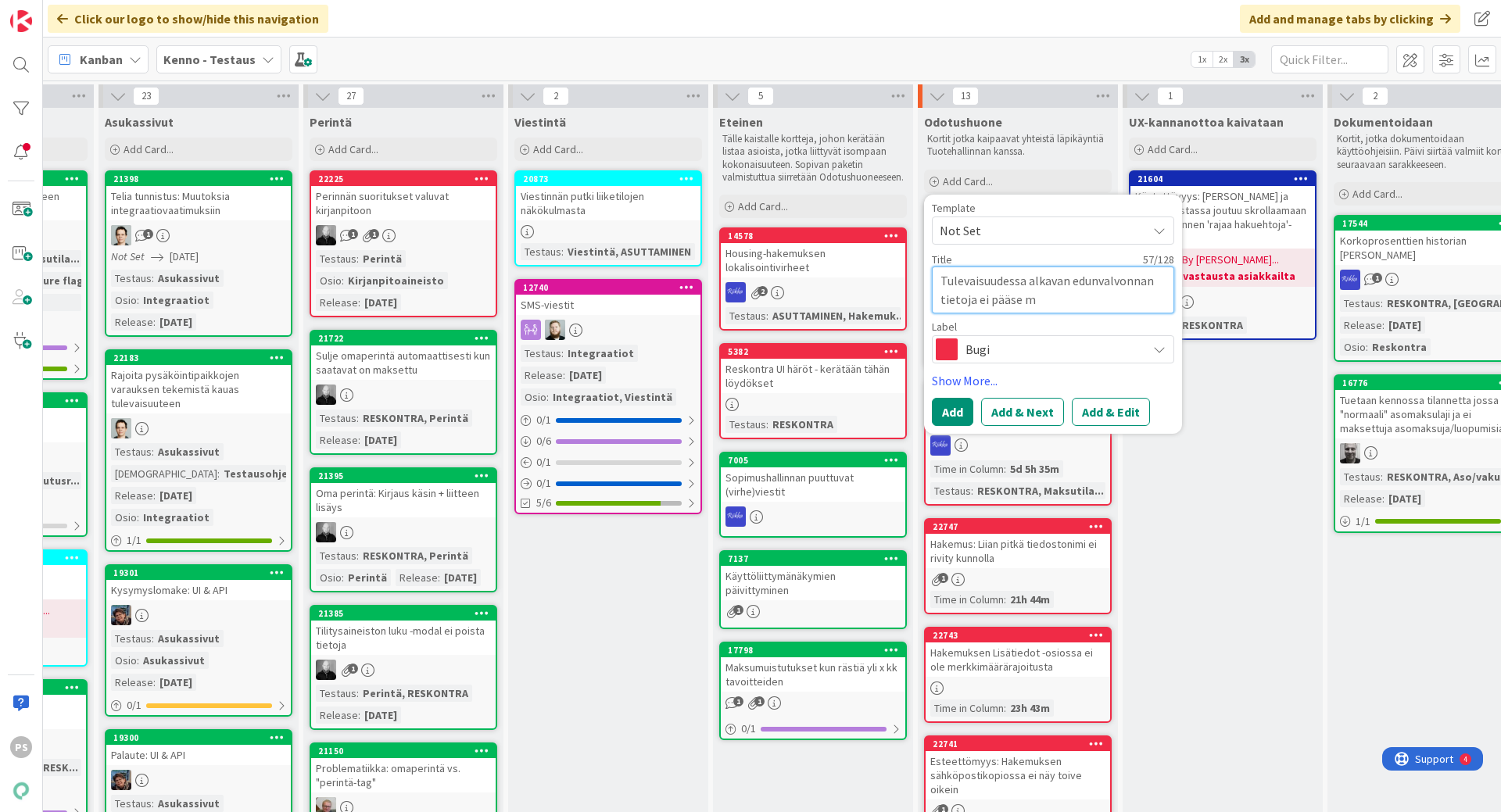
type textarea "x"
type textarea "Tulevaisuudessa alkavan edunvalvonnan tietoja ei pääse"
type textarea "x"
type textarea "Tulevaisuudessa alkavan edunvalvonnan tietoja ei pääse"
type textarea "x"
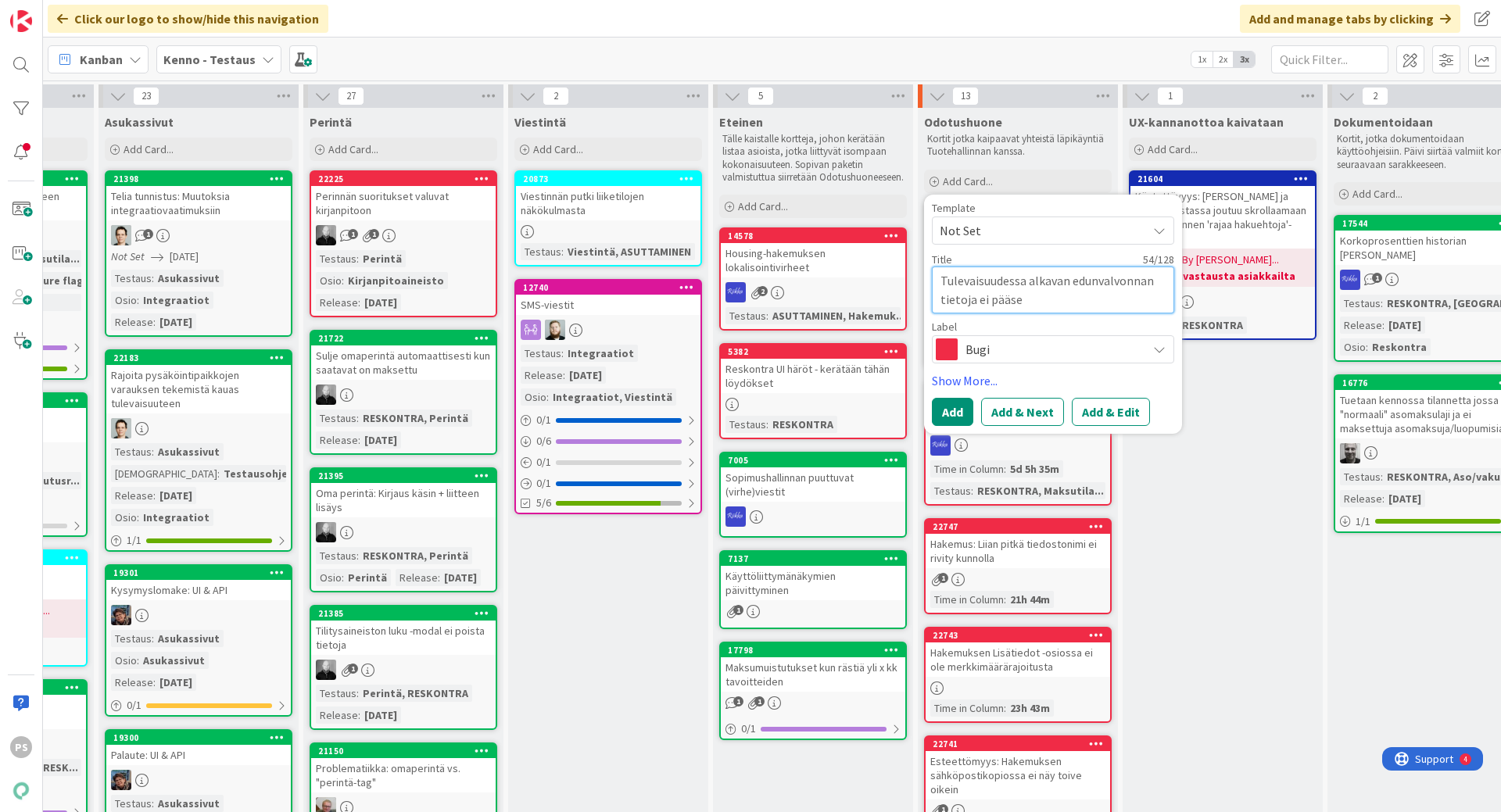
type textarea "Tulevaisuudessa alkavan edunvalvonnan tietoja ei pääs"
type textarea "x"
type textarea "Tulevaisuudessa alkavan edunvalvonnan tietoja ei pää"
type textarea "x"
type textarea "Tulevaisuudessa alkavan edunvalvonnan tietoja ei pä"
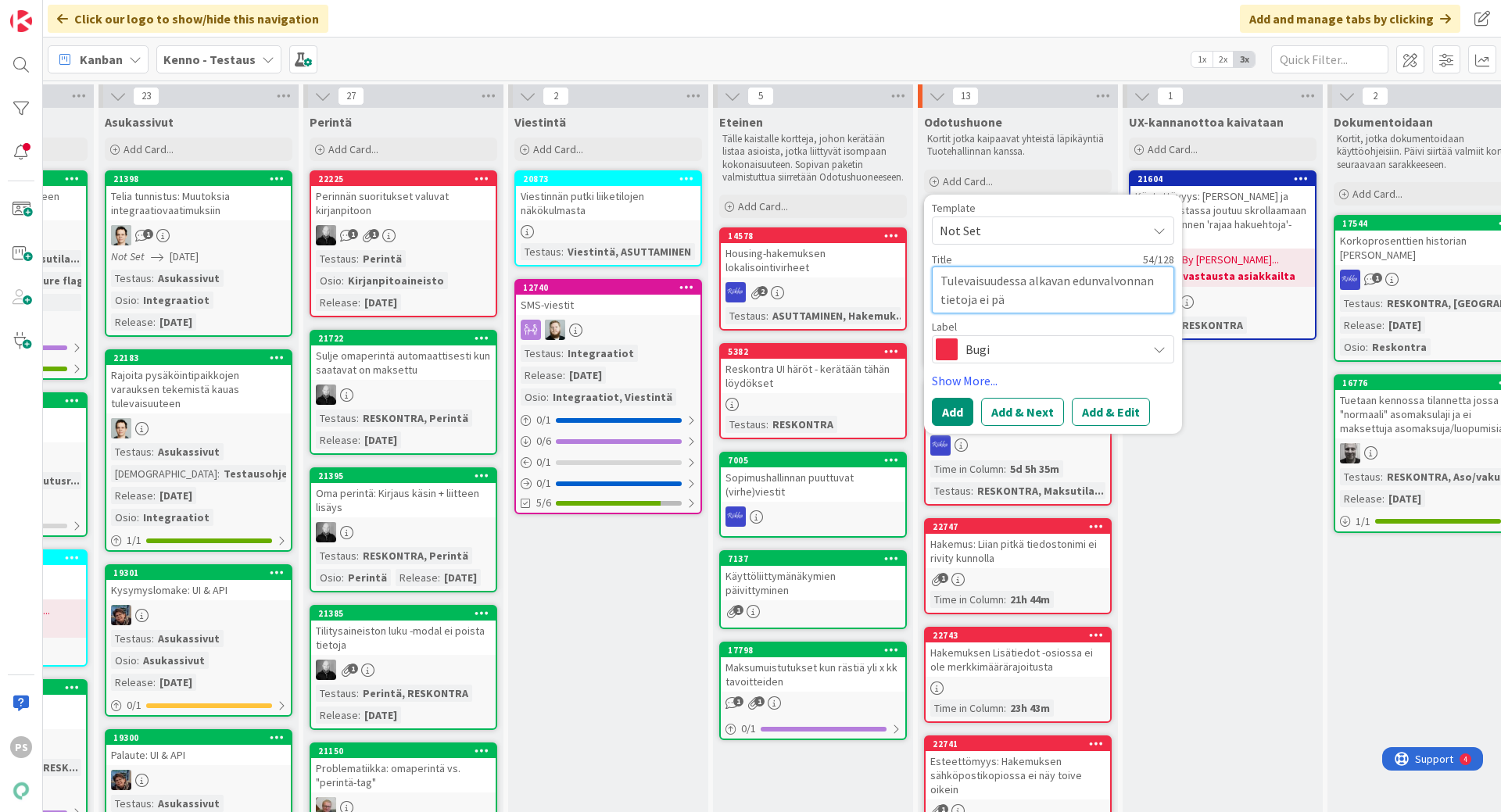
type textarea "x"
type textarea "Tulevaisuudessa alkavan edunvalvonnan tietoja ei p"
type textarea "x"
type textarea "Tulevaisuudessa alkavan edunvalvonnan tietoja ei"
type textarea "x"
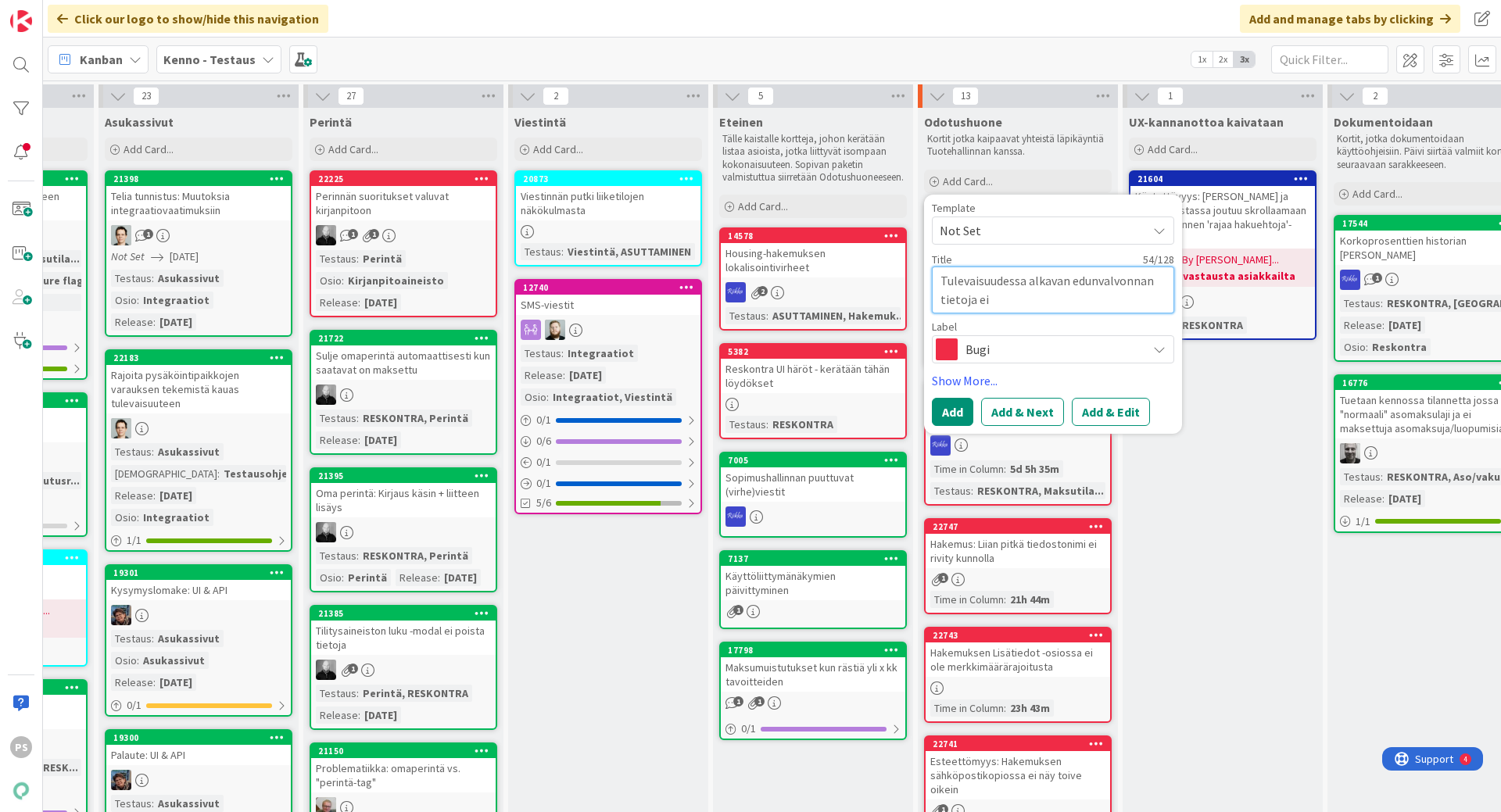
type textarea "Tulevaisuudessa alkavan edunvalvonnan tietoja ei"
type textarea "x"
type textarea "Tulevaisuudessa alkavan edunvalvonnan tietoja"
type textarea "x"
type textarea "Tulevaisuudessa alkavan edunvalvonnan tietoja"
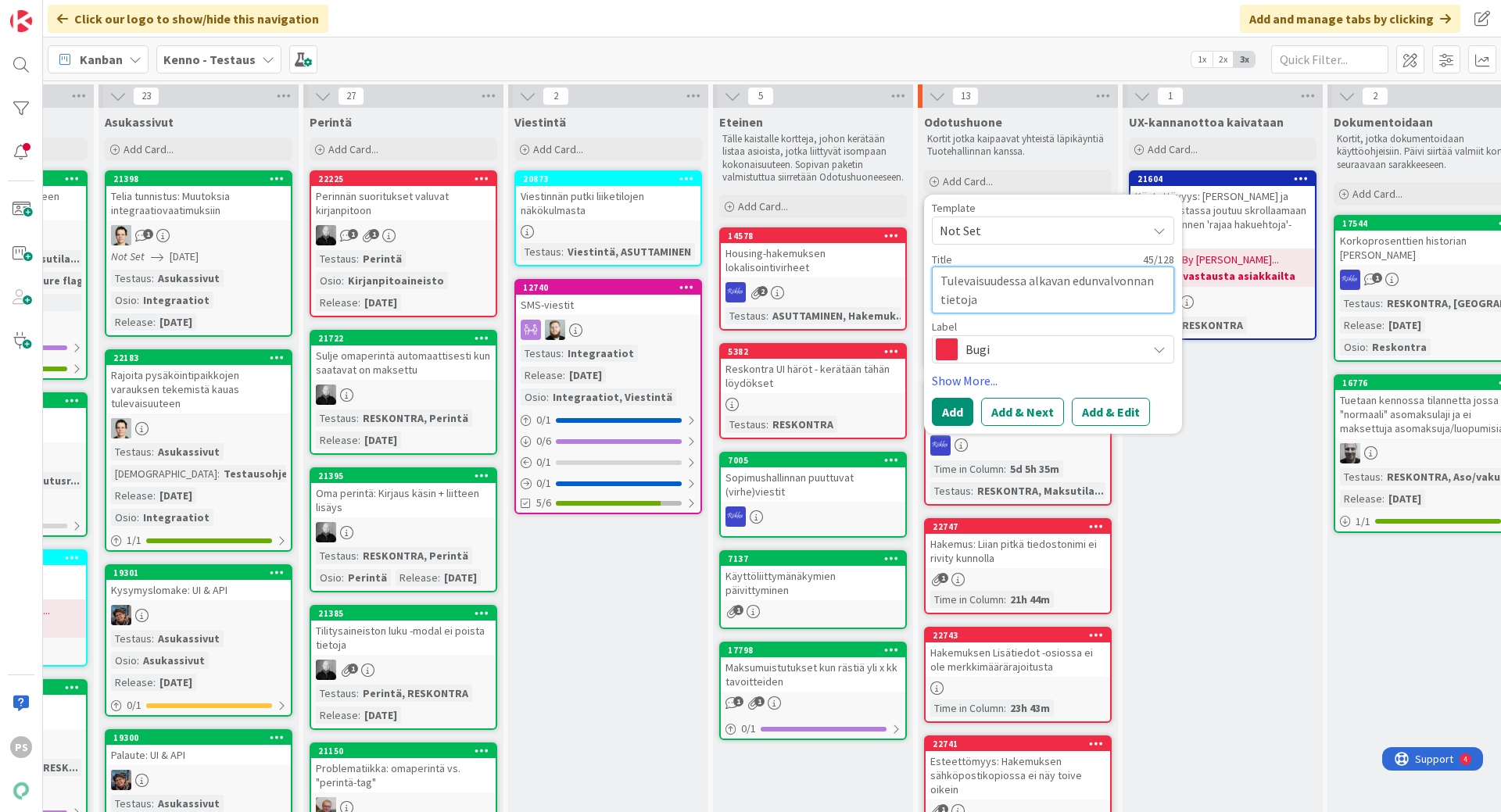
type textarea "x"
type textarea "Tulevaisuudessa alkavan edunvalvonnan tietoj"
type textarea "x"
type textarea "Tulevaisuudessa alkavan edunvalvonnan tieto"
type textarea "x"
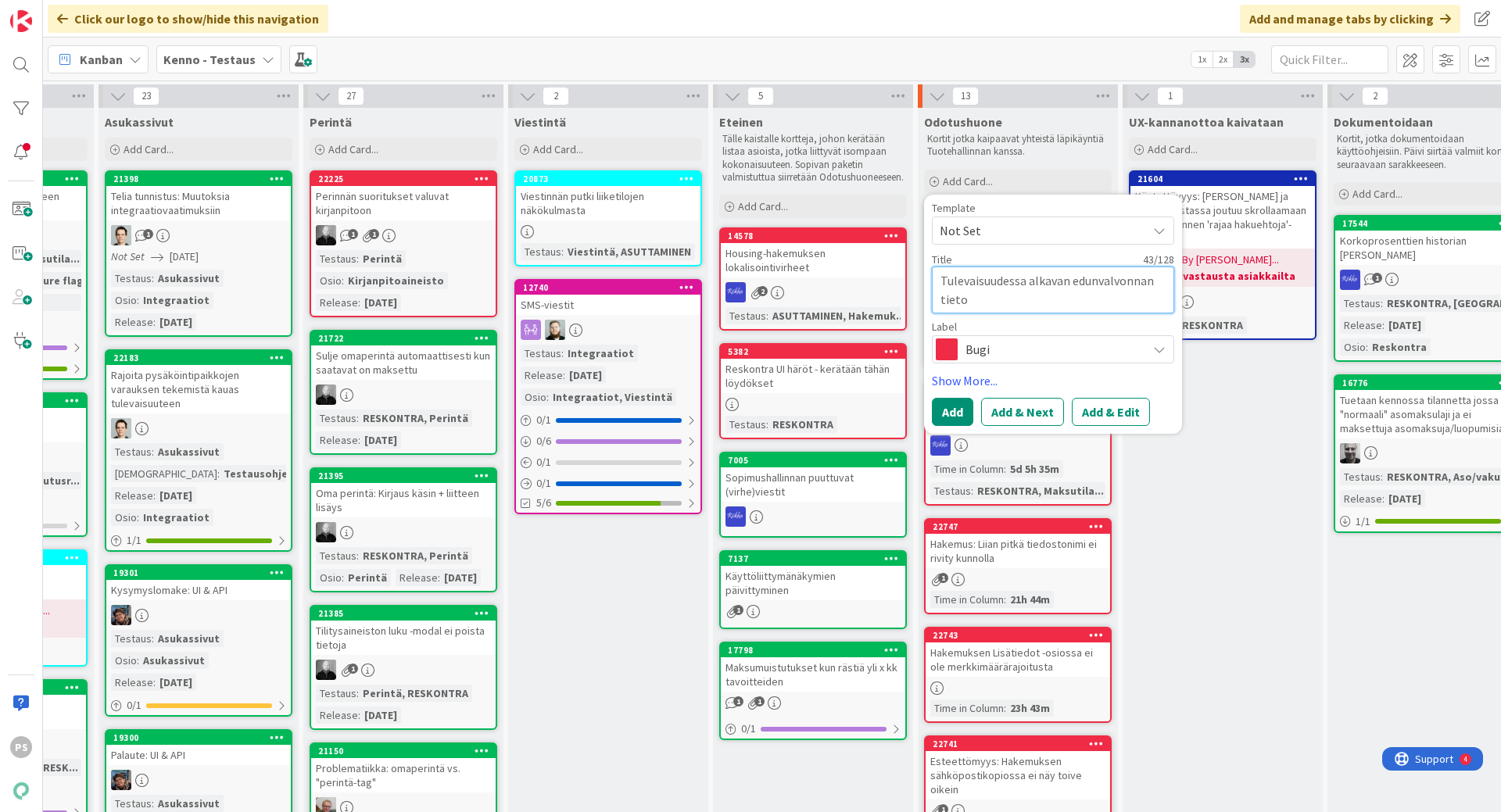
type textarea "Tulevaisuudessa alkavan edunvalvonnan tiet"
type textarea "x"
type textarea "Tulevaisuudessa alkavan edunvalvonnan tie"
type textarea "x"
type textarea "Tulevaisuudessa alkavan edunvalvonnan tied"
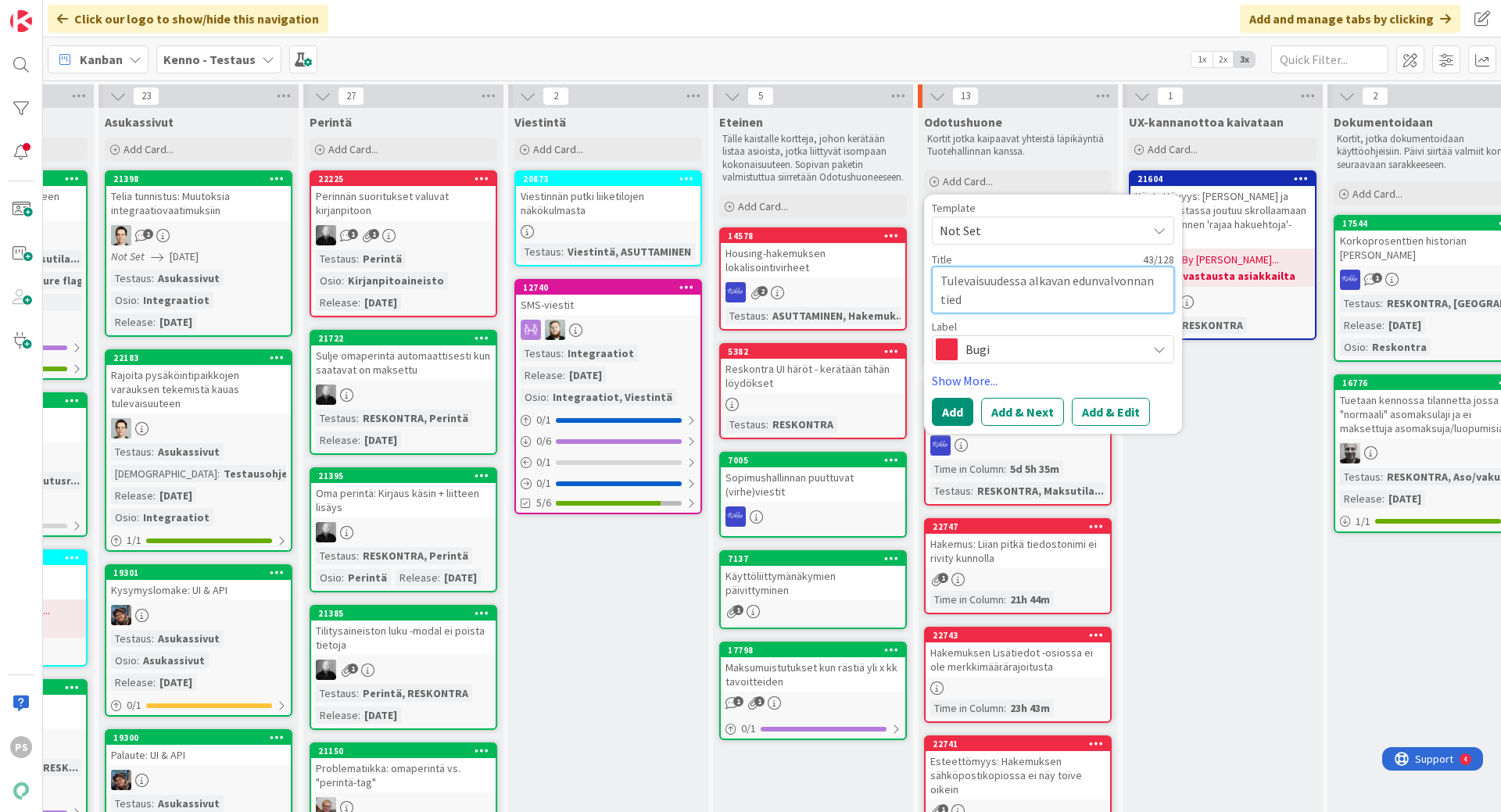
type textarea "x"
type textarea "Tulevaisuudessa alkavan edunvalvonnan tiedo"
type textarea "x"
type textarea "Tulevaisuudessa alkavan edunvalvonnan tiedot"
type textarea "x"
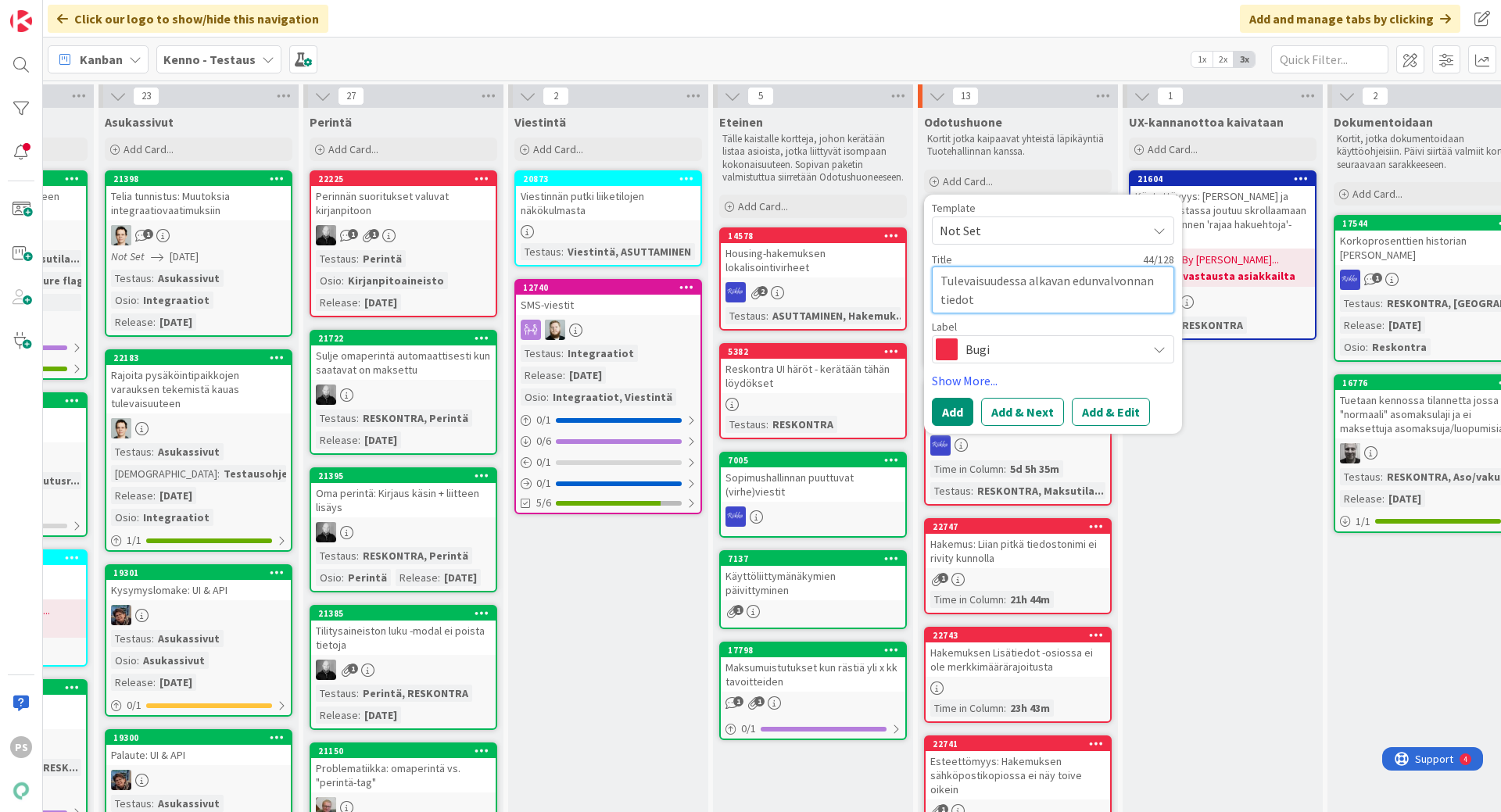
type textarea "Tulevaisuudessa alkavan edunvalvonnan tiedot"
type textarea "x"
type textarea "Tulevaisuudessa alkavan edunvalvonnan tiedot e"
type textarea "x"
type textarea "Tulevaisuudessa alkavan edunvalvonnan tiedot ei"
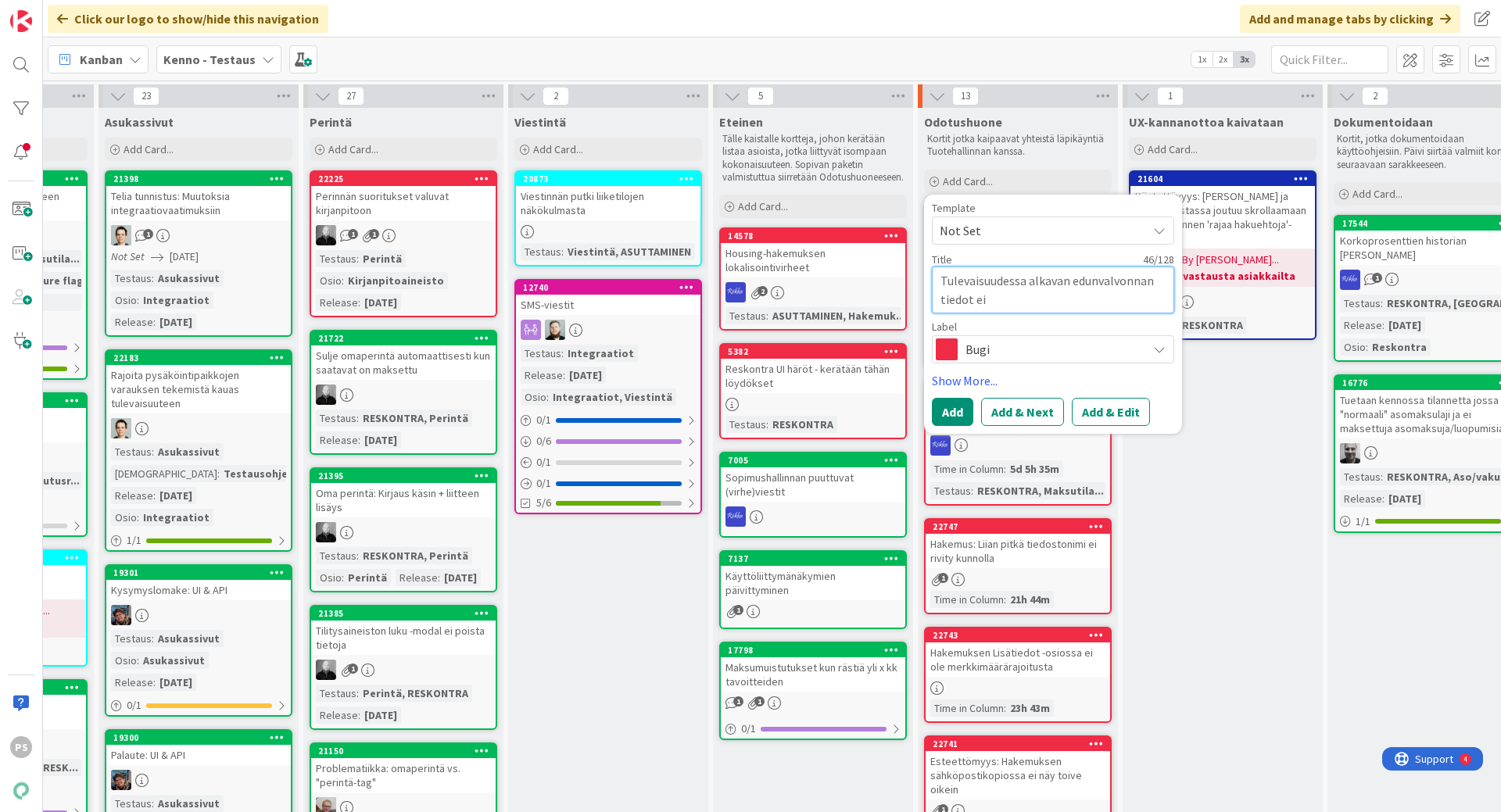
type textarea "x"
type textarea "Tulevaisuudessa alkavan edunvalvonnan tiedot ei"
type textarea "x"
type textarea "Tulevaisuudessa alkavan edunvalvonnan tiedot ei n"
type textarea "x"
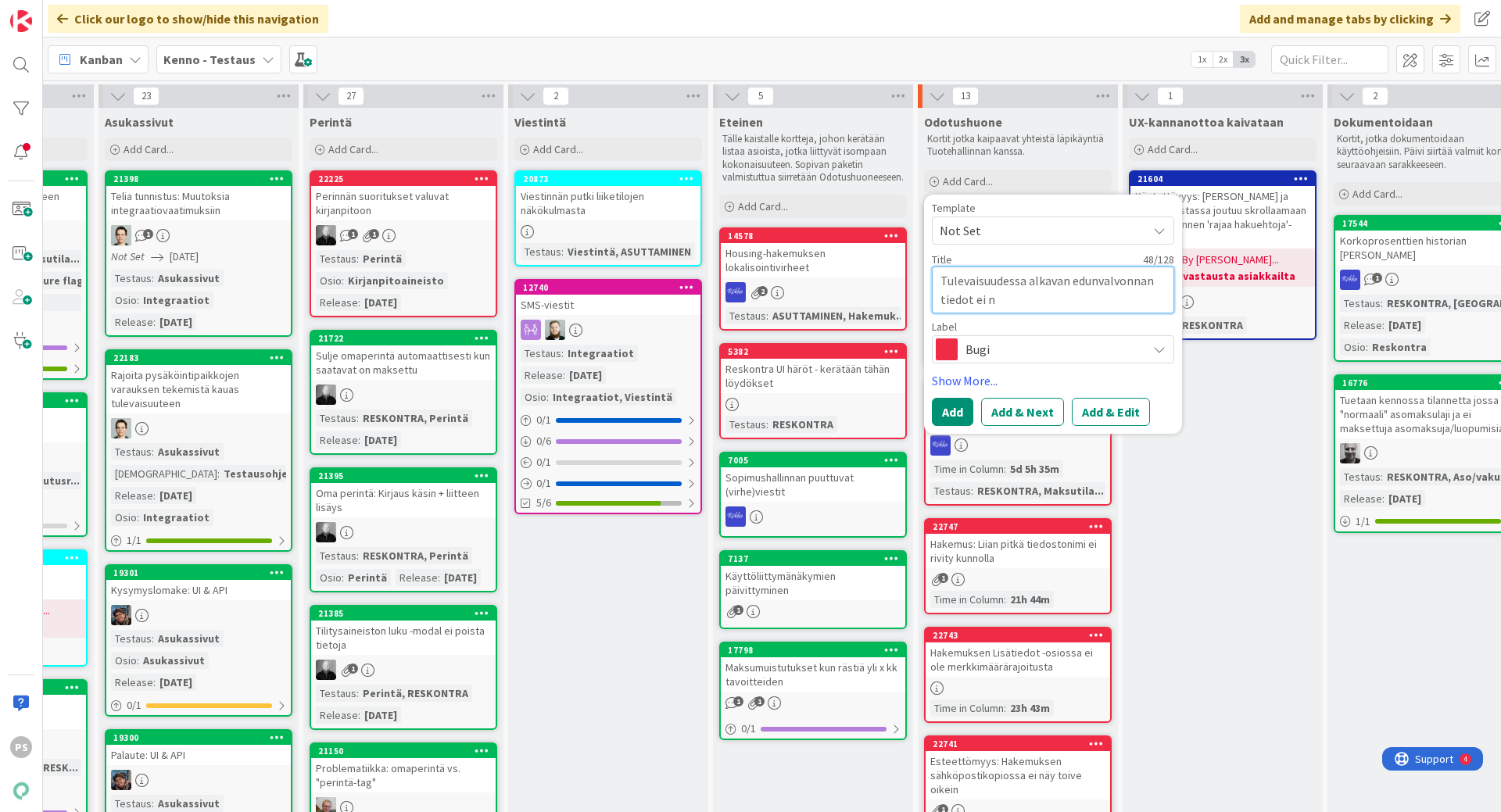
type textarea "Tulevaisuudessa alkavan edunvalvonnan tiedot ei nä"
type textarea "x"
type textarea "Tulevaisuudessa alkavan edunvalvonnan tiedot ei näy"
type textarea "x"
type textarea "Tulevaisuudessa alkavan edunvalvonnan tiedot ei näy"
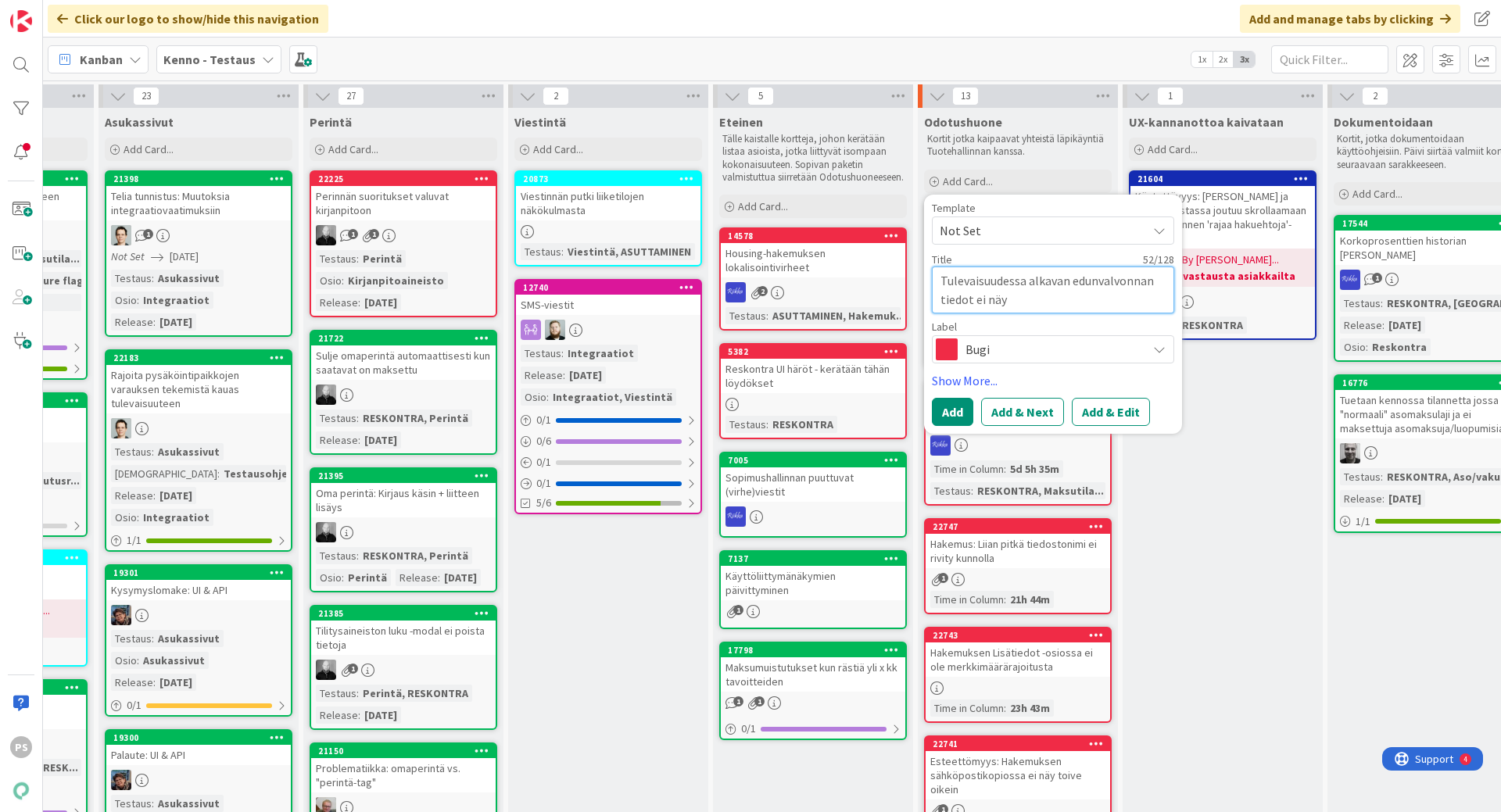
type textarea "x"
type textarea "Tulevaisuudessa alkavan edunvalvonnan tiedot ei näy o"
type textarea "x"
type textarea "Tulevaisuudessa alkavan edunvalvonnan tiedot ei näy os"
type textarea "x"
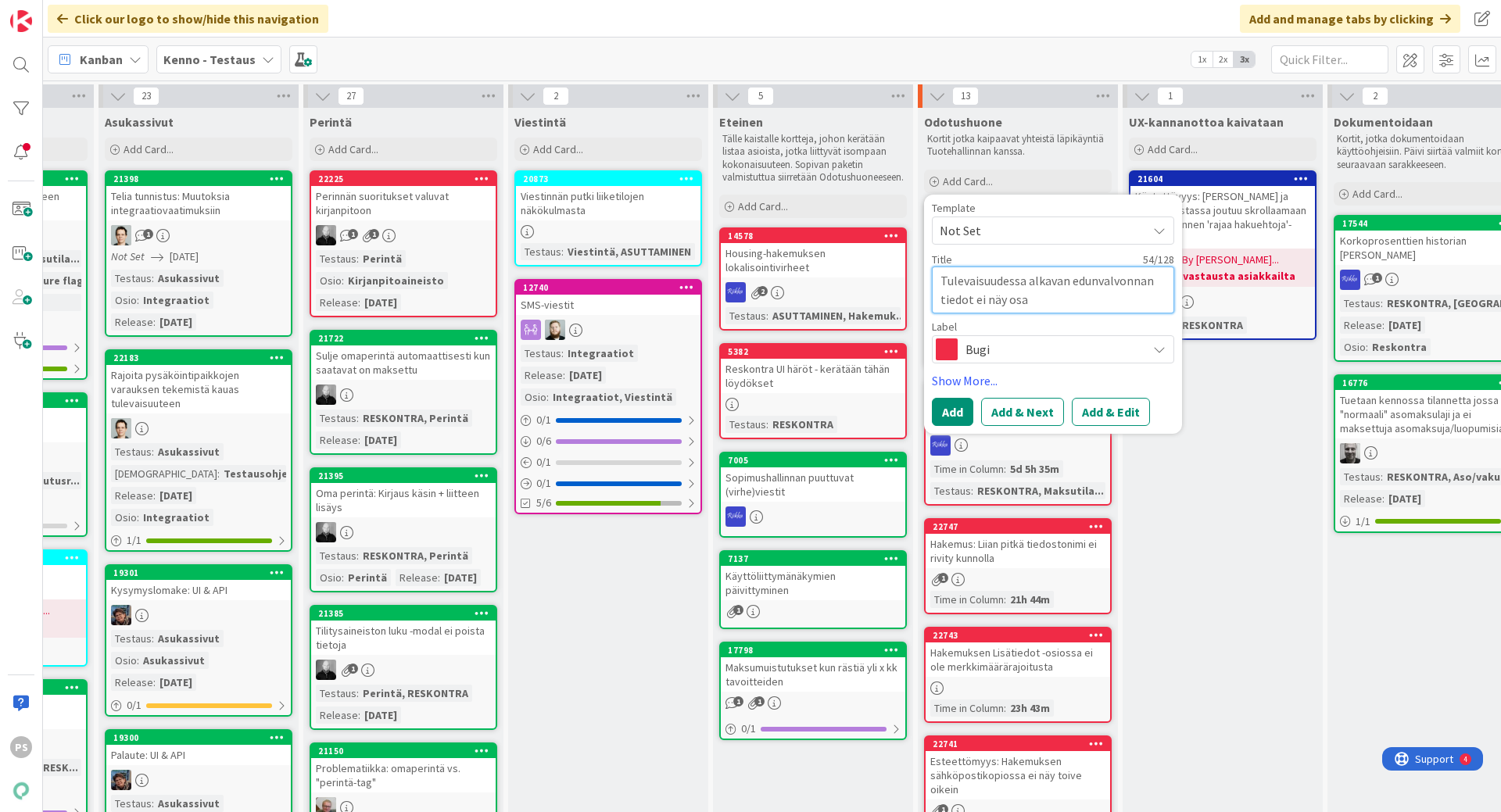
type textarea "Tulevaisuudessa alkavan edunvalvonnan tiedot ei näy osap"
type textarea "x"
type textarea "Tulevaisuudessa alkavan edunvalvonnan tiedot ei näy osapu"
type textarea "x"
type textarea "Tulevaisuudessa alkavan edunvalvonnan tiedot ei näy osapuo"
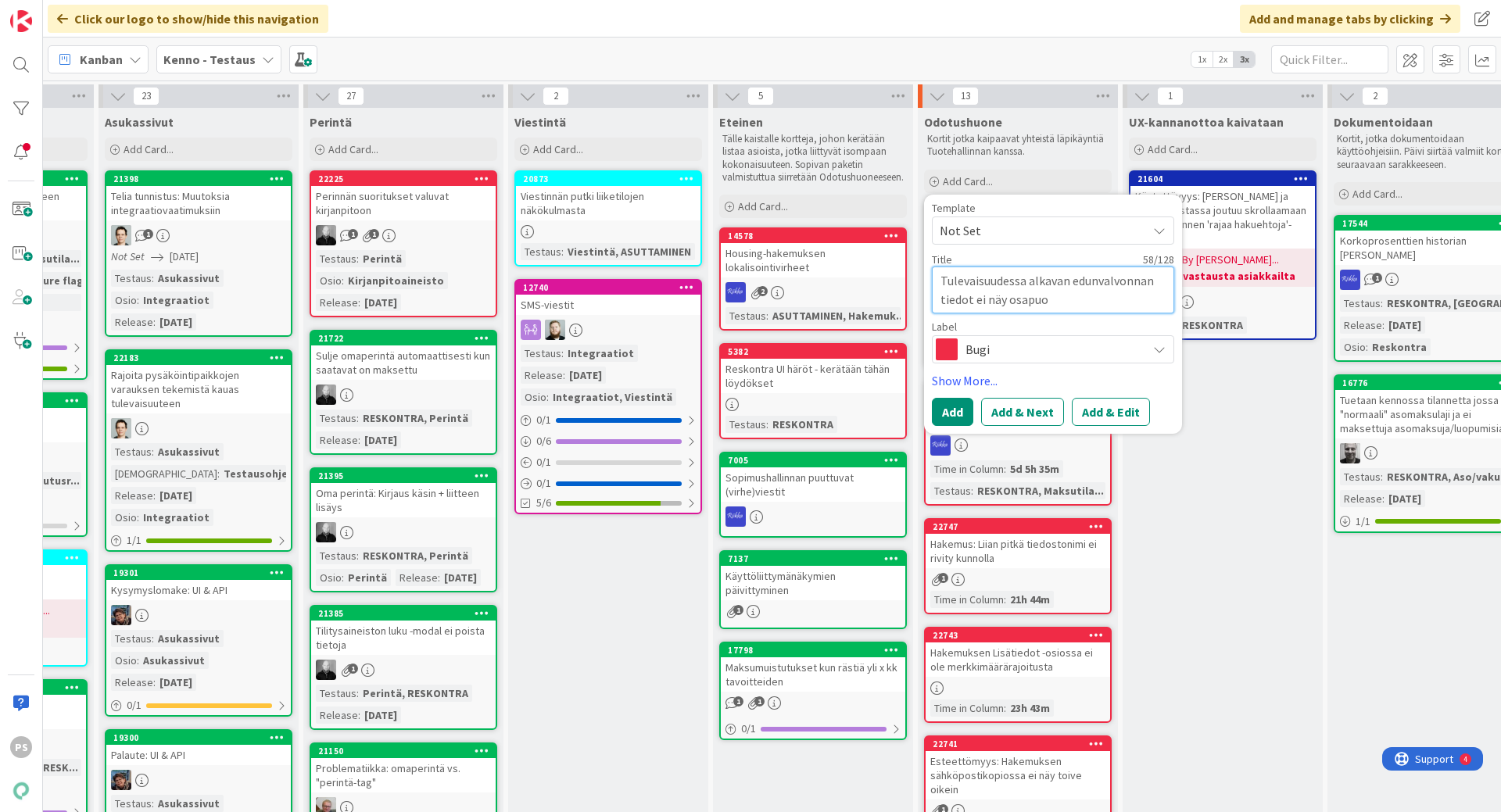
type textarea "x"
type textarea "Tulevaisuudessa alkavan edunvalvonnan tiedot ei näy osapuole"
type textarea "x"
type textarea "Tulevaisuudessa alkavan edunvalvonnan tiedot ei näy osapuolen"
type textarea "x"
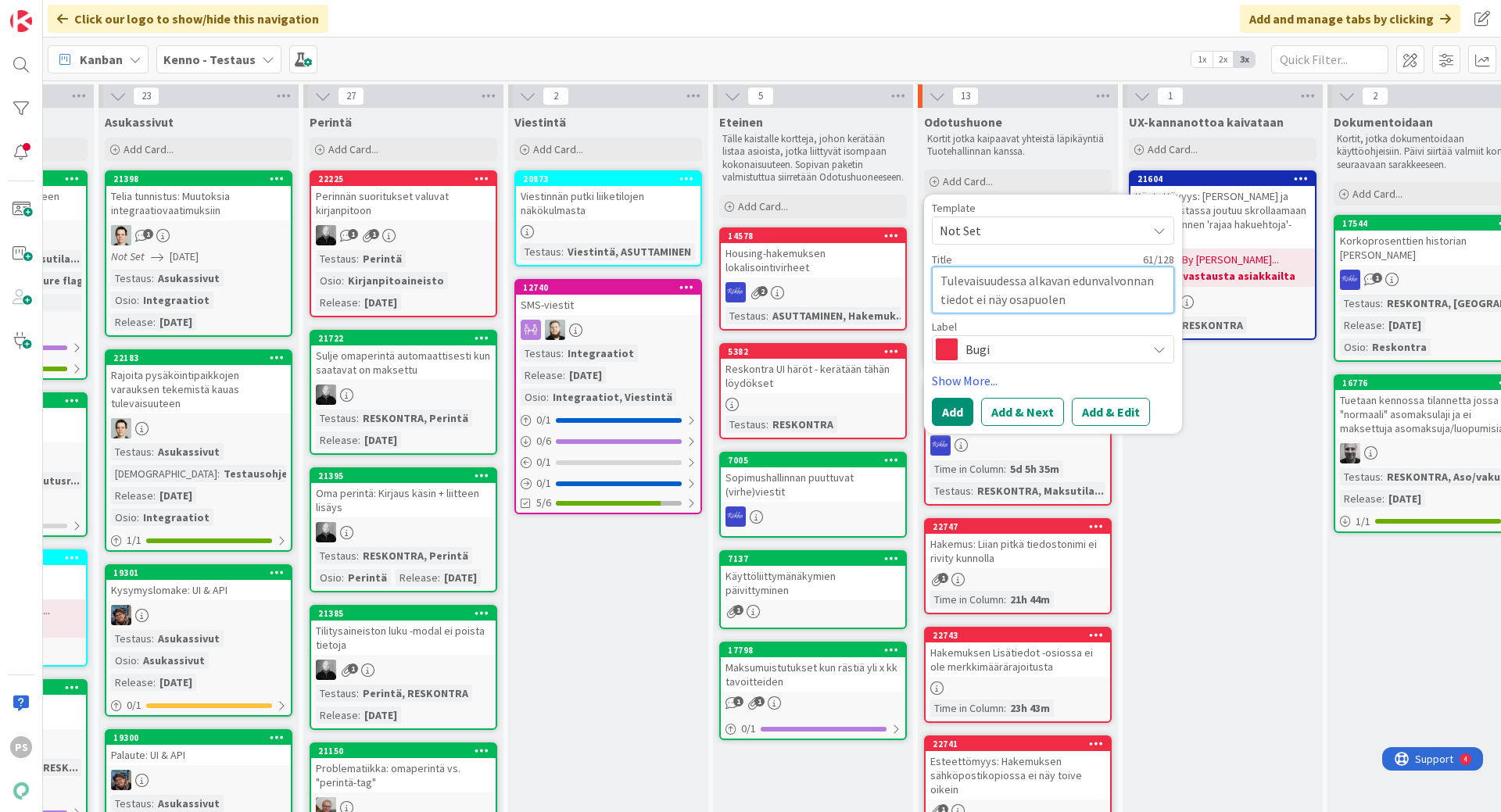
type textarea "Tulevaisuudessa alkavan edunvalvonnan tiedot ei näy osapuolen"
type textarea "x"
type textarea "Tulevaisuudessa alkavan edunvalvonnan tiedot ei näy osapuolen h"
type textarea "x"
type textarea "Tulevaisuudessa alkavan edunvalvonnan tiedot ei näy osapuolen he"
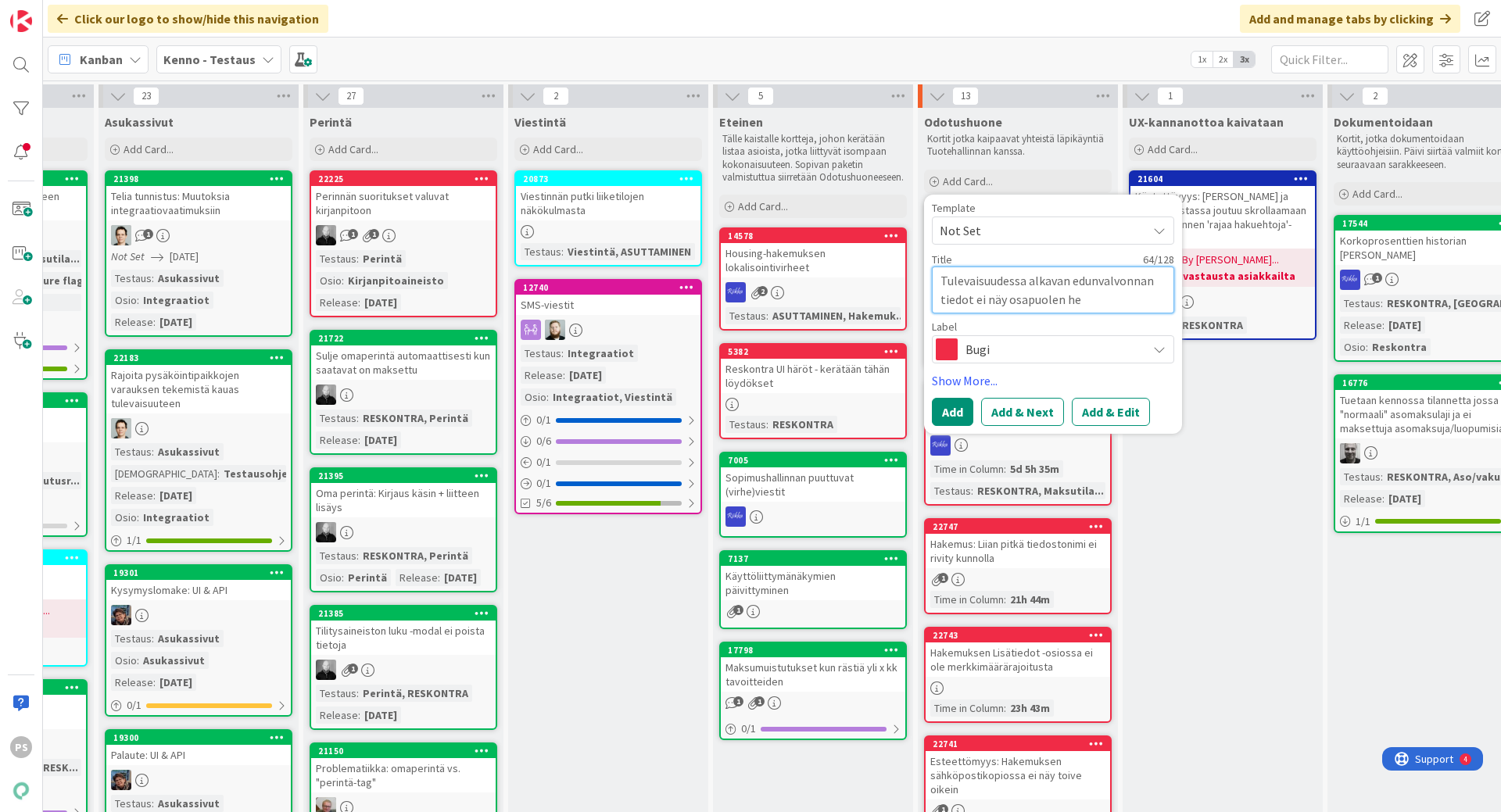
type textarea "x"
type textarea "Tulevaisuudessa alkavan edunvalvonnan tiedot ei näy osapuolen hen"
type textarea "x"
type textarea "Tulevaisuudessa alkavan edunvalvonnan tiedot ei näy osapuolen he"
click at [1107, 408] on button "Add & Edit" at bounding box center [1110, 412] width 78 height 28
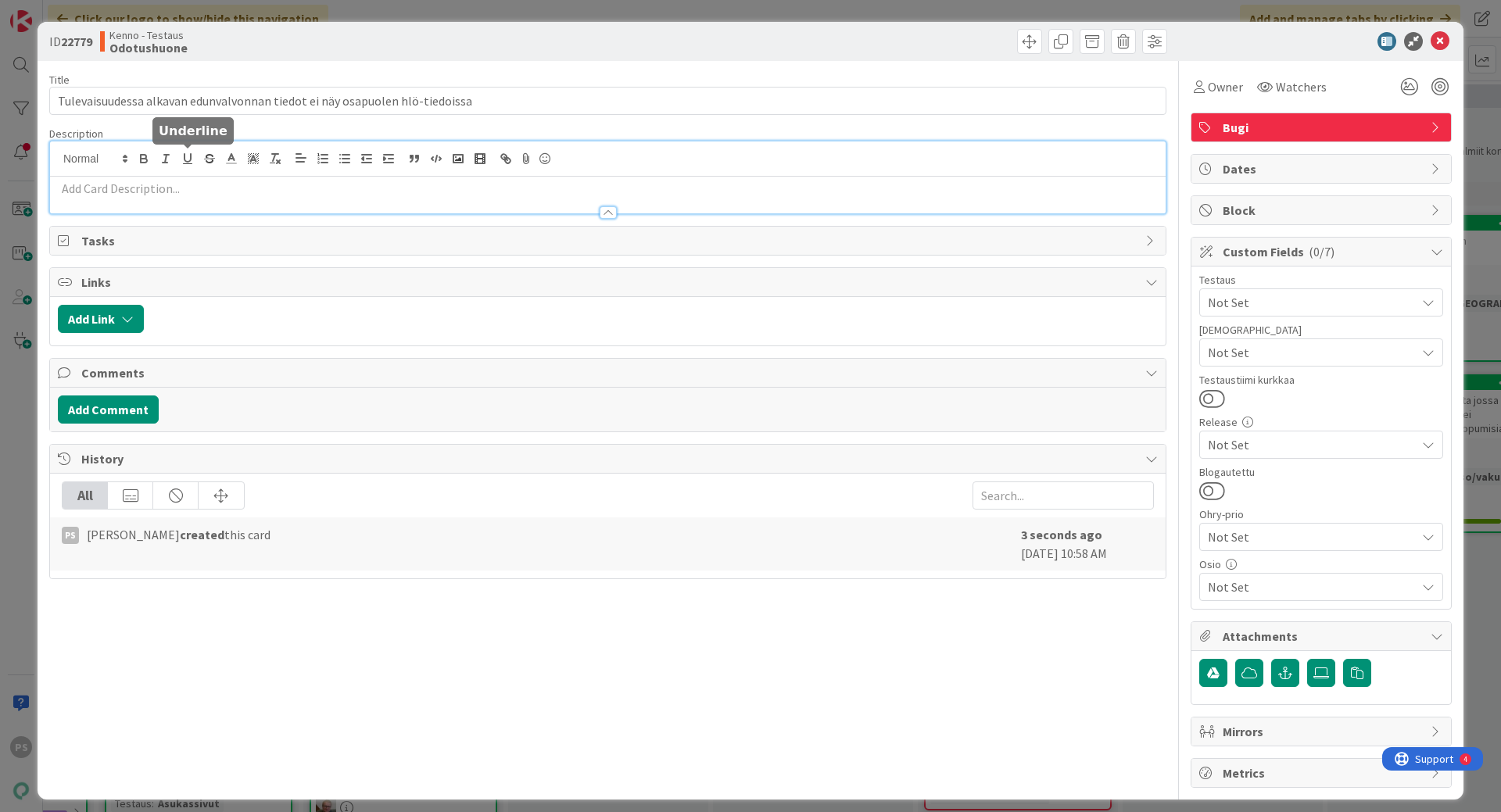
click at [176, 159] on div at bounding box center [608, 177] width 1115 height 72
click at [158, 194] on p at bounding box center [608, 189] width 1100 height 18
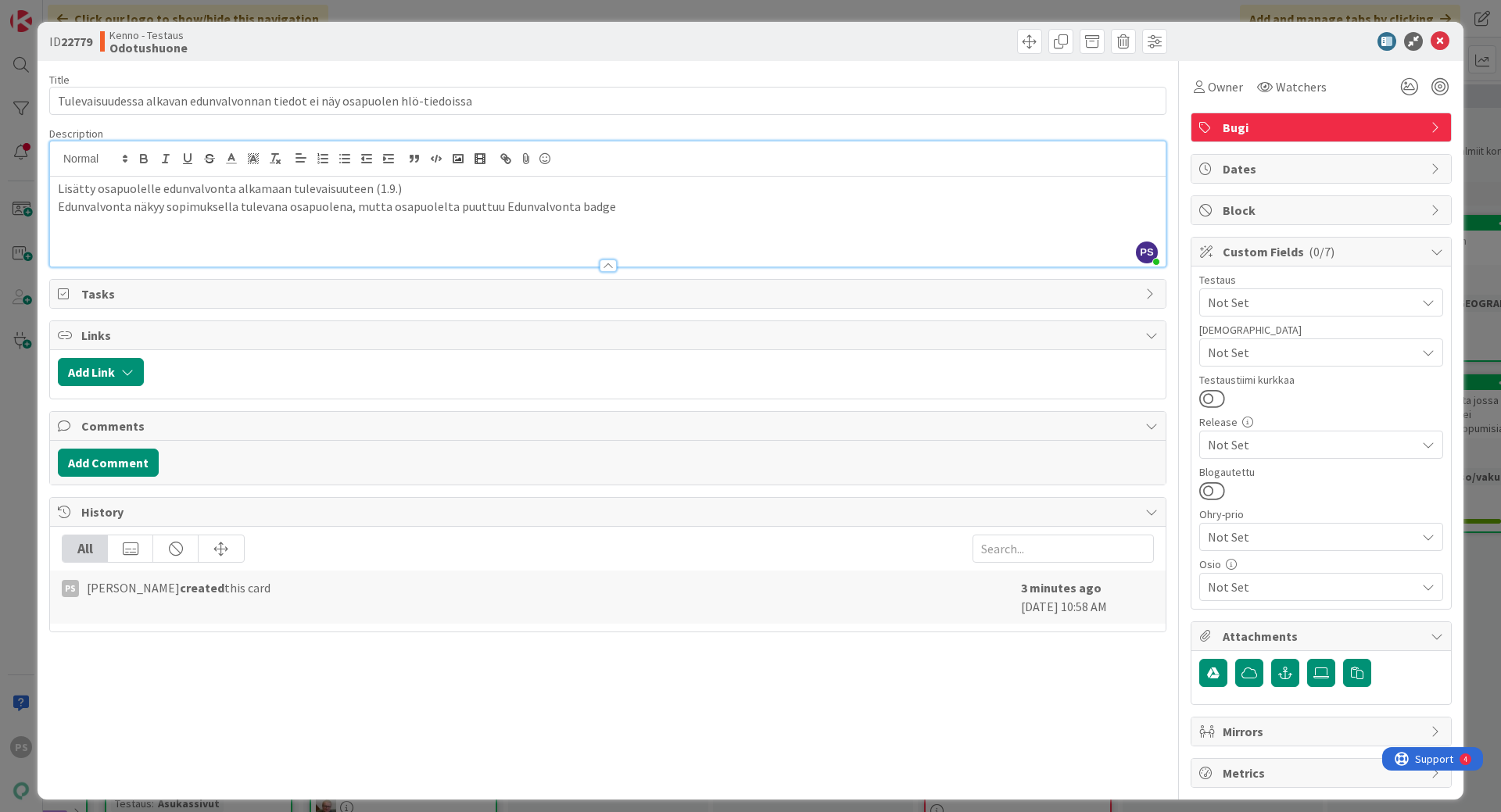
click at [66, 232] on p at bounding box center [608, 224] width 1100 height 18
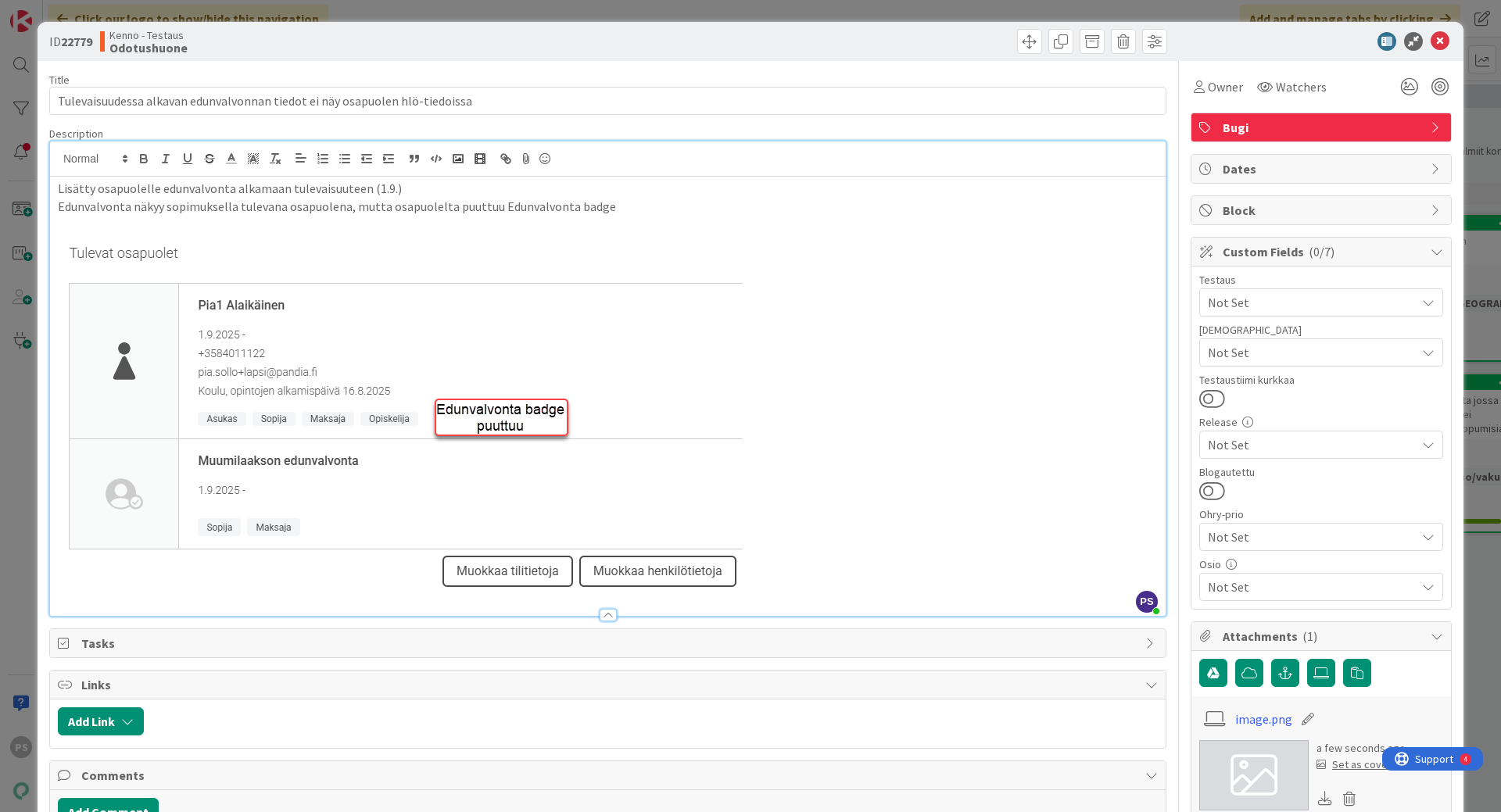
click at [793, 577] on p at bounding box center [608, 416] width 1100 height 367
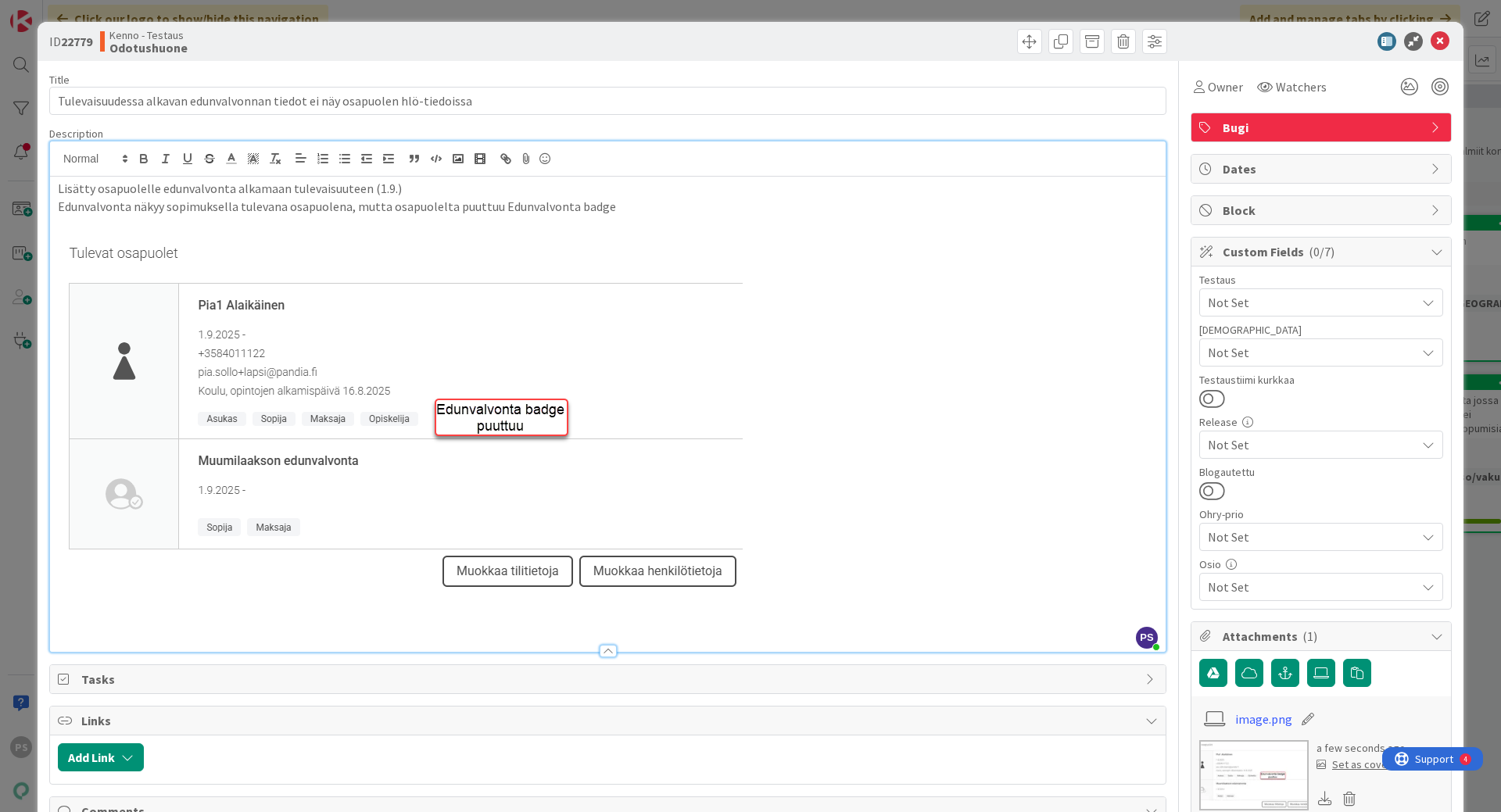
click at [781, 578] on p at bounding box center [608, 416] width 1100 height 367
click at [618, 206] on p "Edunvalvonta näkyy sopimuksella tulevana osapuolena, mutta osapuolelta puuttuu …" at bounding box center [608, 207] width 1100 height 18
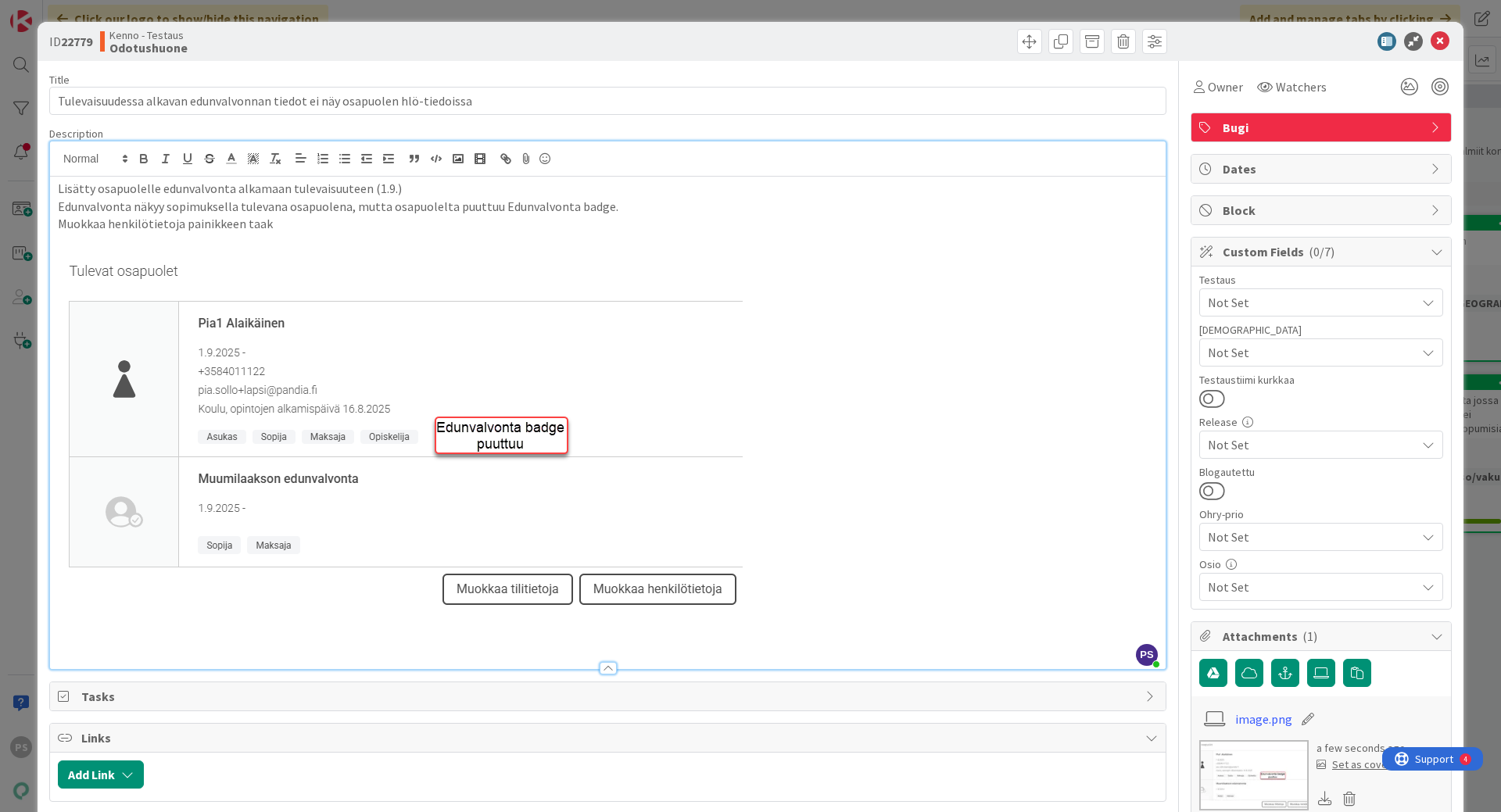
click at [58, 226] on p "Muokkaa henkilötietoja painikkeen taak" at bounding box center [608, 224] width 1100 height 18
click at [509, 228] on p "Lisätyt tiedot eivät myöskään näy/päivittyneet Muokkaa henkilötietoja painikkee…" at bounding box center [608, 224] width 1100 height 18
click at [541, 227] on p "Lisätyt tiedot eivät myöskään näy/päivittyneet Muokkaa henkilötietoja painikkee…" at bounding box center [608, 224] width 1100 height 18
click at [788, 602] on p at bounding box center [608, 434] width 1100 height 367
click at [798, 603] on p at bounding box center [608, 434] width 1100 height 367
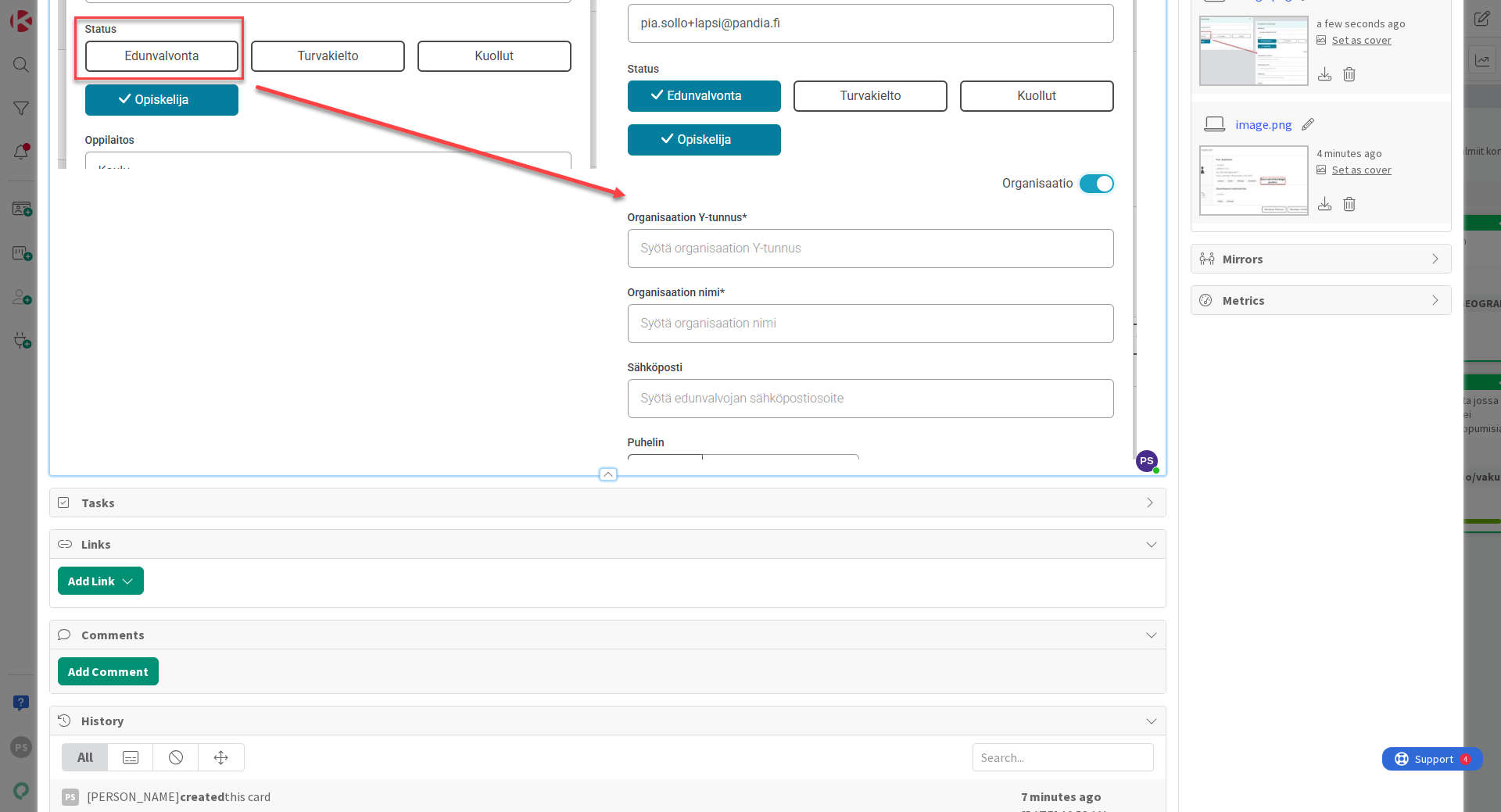
scroll to position [781, 0]
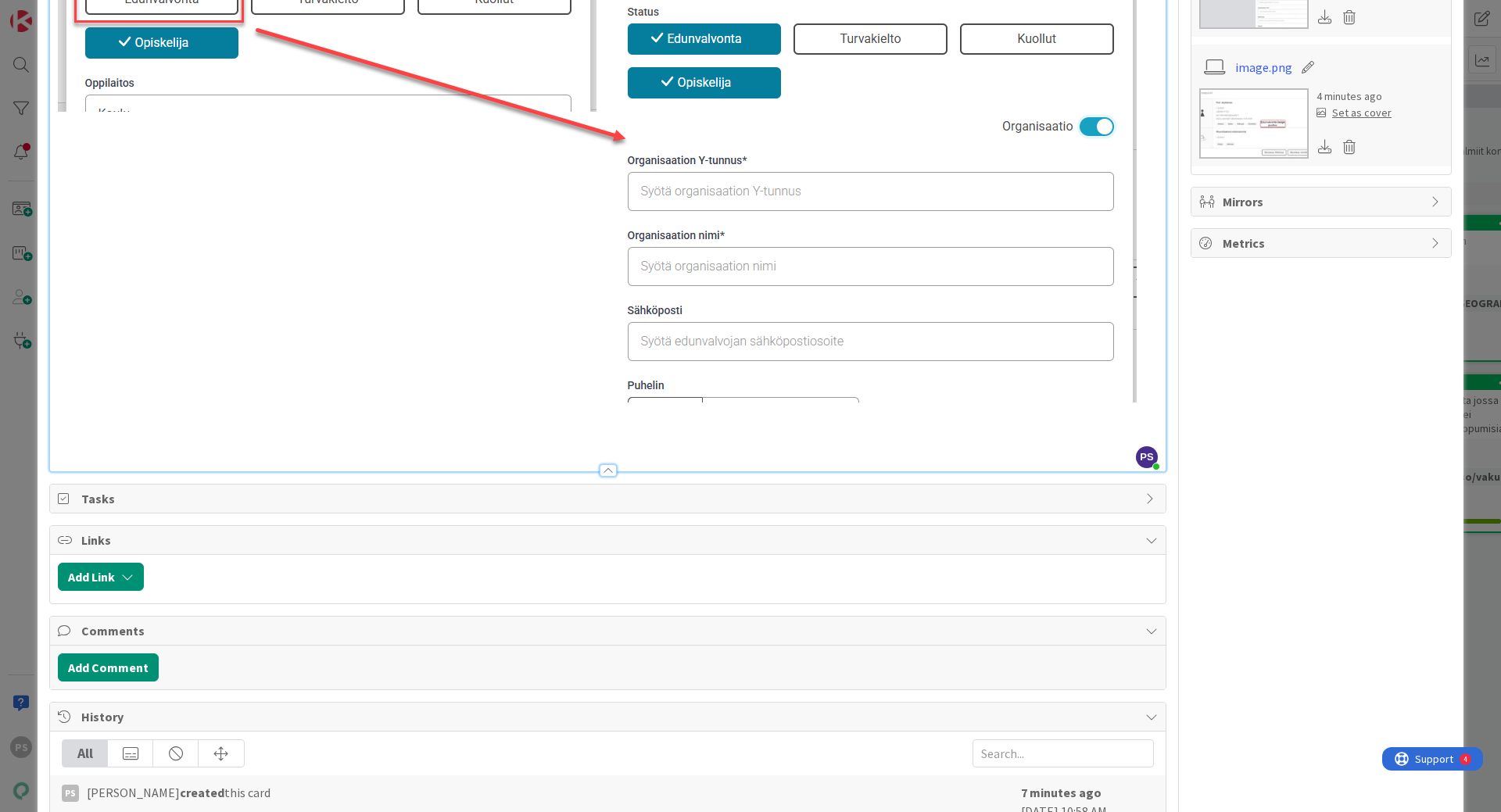
click at [96, 439] on p at bounding box center [608, 446] width 1100 height 18
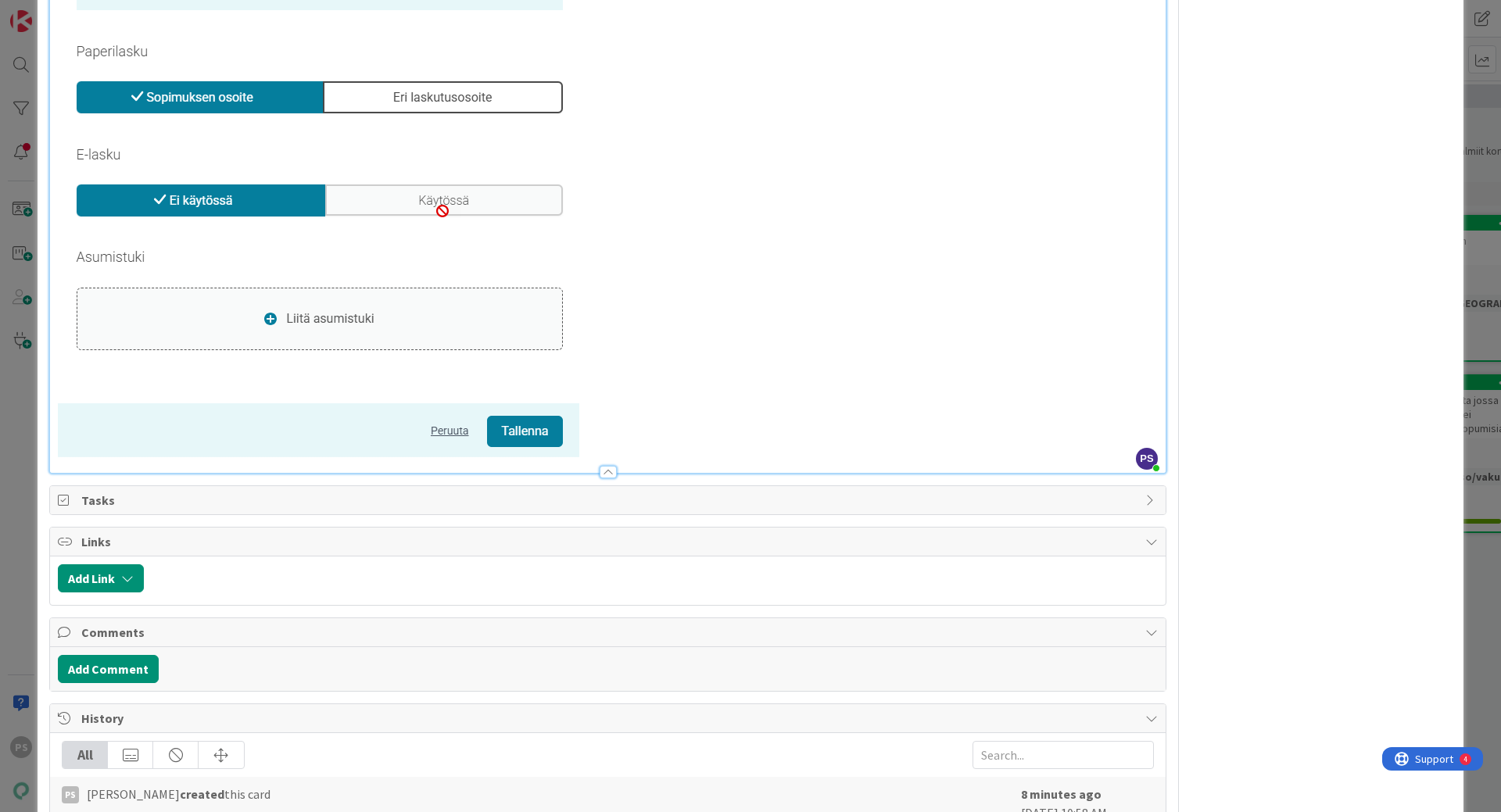
scroll to position [1475, 0]
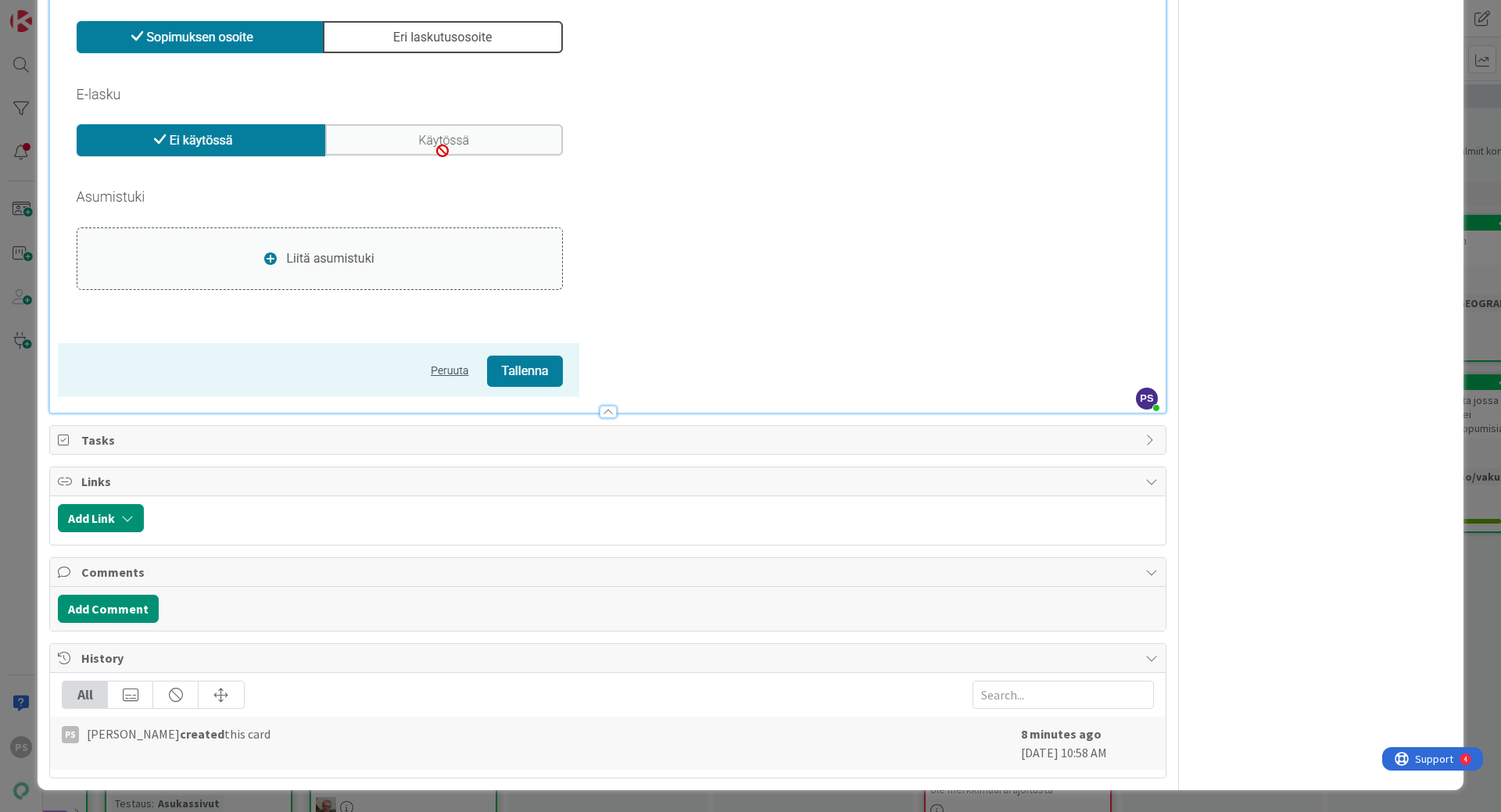
click at [604, 385] on p at bounding box center [608, 79] width 1100 height 635
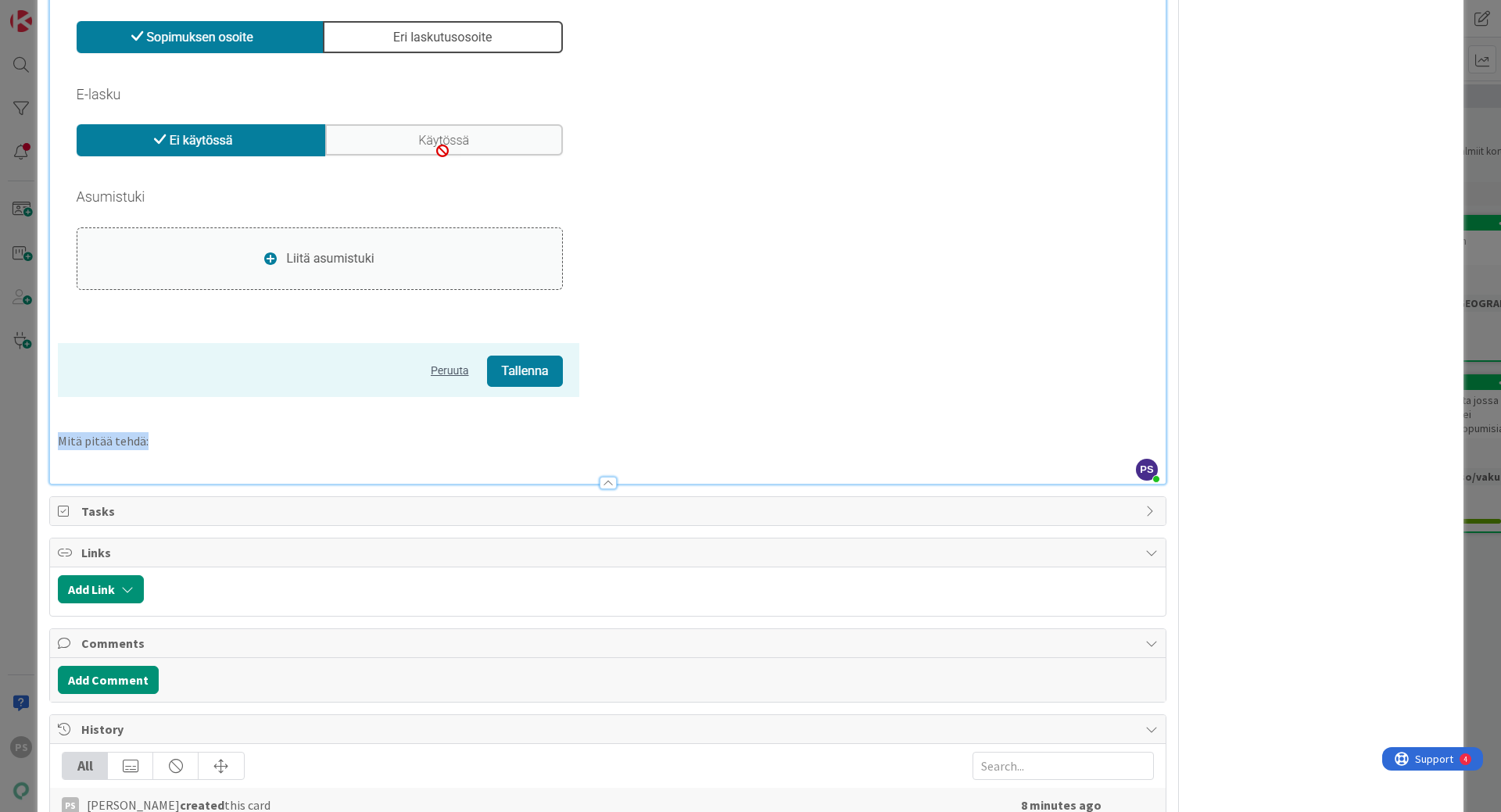
drag, startPoint x: 57, startPoint y: 444, endPoint x: 146, endPoint y: 435, distance: 89.5
click at [146, 435] on p "Mitä pitää tehdä:" at bounding box center [608, 441] width 1100 height 18
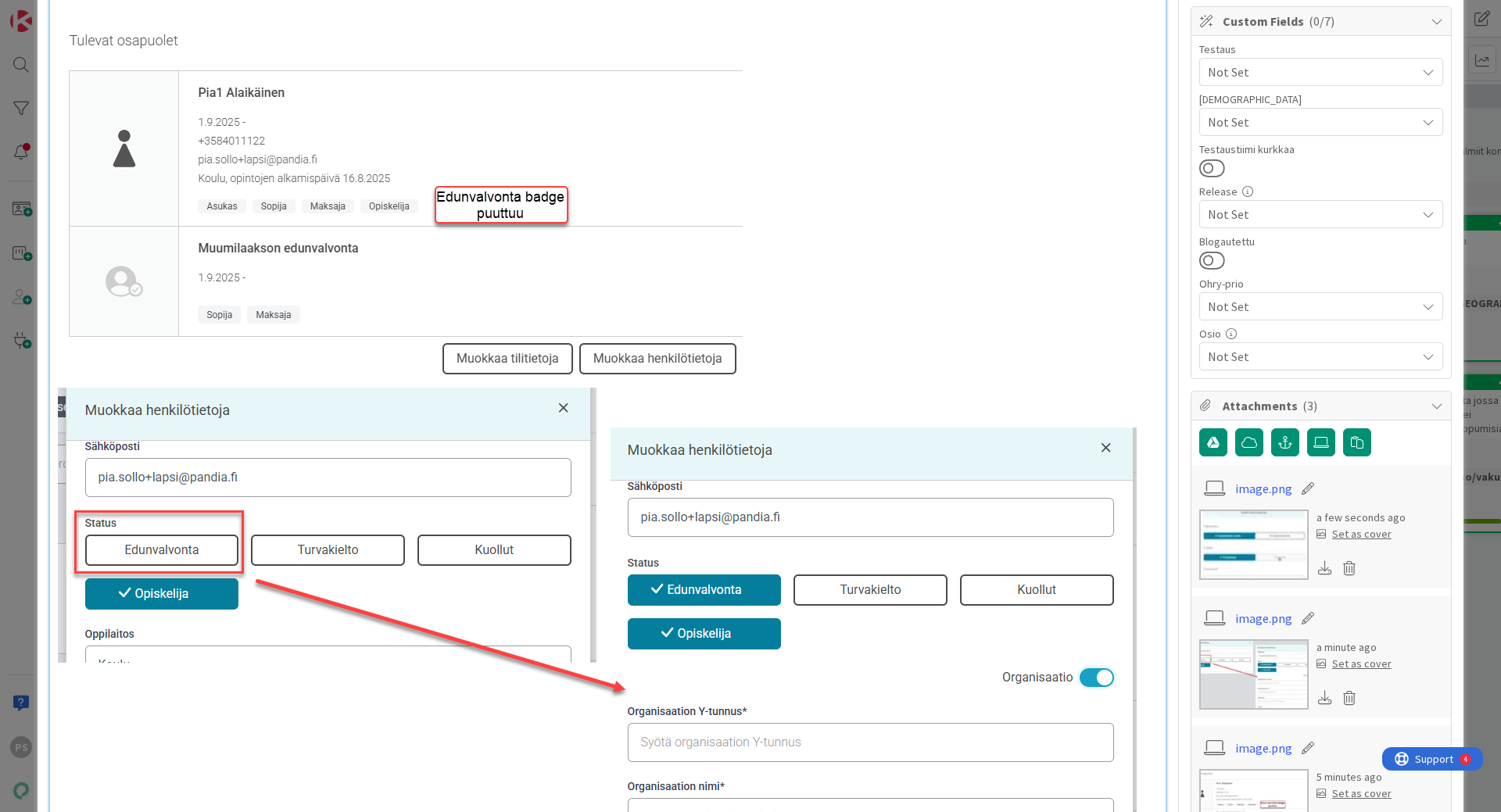
scroll to position [0, 0]
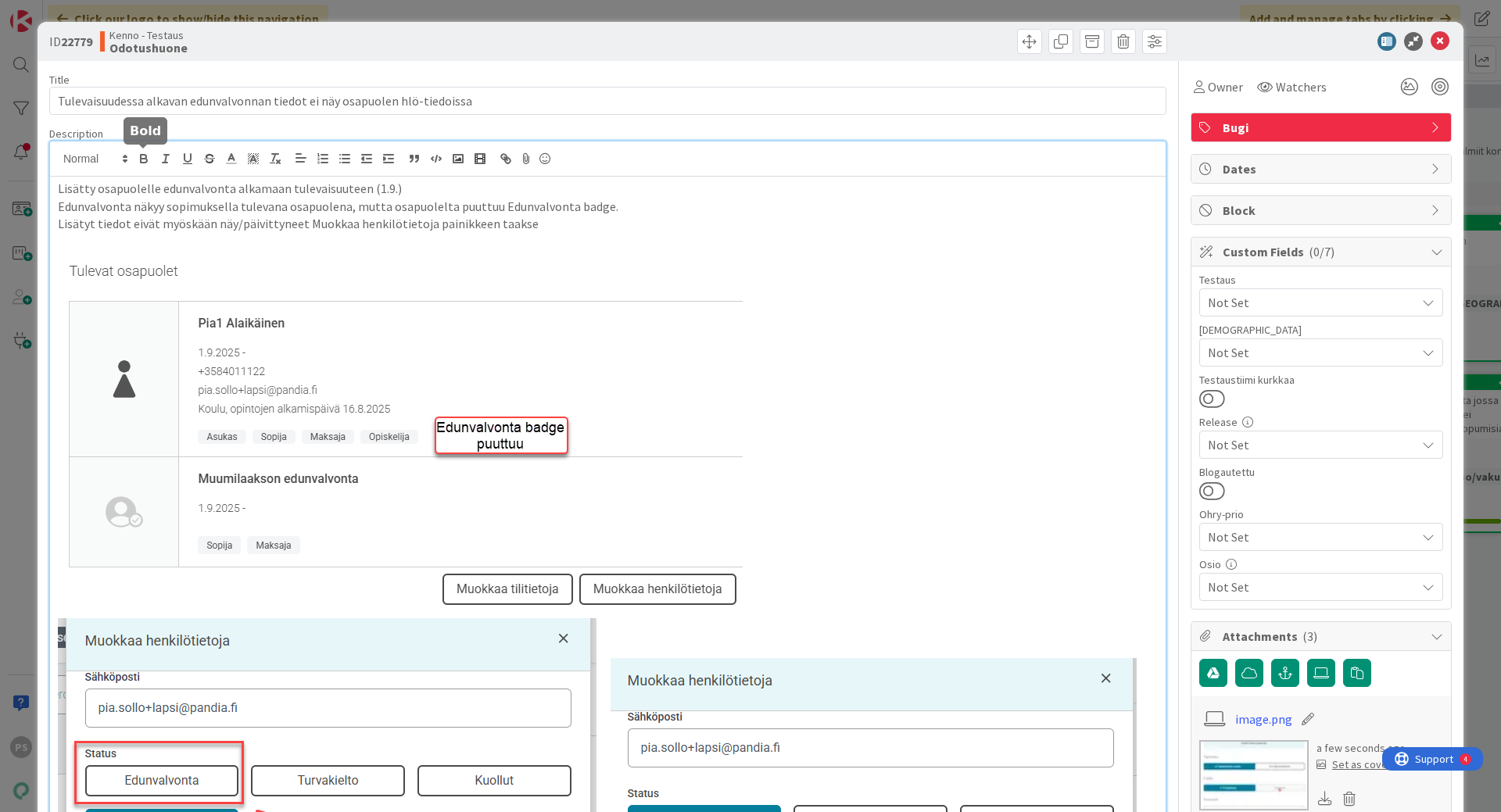
click at [144, 158] on icon "button" at bounding box center [144, 160] width 7 height 4
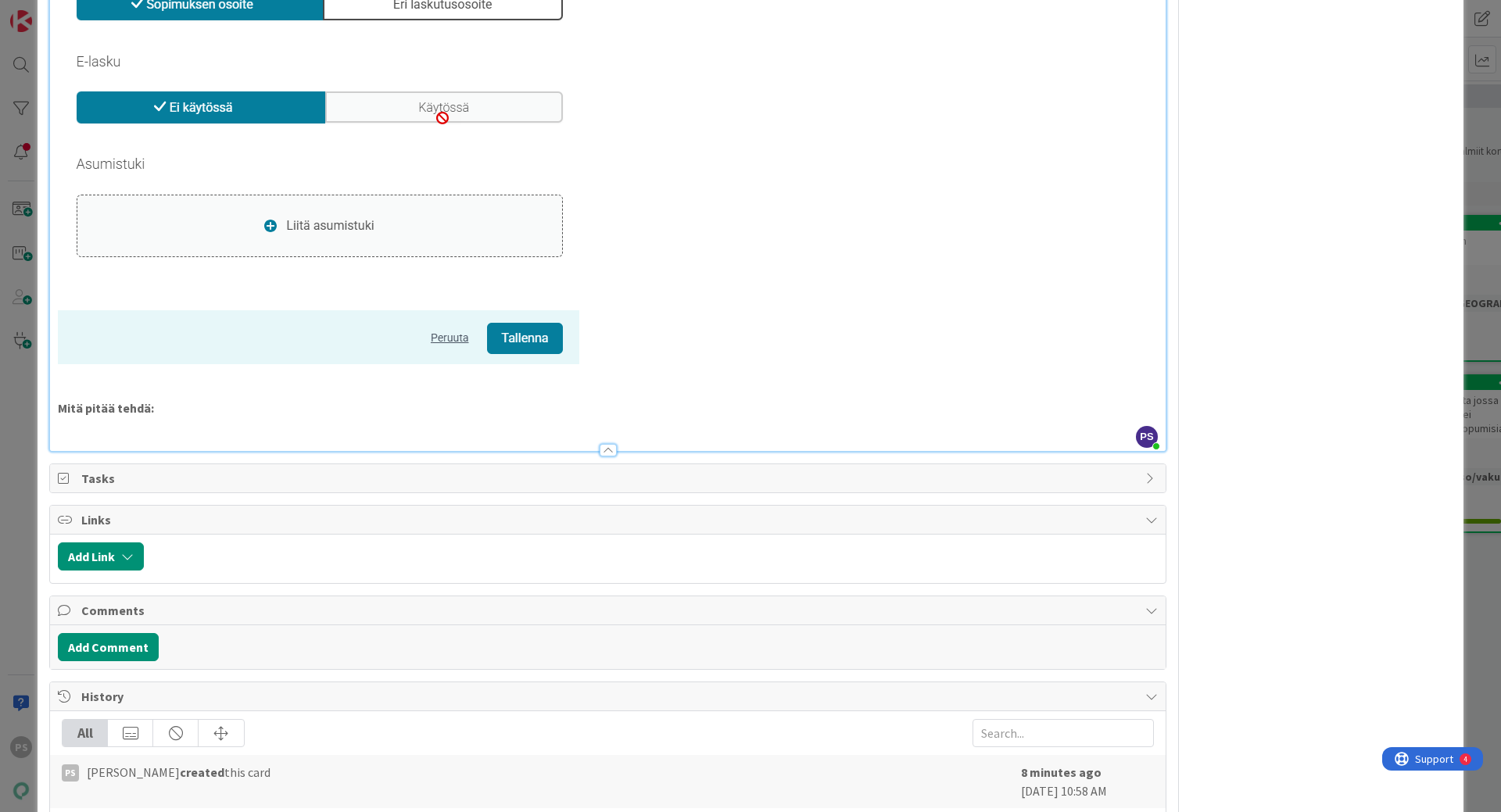
scroll to position [1546, 0]
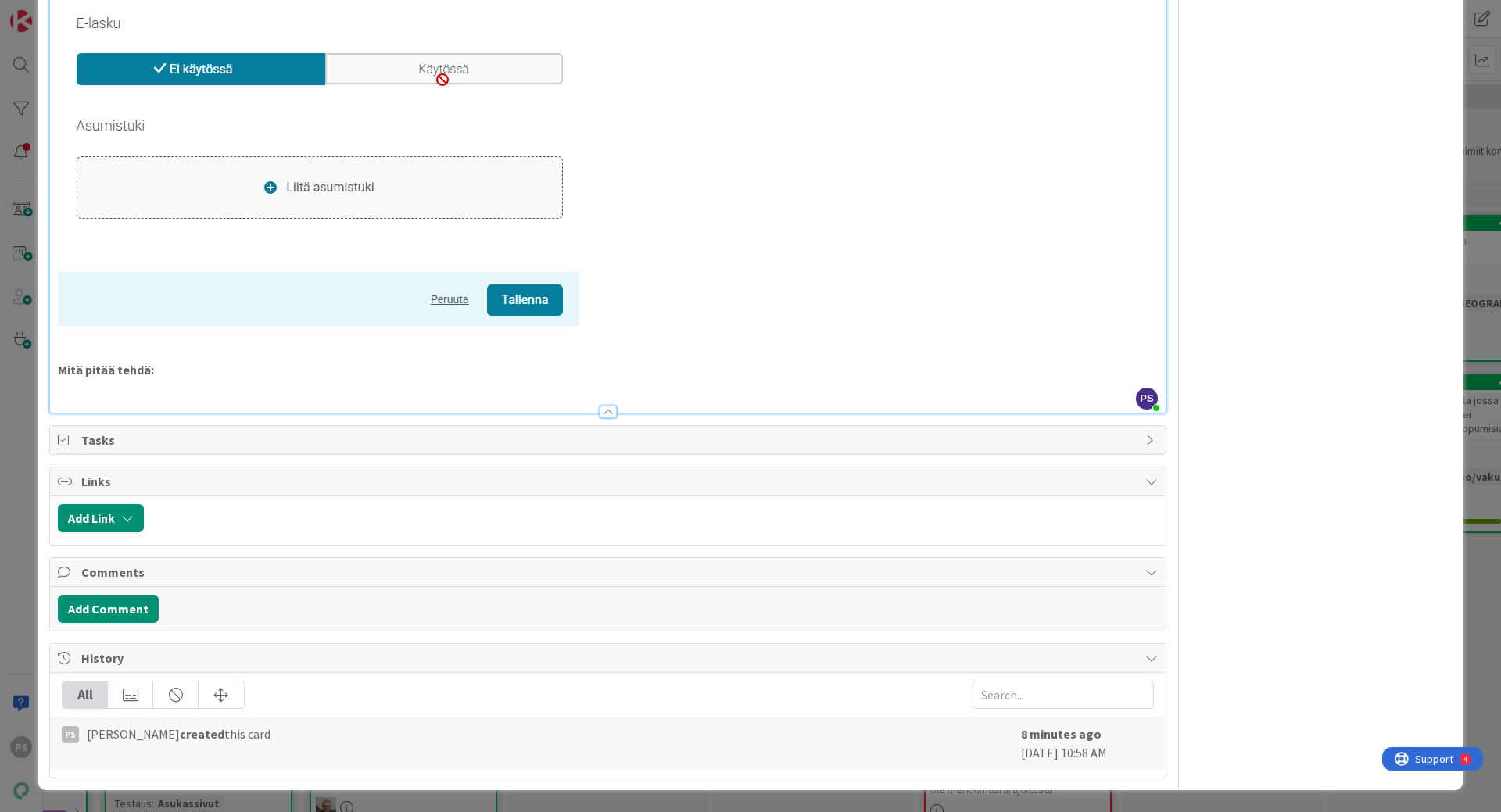
click at [190, 366] on p "Mitä pitää tehdä:" at bounding box center [608, 370] width 1100 height 18
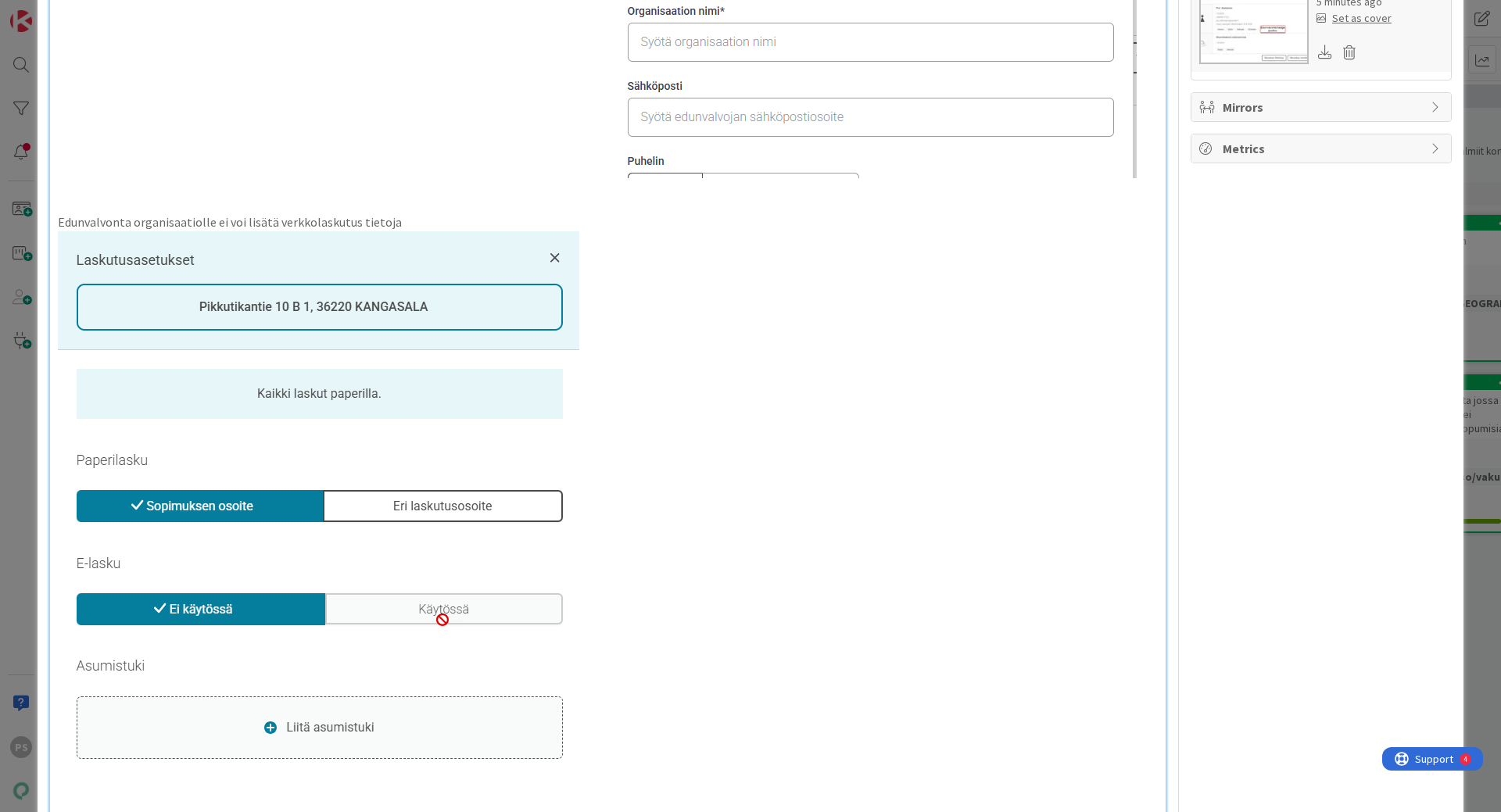
scroll to position [998, 0]
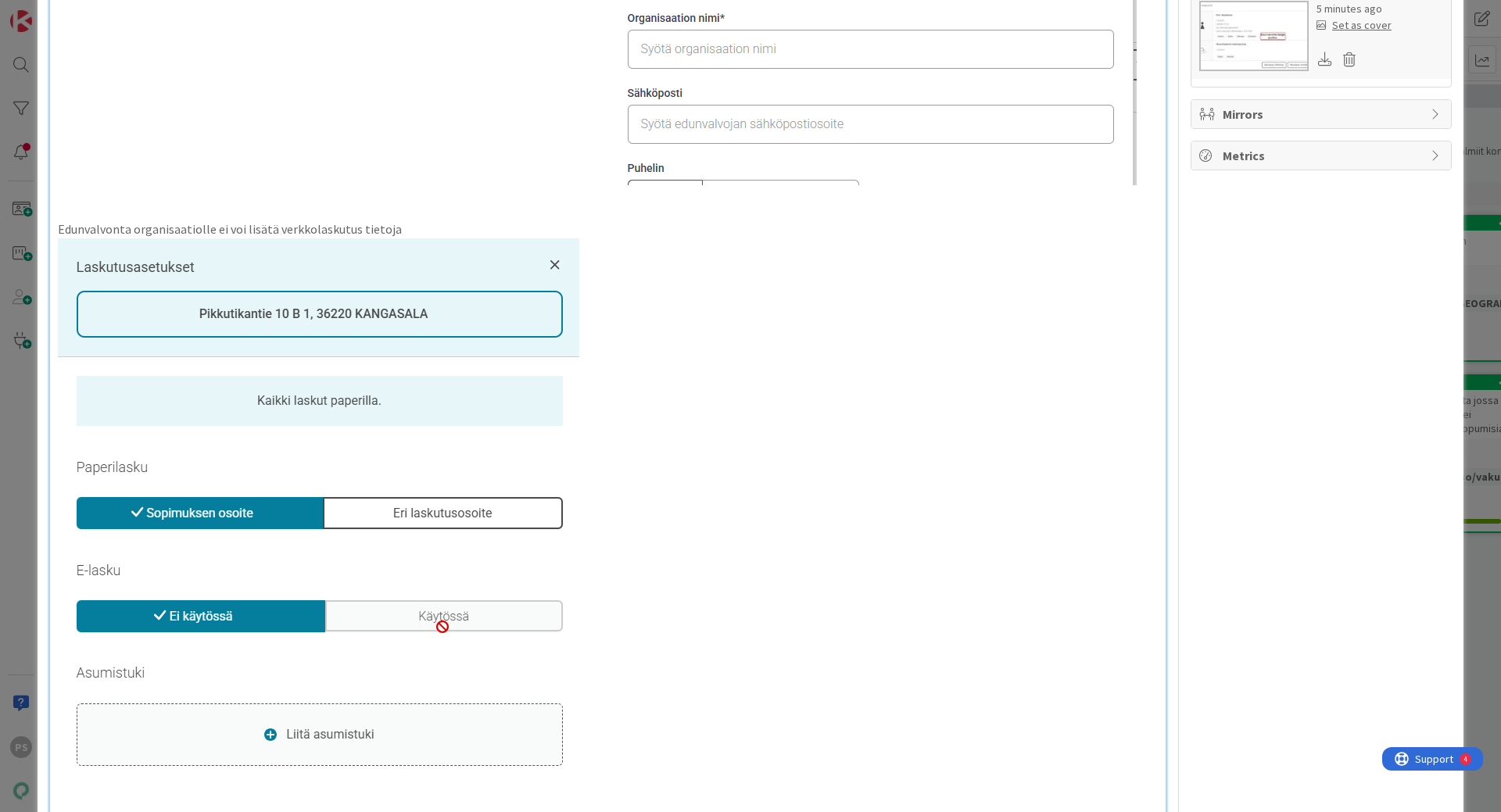
click at [404, 226] on p "Edunvalvonta organisaatiolle ei voi lisätä verkkolaskutus tietoja" at bounding box center [608, 229] width 1100 height 18
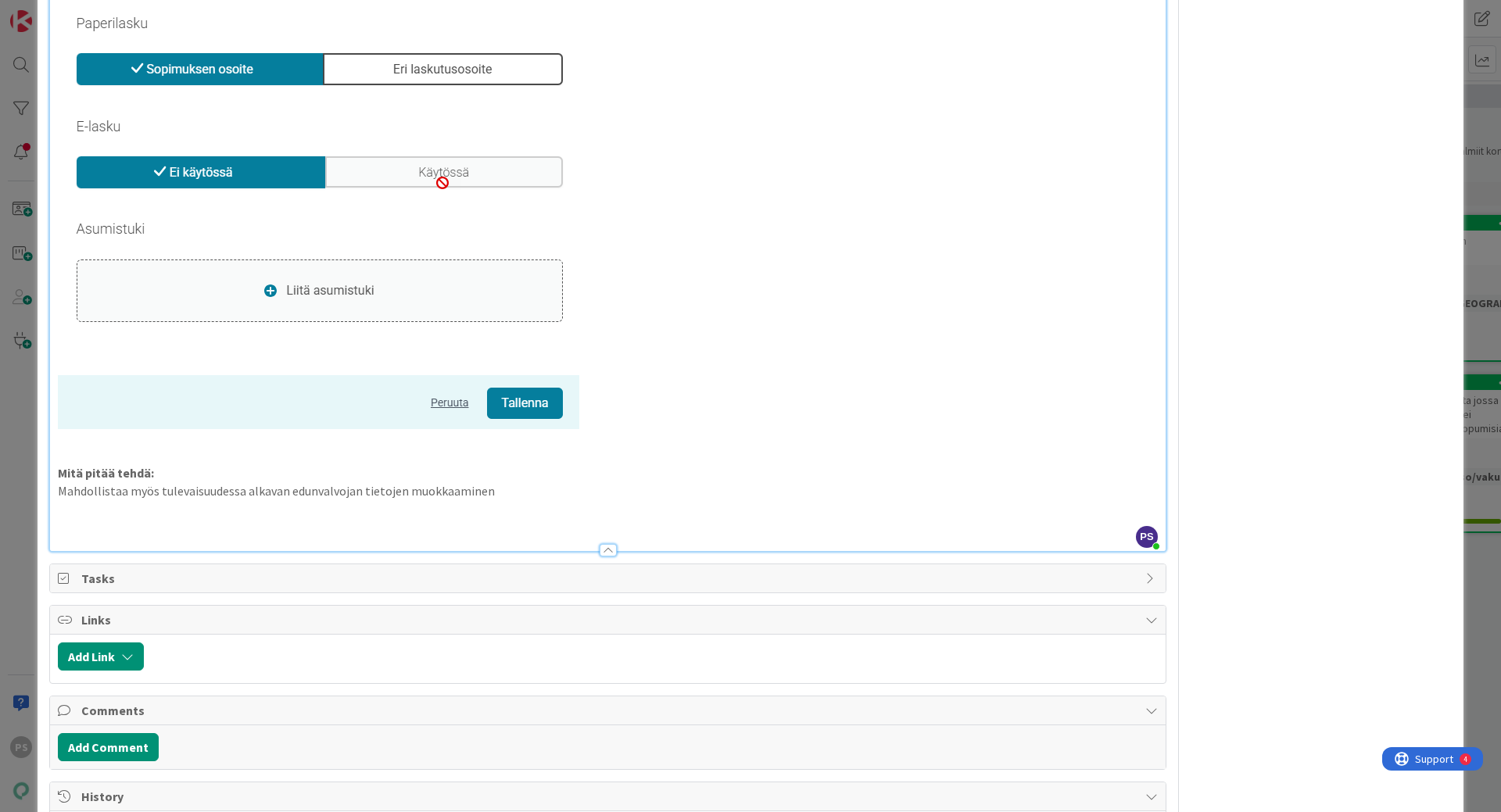
scroll to position [1467, 0]
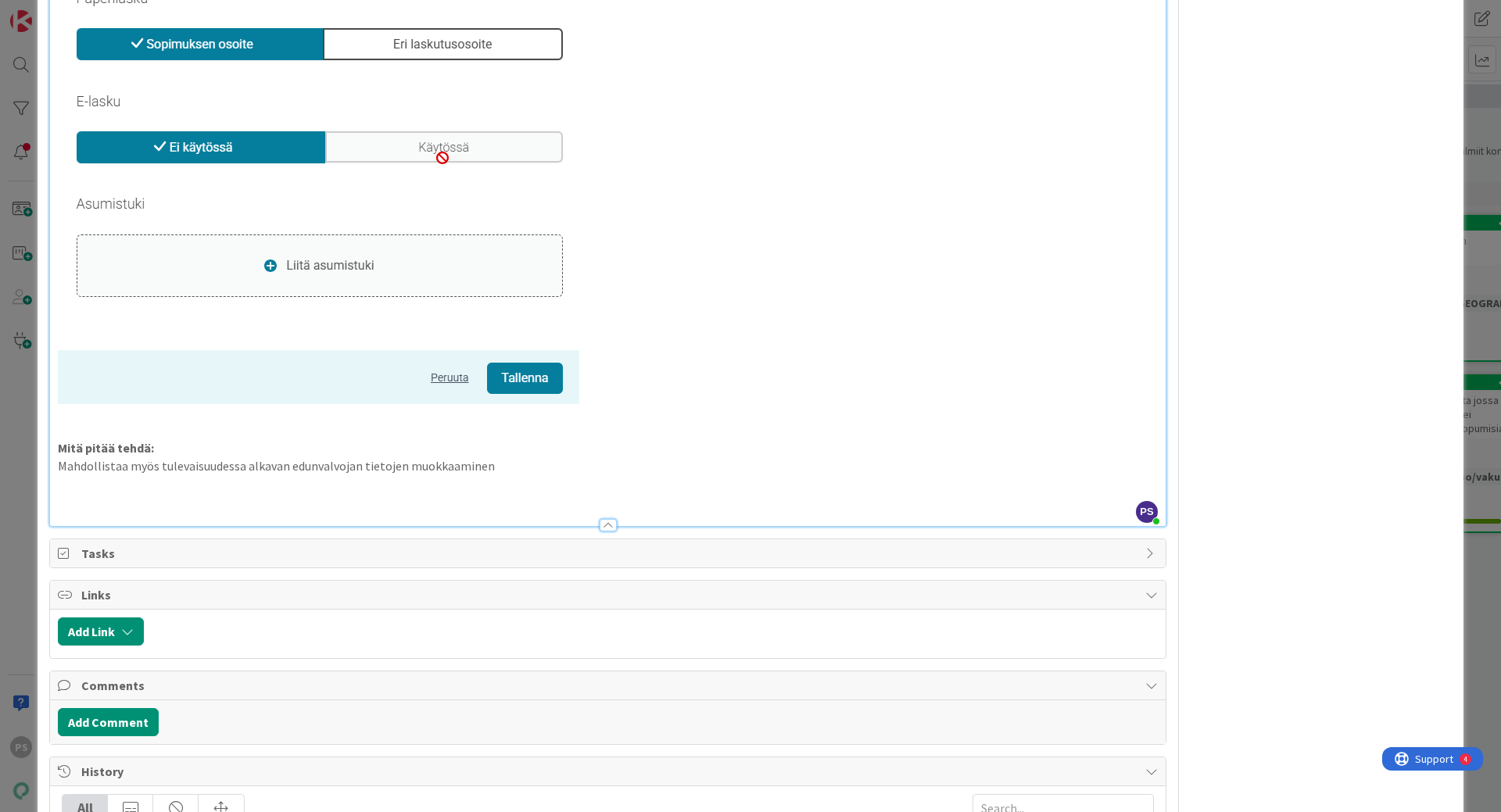
click at [59, 480] on p at bounding box center [608, 484] width 1100 height 18
click at [384, 482] on p "Laskutusasetuksissa pitää näkyä/aktivoitua Verkkolasku" at bounding box center [608, 484] width 1100 height 18
click at [497, 465] on p "Mahdollistaa myös tulevaisuudessa alkavan edunvalvojan tietojen muokkaaminen" at bounding box center [608, 466] width 1100 height 18
click at [368, 487] on p "Laskutusasetuksissa pitää näkyä/aktivoitua Verkkolasku" at bounding box center [608, 484] width 1100 height 18
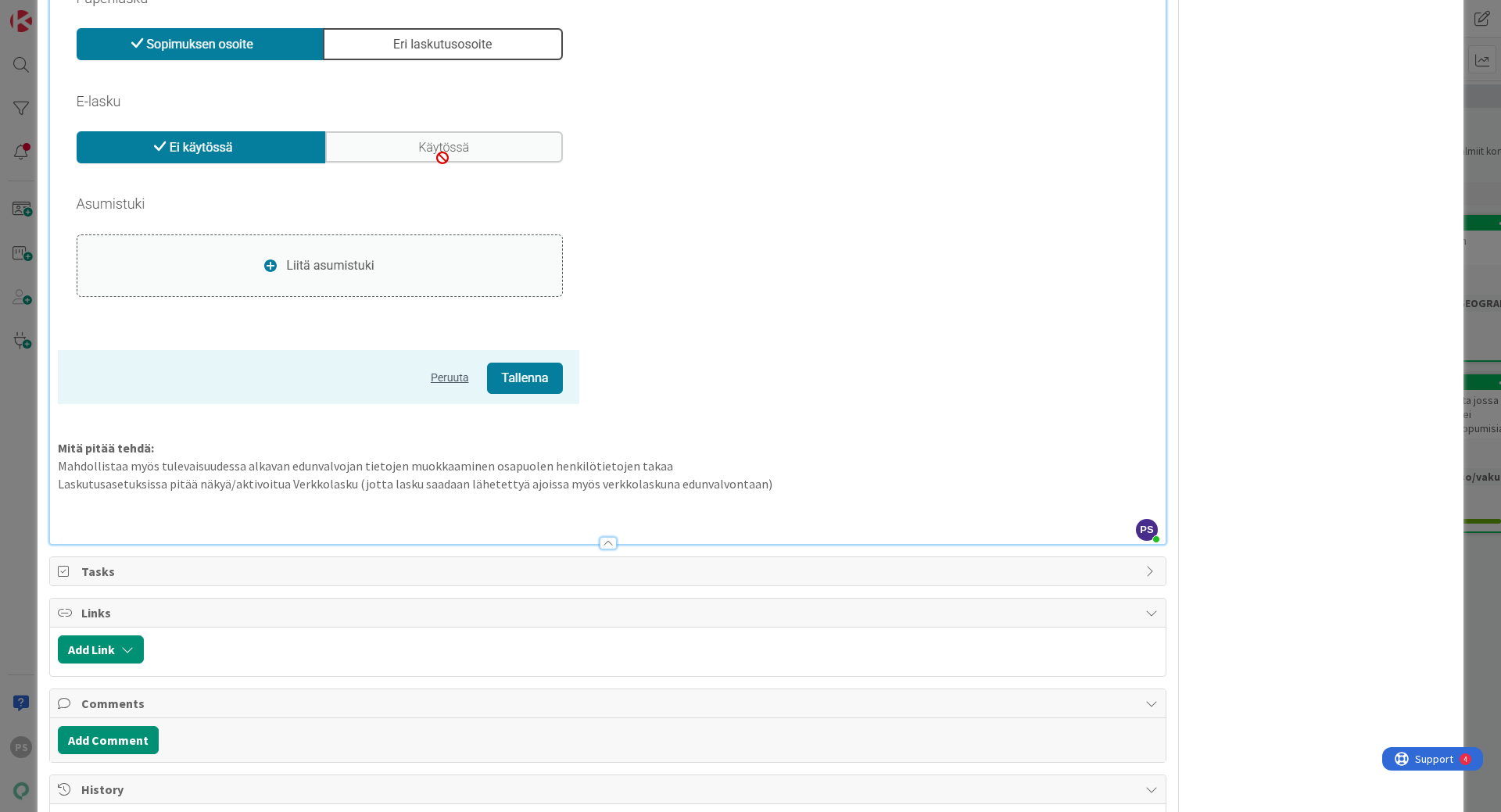
click at [64, 503] on p at bounding box center [608, 502] width 1100 height 18
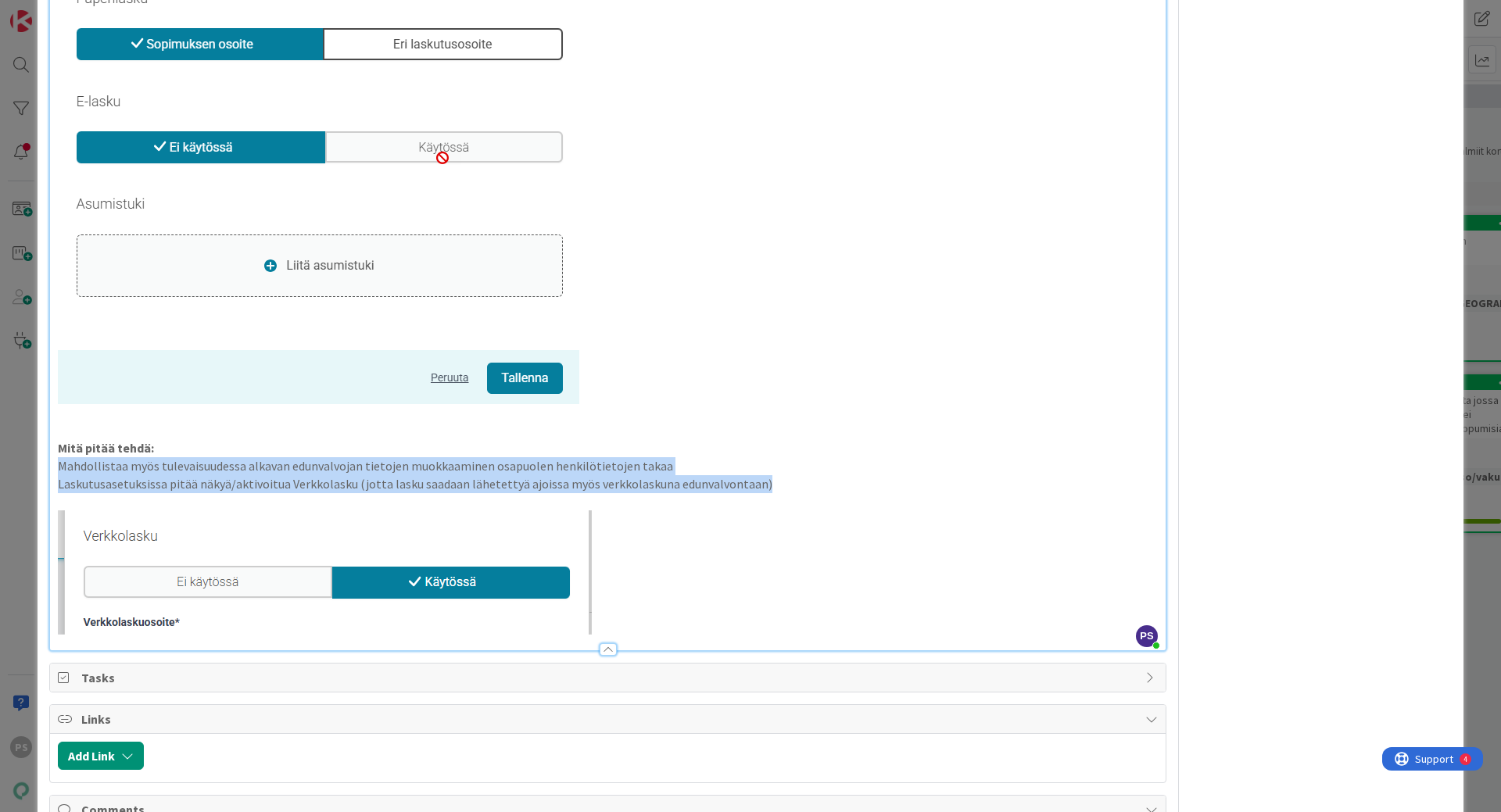
drag, startPoint x: 56, startPoint y: 467, endPoint x: 772, endPoint y: 478, distance: 716.1
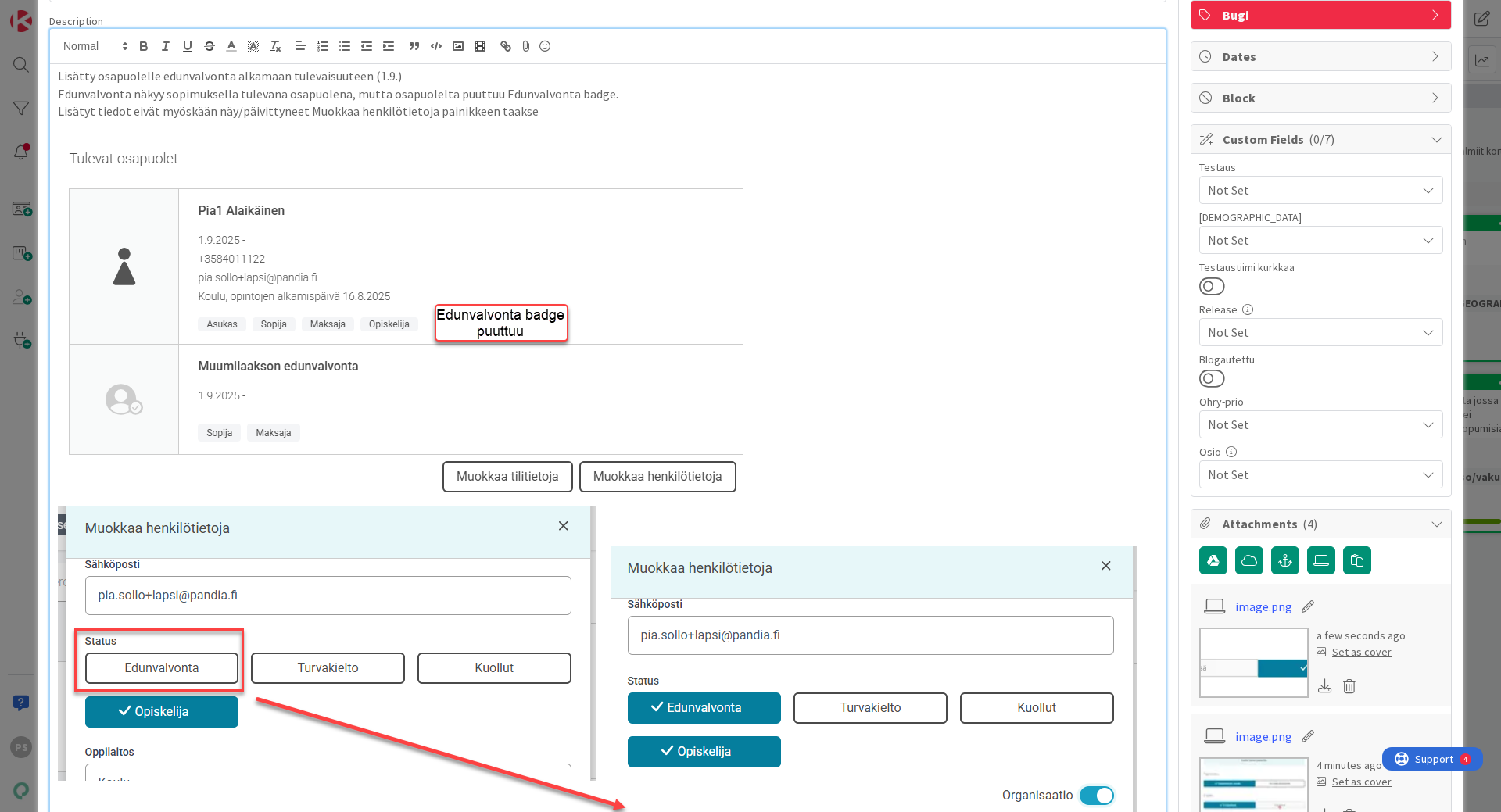
scroll to position [0, 0]
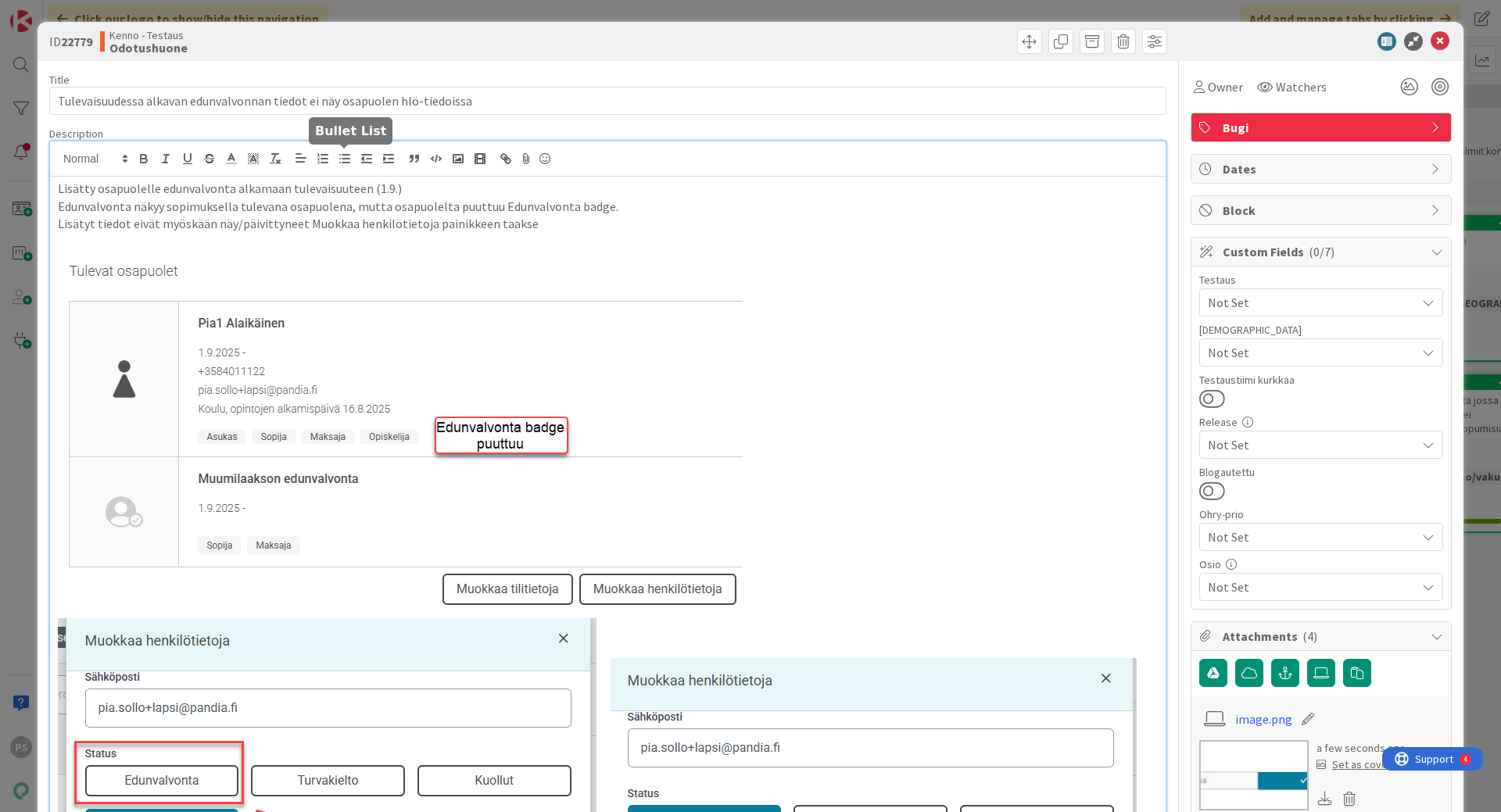
click at [346, 160] on icon "button" at bounding box center [344, 158] width 14 height 14
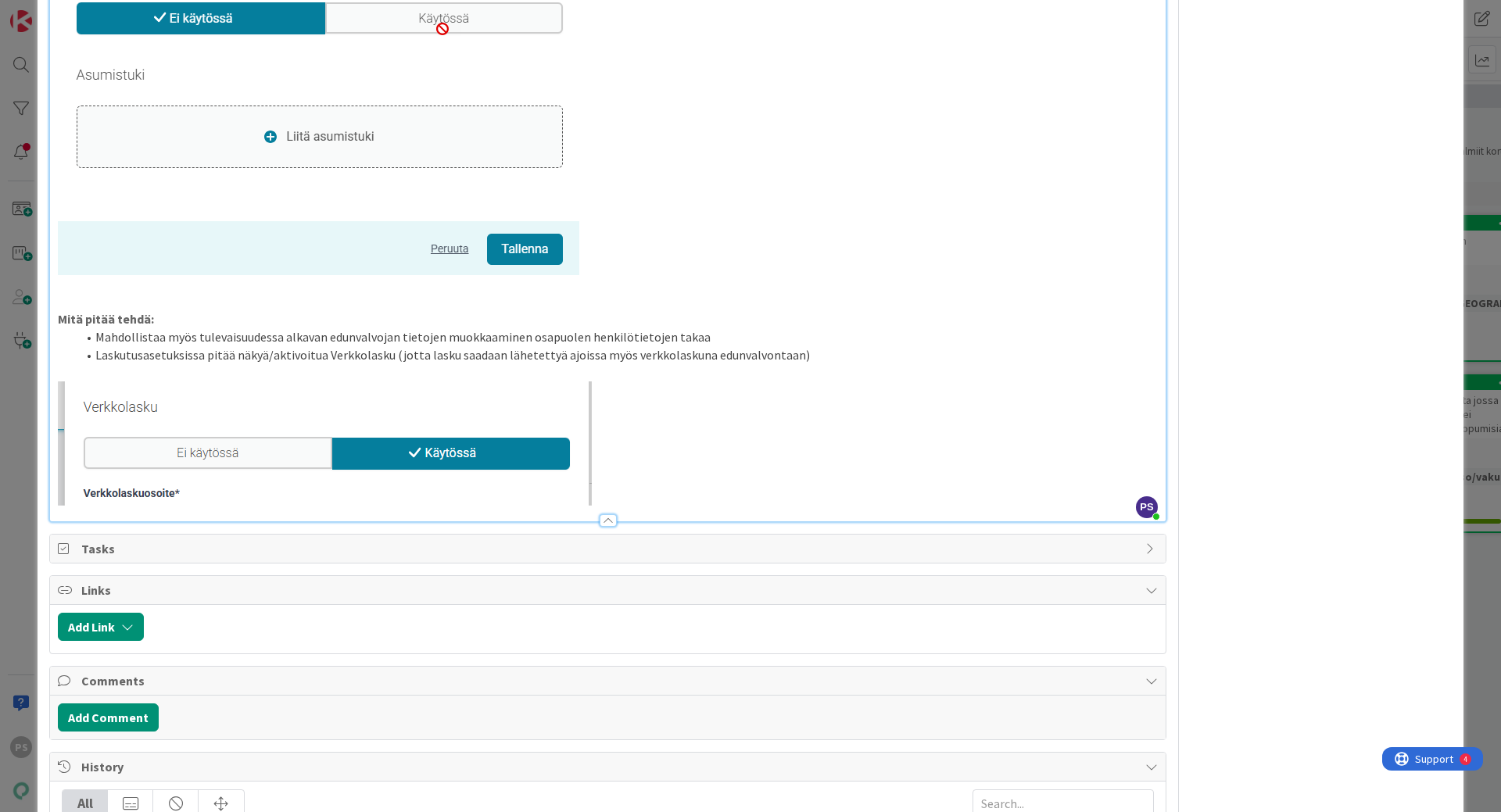
scroll to position [1705, 0]
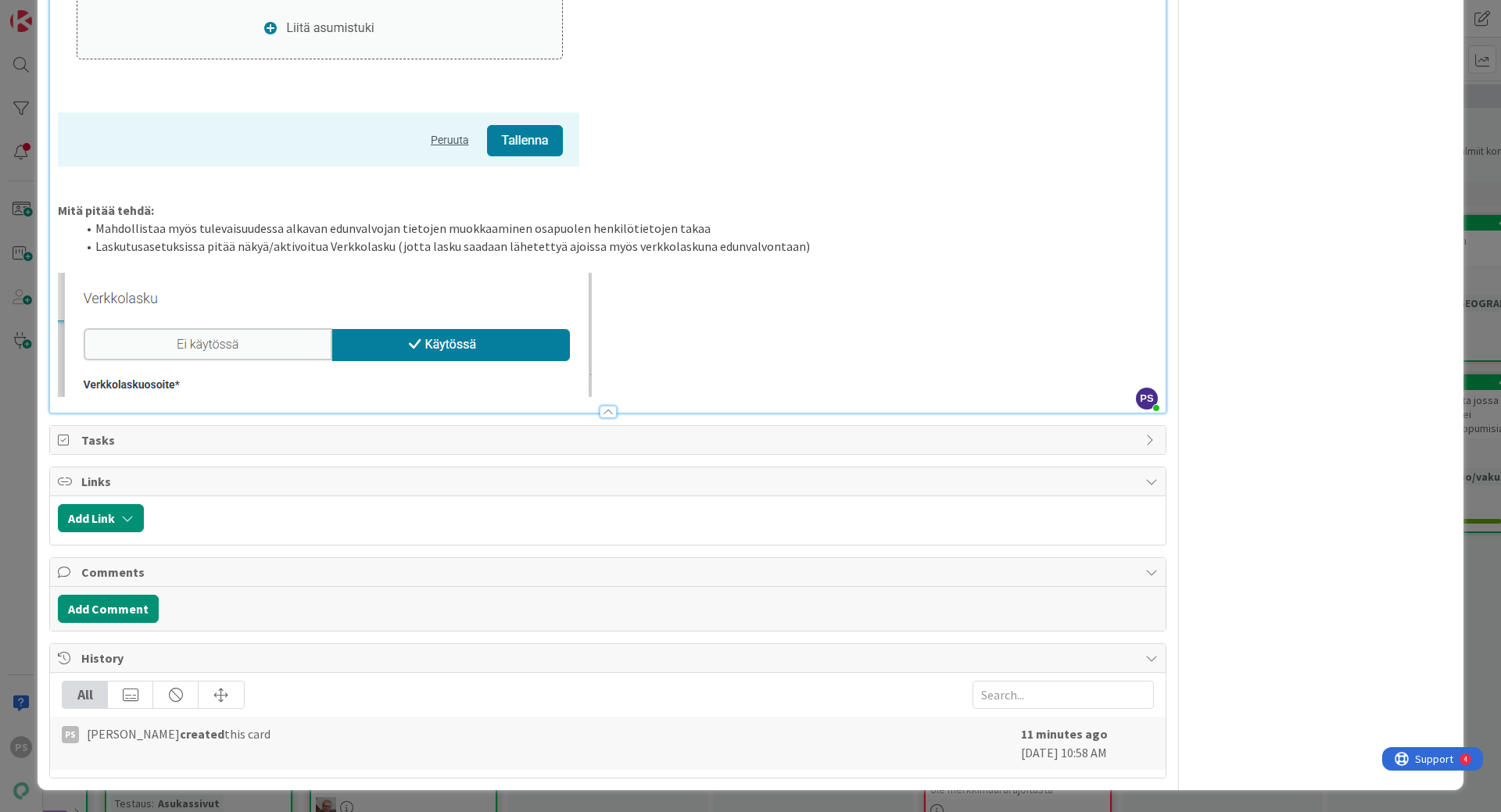
click at [731, 232] on li "Mahdollistaa myös tulevaisuudessa alkavan edunvalvojan tietojen muokkaaminen os…" at bounding box center [617, 229] width 1081 height 18
click at [642, 395] on p at bounding box center [608, 334] width 1100 height 125
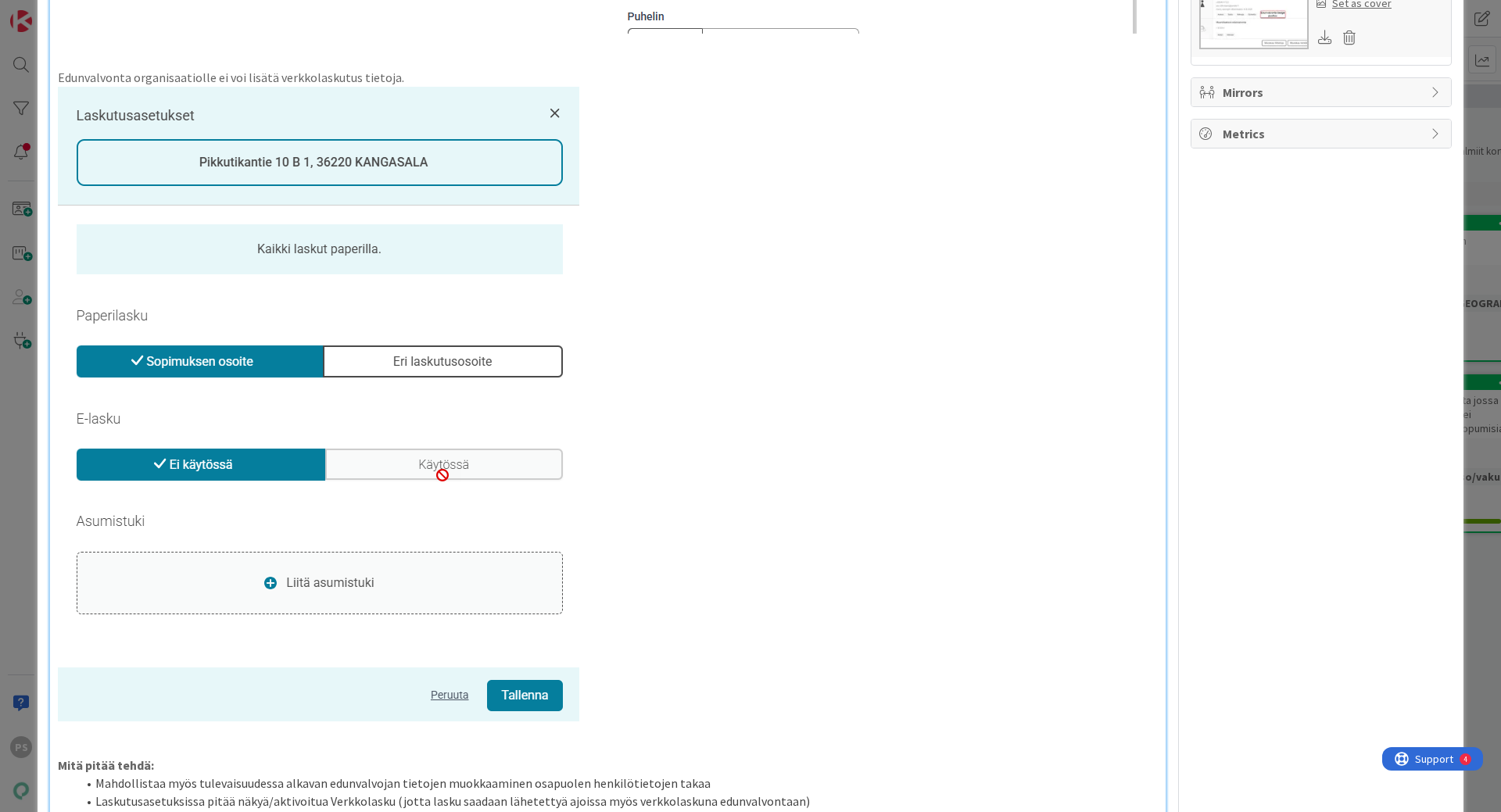
scroll to position [1080, 0]
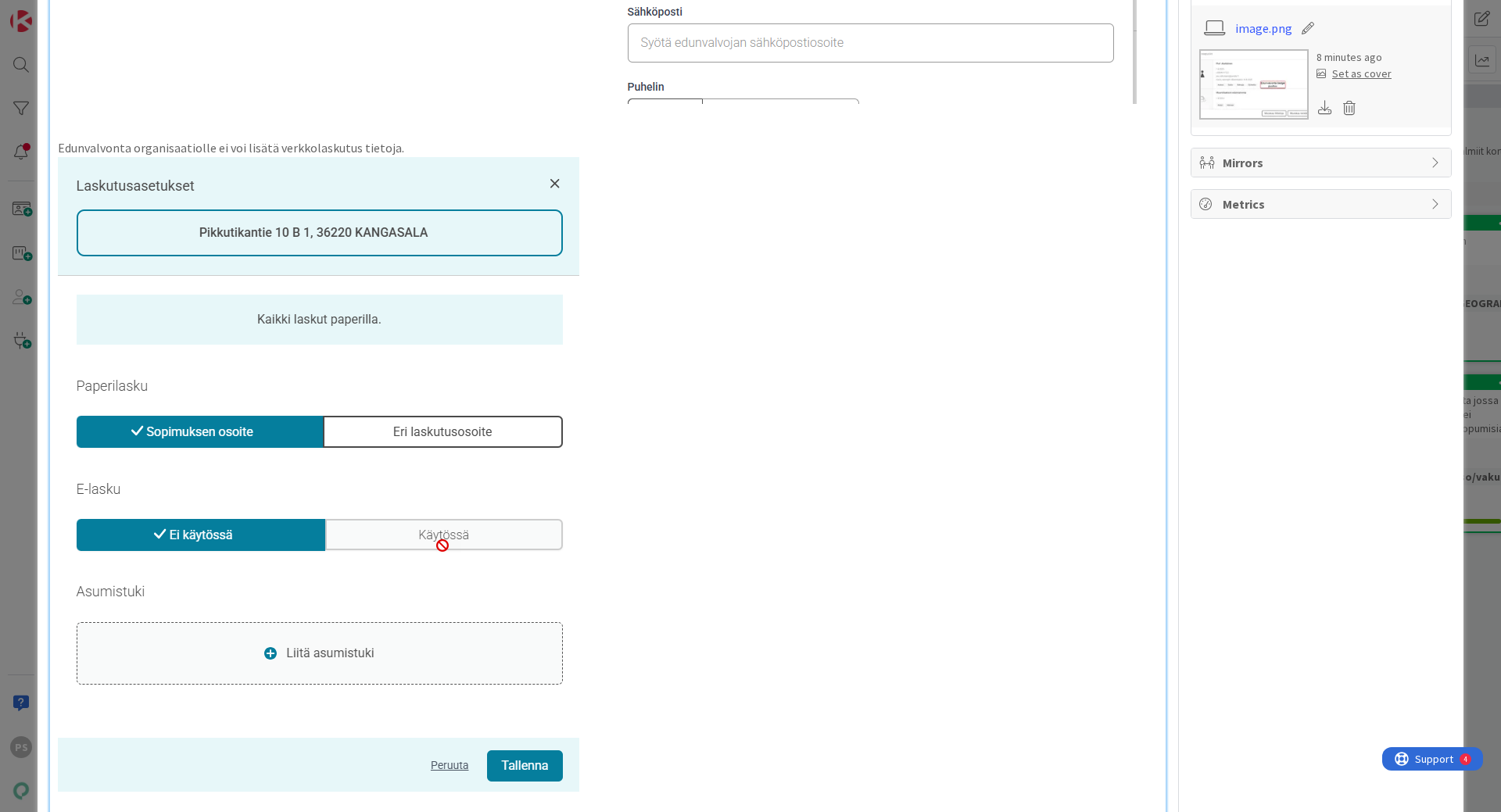
click at [449, 289] on img at bounding box center [319, 474] width 522 height 635
click at [410, 146] on p "Edunvalvonta organisaatiolle ei voi lisätä verkkolaskutus tietoja." at bounding box center [608, 149] width 1100 height 18
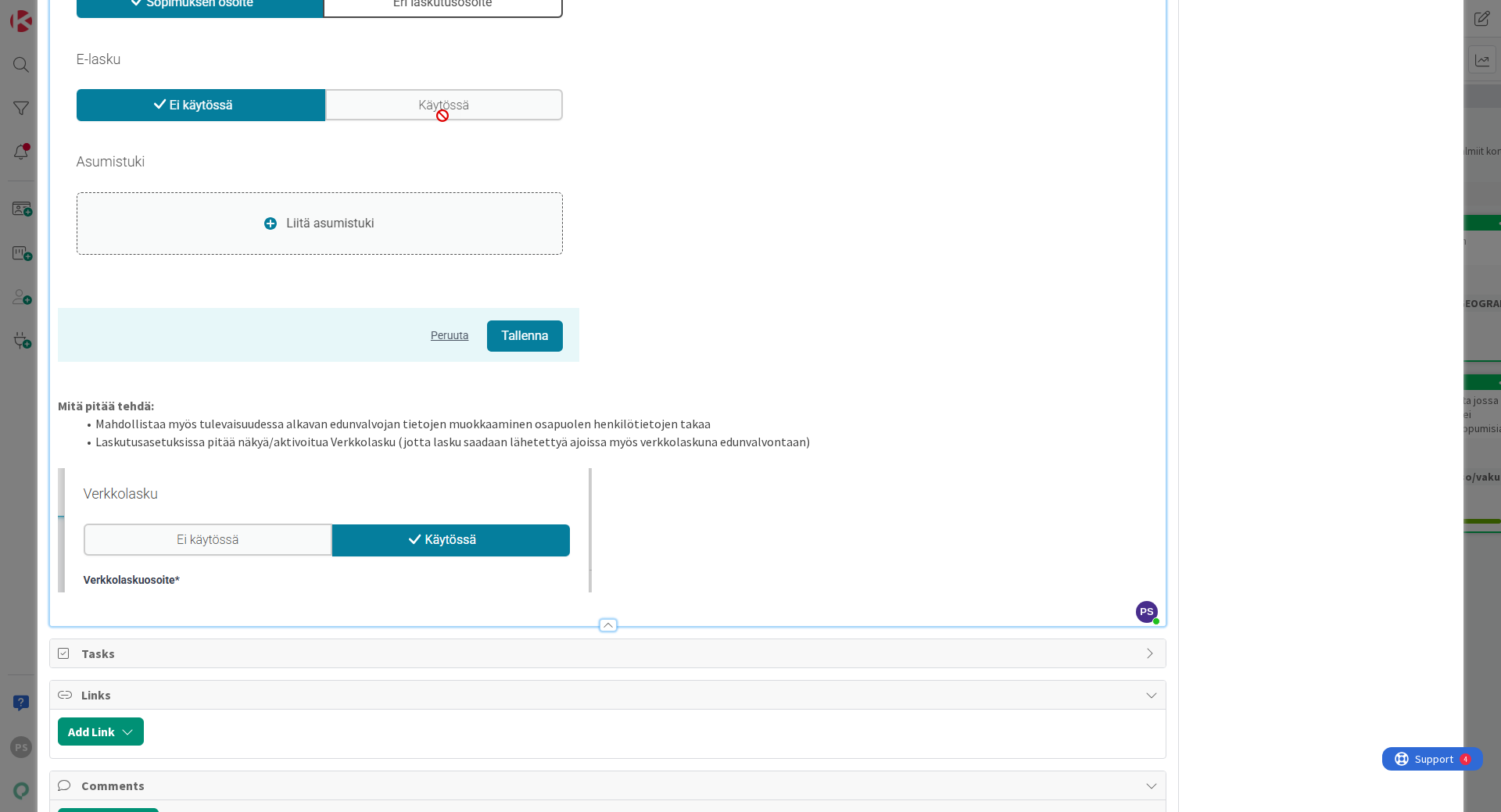
scroll to position [1563, 0]
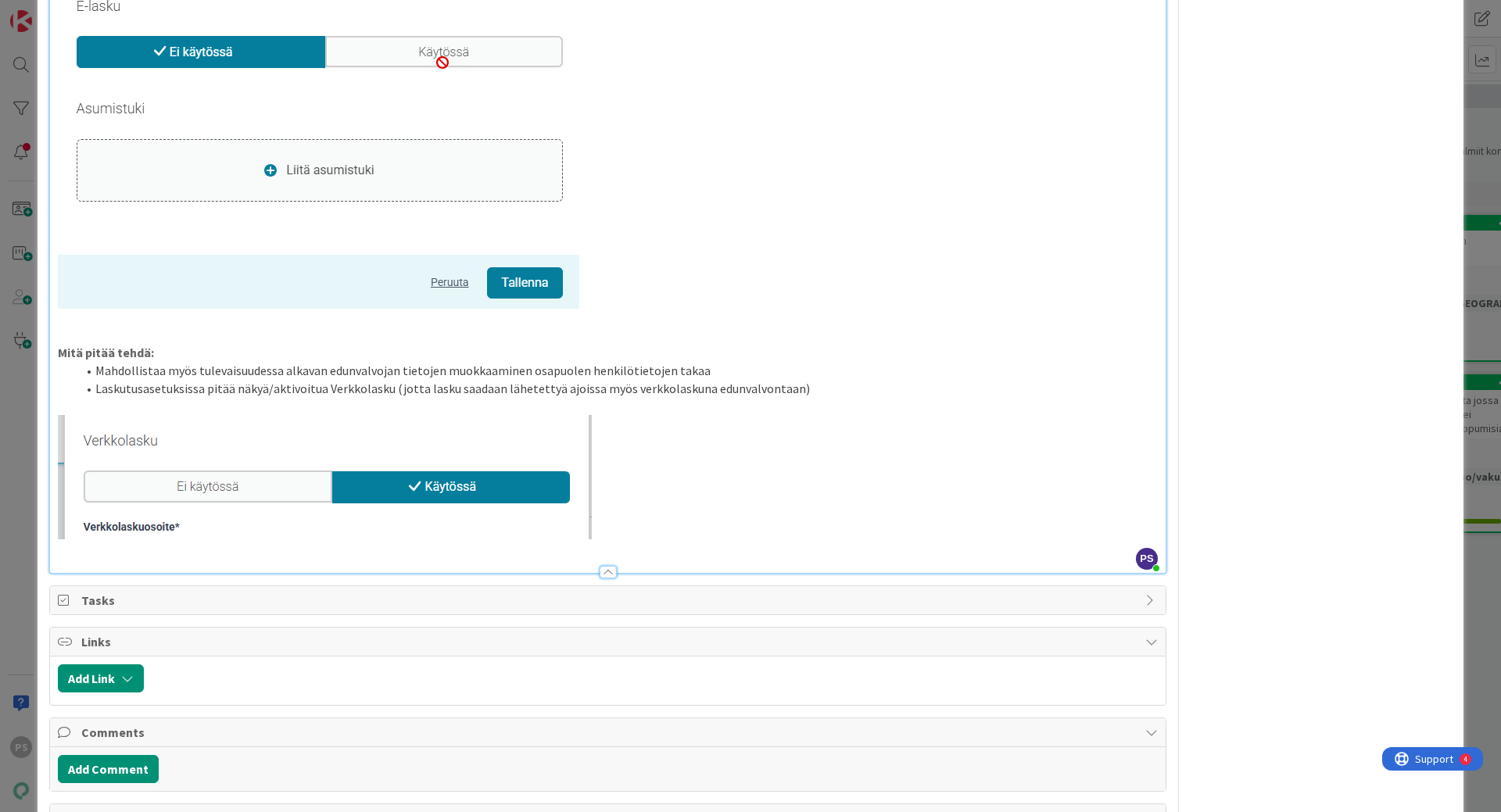
click at [599, 574] on div at bounding box center [608, 572] width 17 height 12
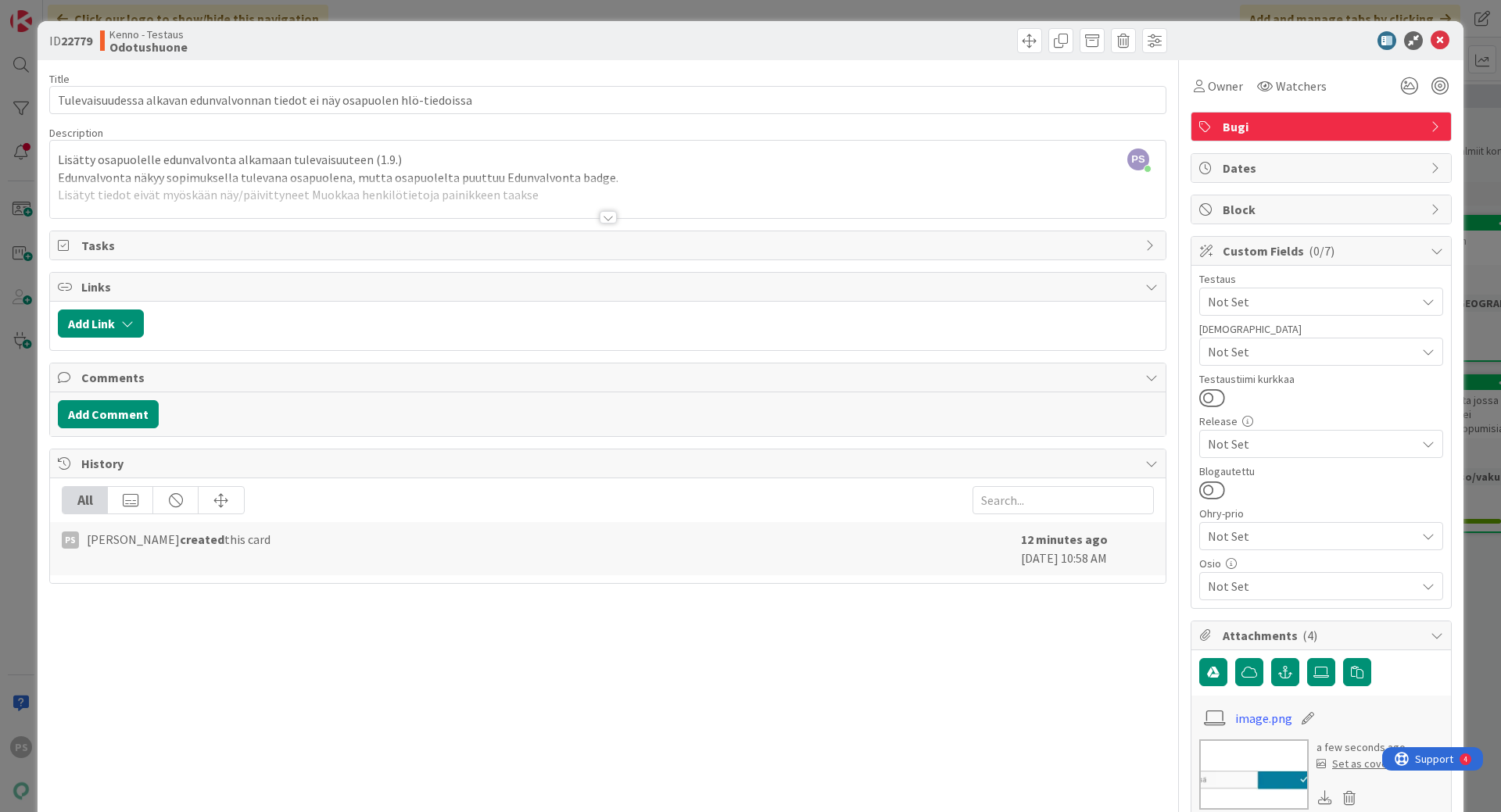
scroll to position [0, 0]
click at [1431, 40] on icon at bounding box center [1440, 41] width 19 height 19
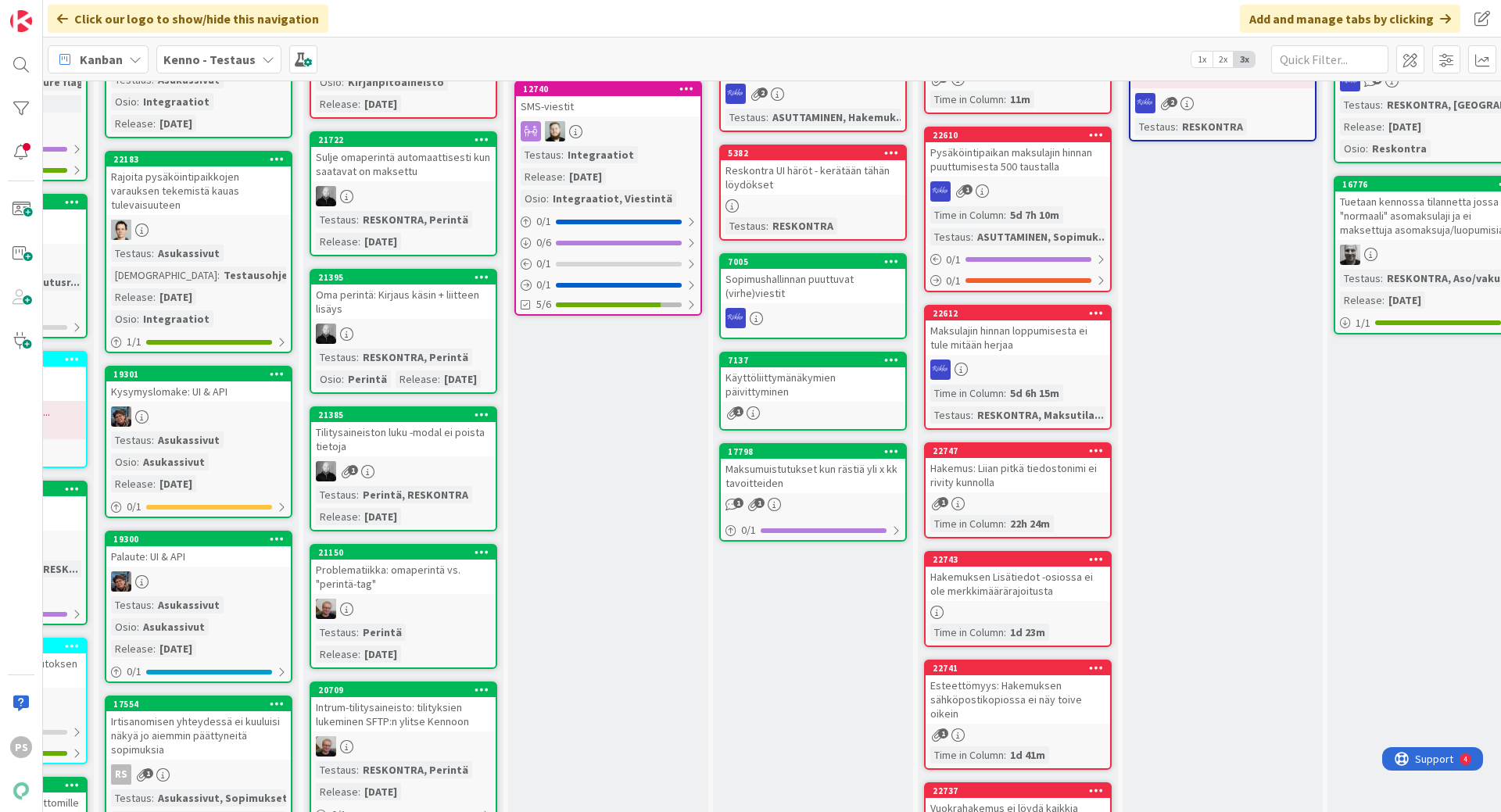
scroll to position [0, 565]
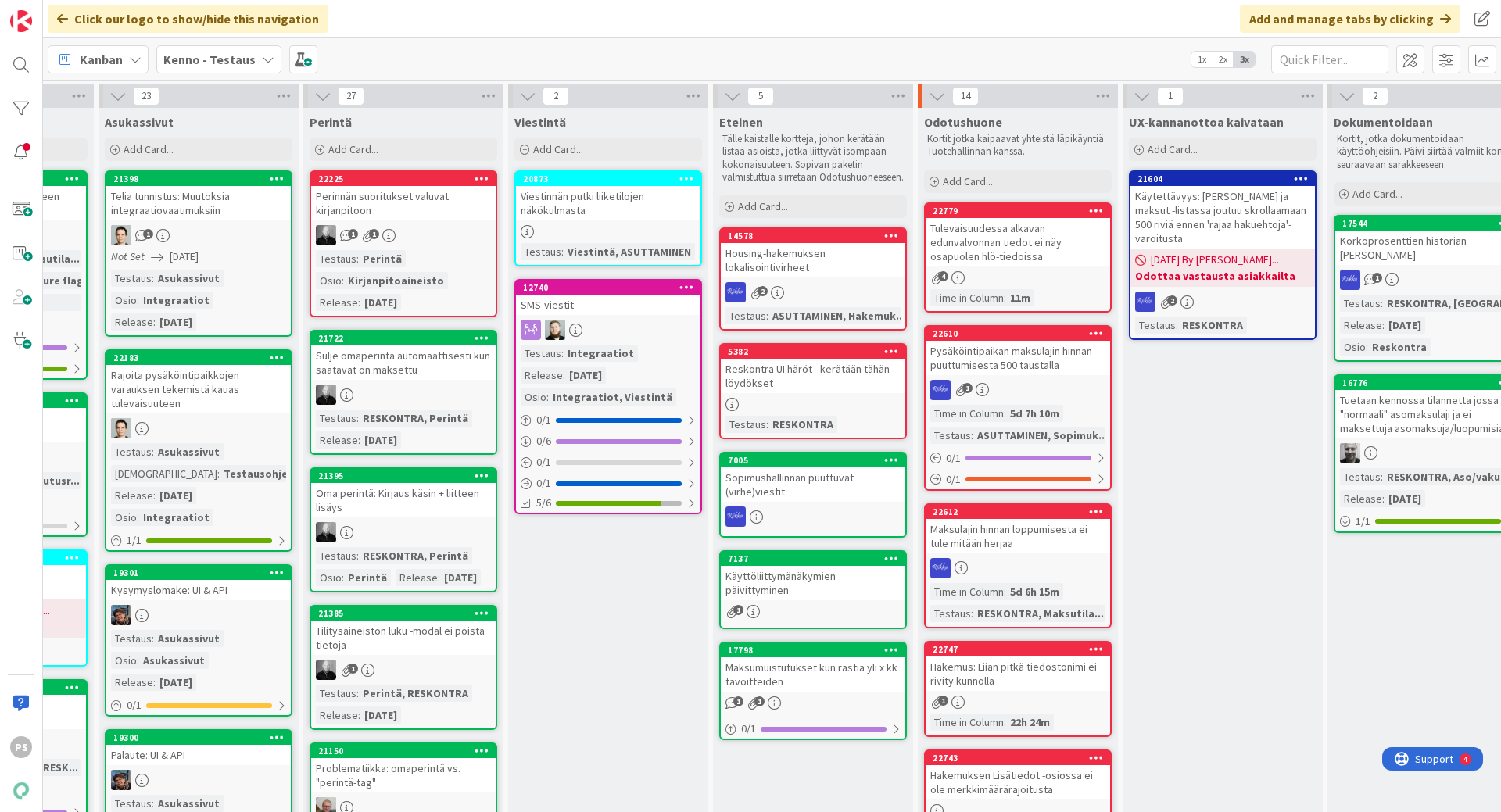
click at [1011, 232] on div "Tulevaisuudessa alkavan edunvalvonnan tiedot ei näy osapuolen hlö-tiedoissa" at bounding box center [1017, 242] width 184 height 49
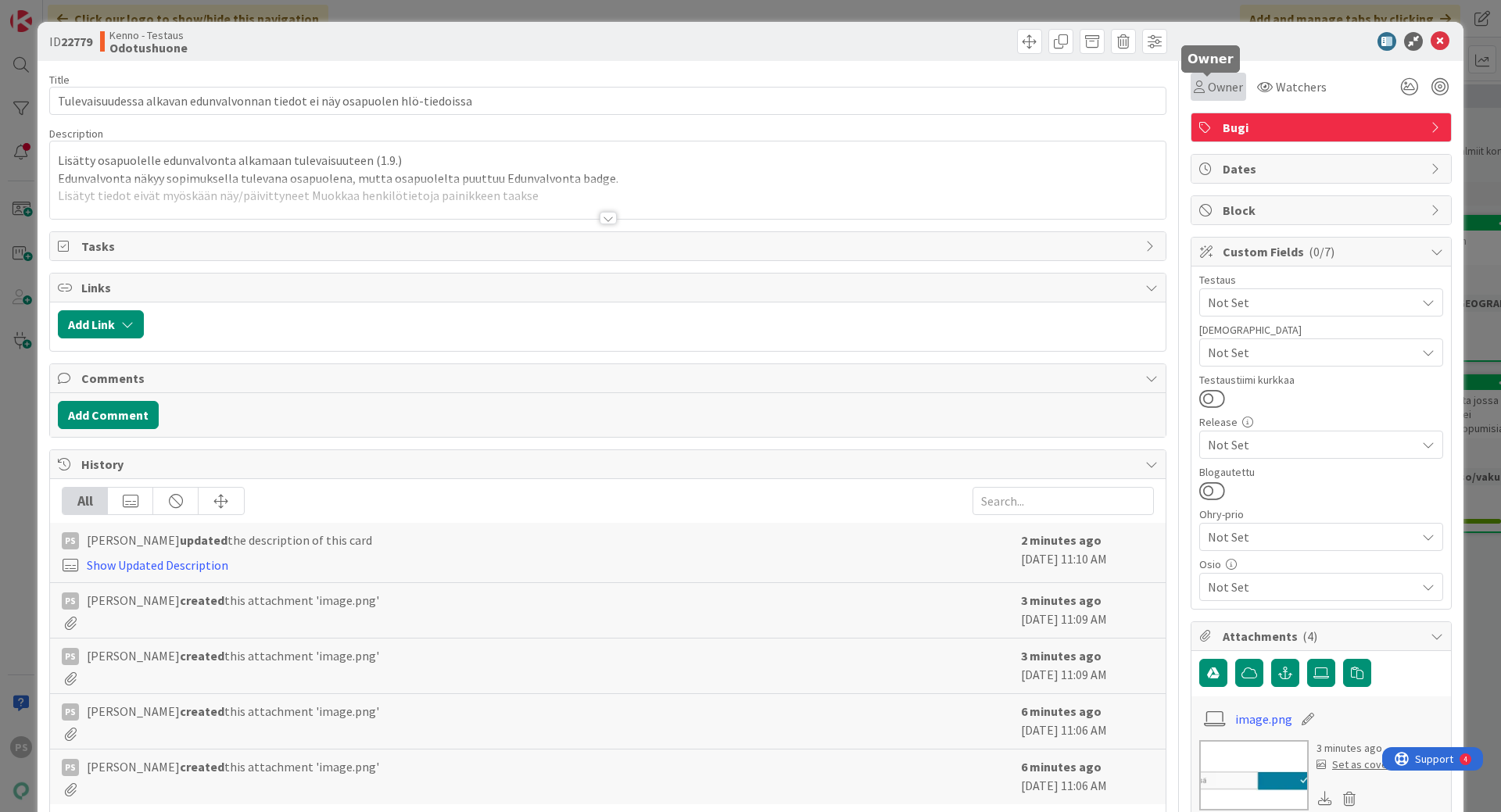
click at [1208, 86] on span "Owner" at bounding box center [1225, 87] width 36 height 19
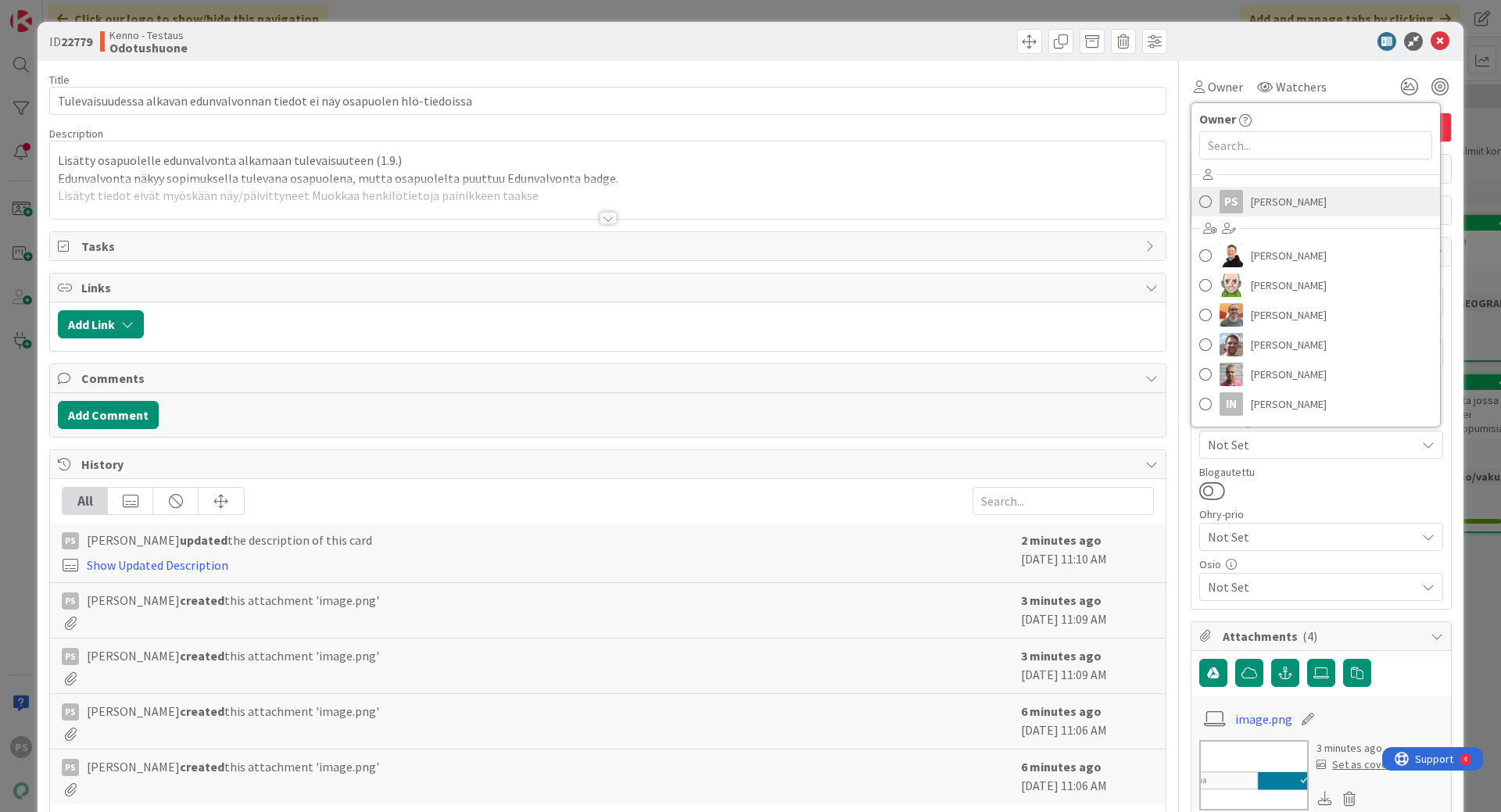
click at [1263, 205] on span "[PERSON_NAME]" at bounding box center [1289, 201] width 76 height 23
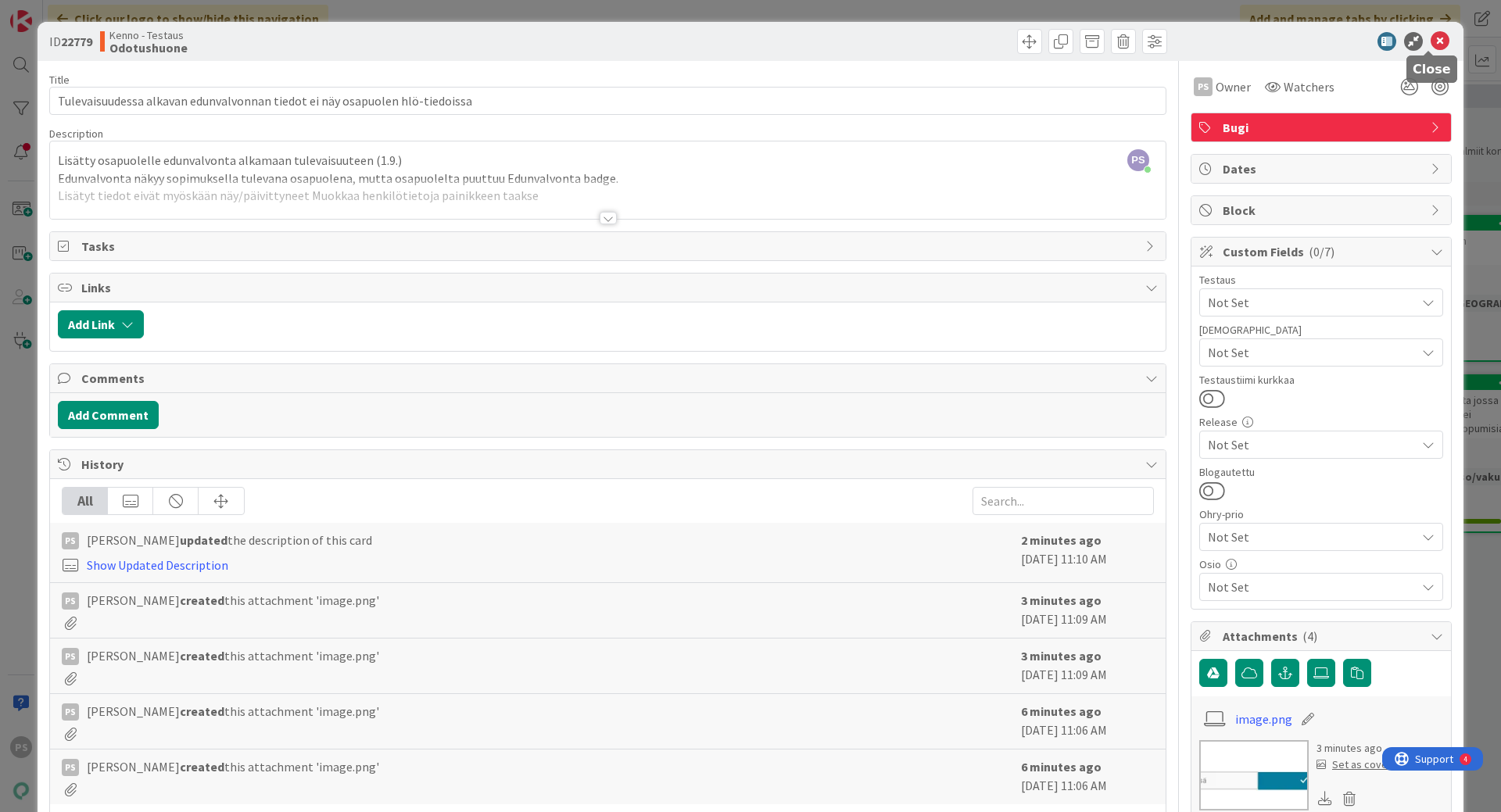
click at [1432, 38] on icon at bounding box center [1440, 41] width 19 height 19
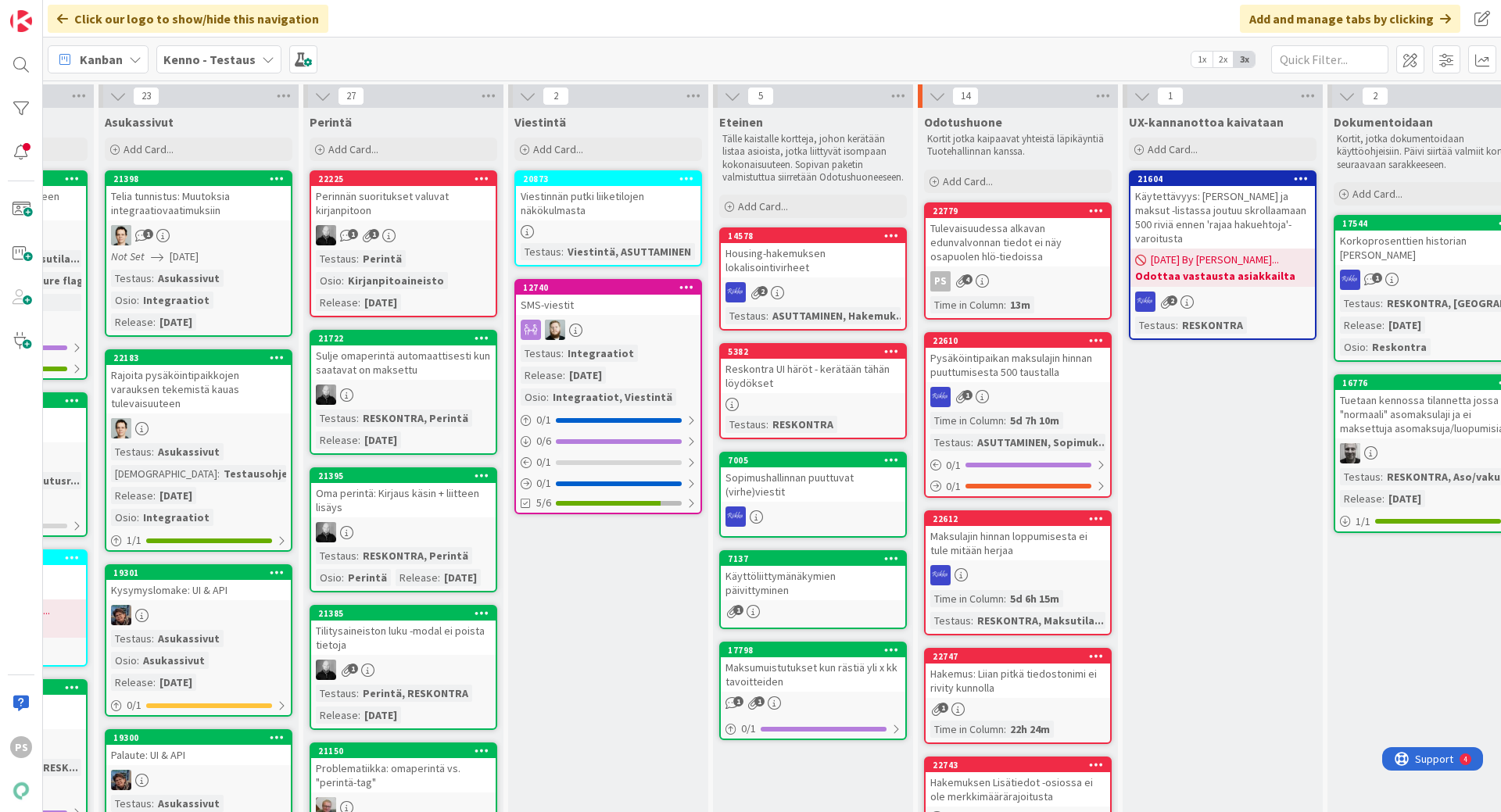
click at [992, 231] on div "Tulevaisuudessa alkavan edunvalvonnan tiedot ei näy osapuolen hlö-tiedoissa" at bounding box center [1017, 242] width 184 height 49
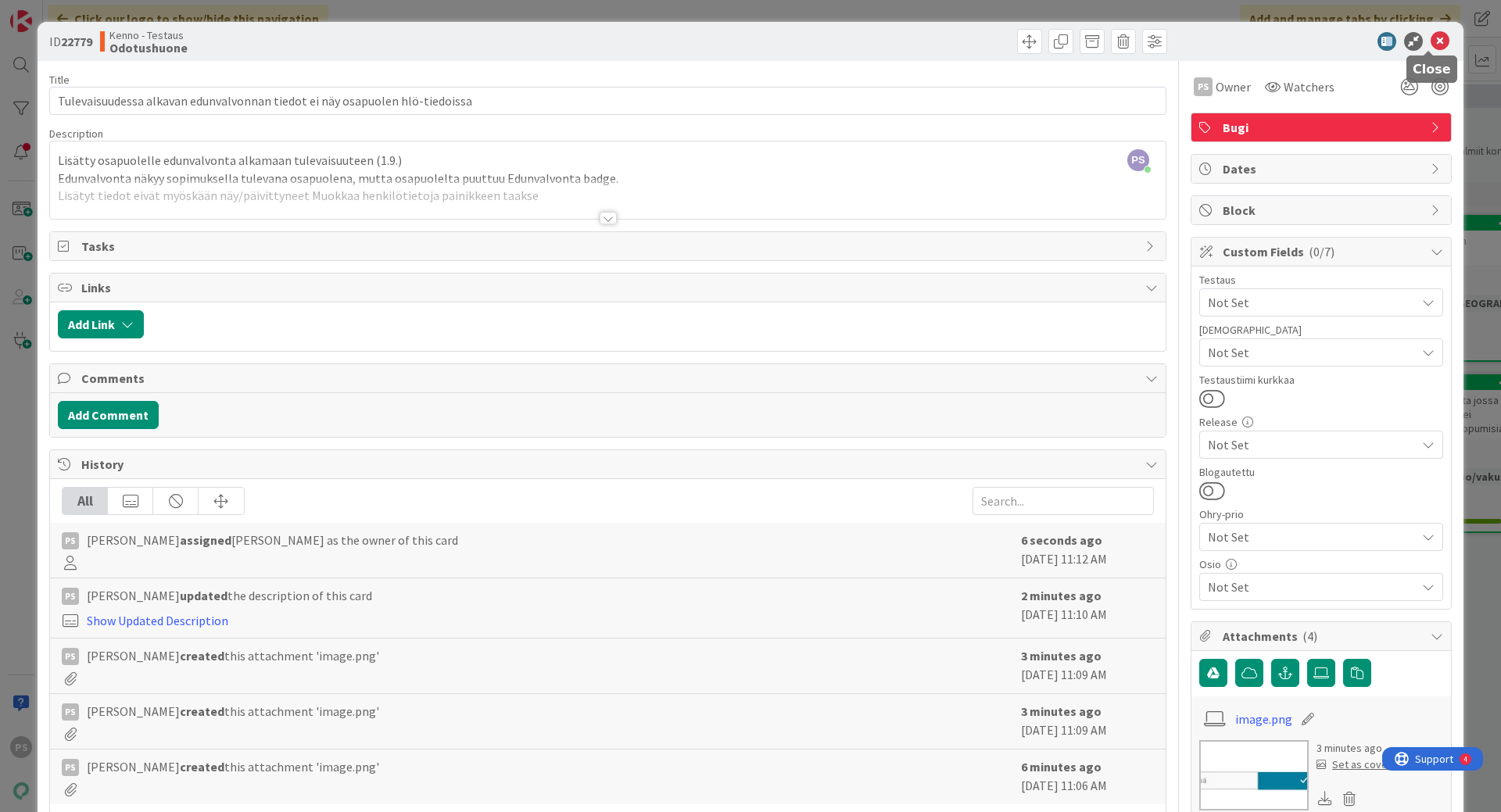
click at [1431, 38] on icon at bounding box center [1440, 41] width 19 height 19
